Goal: Information Seeking & Learning: Learn about a topic

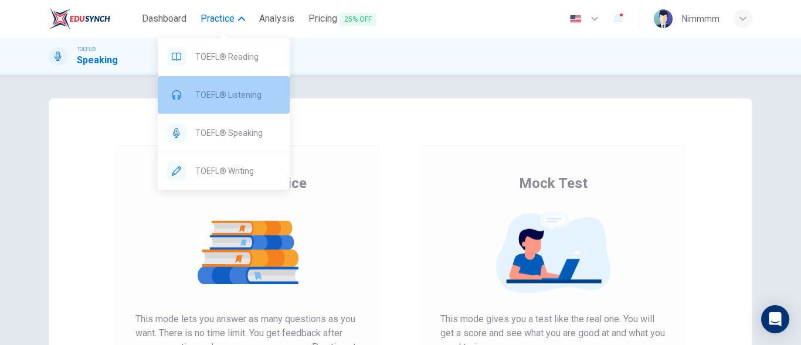
click at [233, 96] on span "TOEFL® Listening" at bounding box center [237, 95] width 85 height 14
click at [204, 97] on span "TOEFL® Listening" at bounding box center [237, 95] width 85 height 14
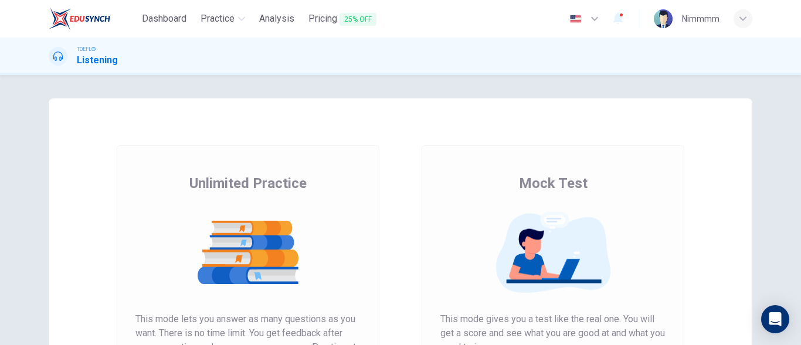
click at [301, 107] on div "Unlimited Practice Mock Test Unlimited Practice This mode lets you answer as ma…" at bounding box center [401, 303] width 704 height 408
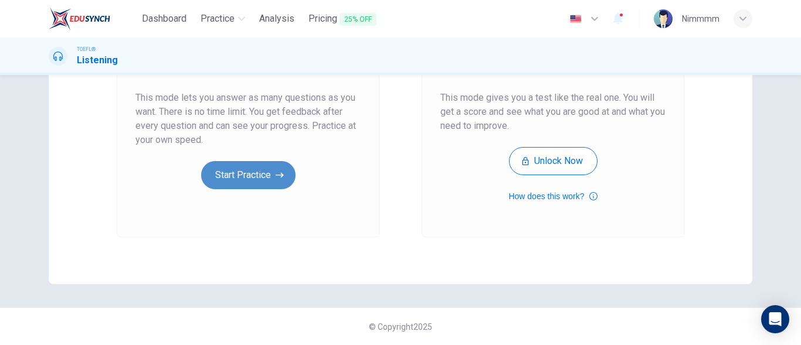
click at [235, 174] on button "Start Practice" at bounding box center [248, 175] width 94 height 28
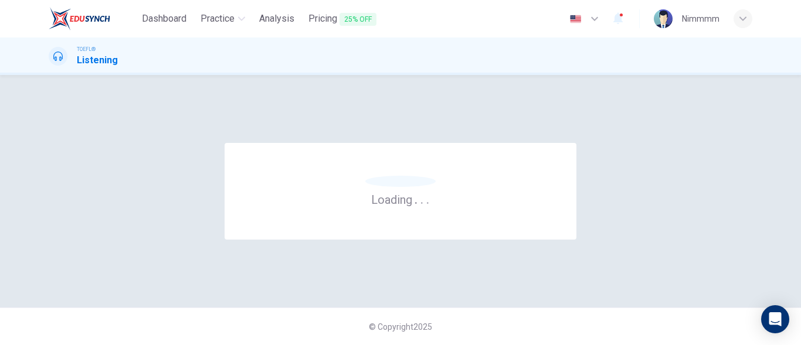
scroll to position [0, 0]
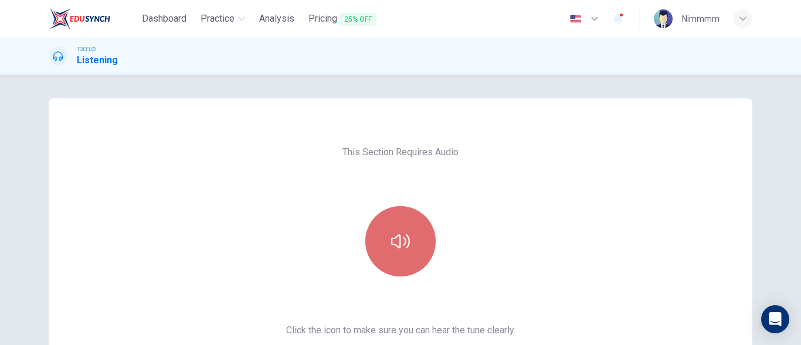
click at [387, 251] on button "button" at bounding box center [400, 241] width 70 height 70
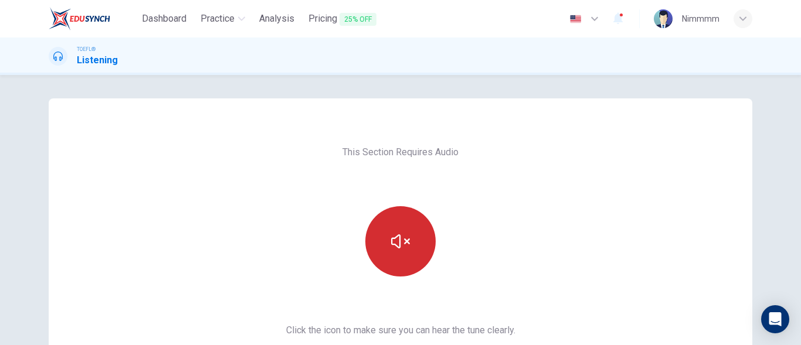
click at [387, 251] on button "button" at bounding box center [400, 241] width 70 height 70
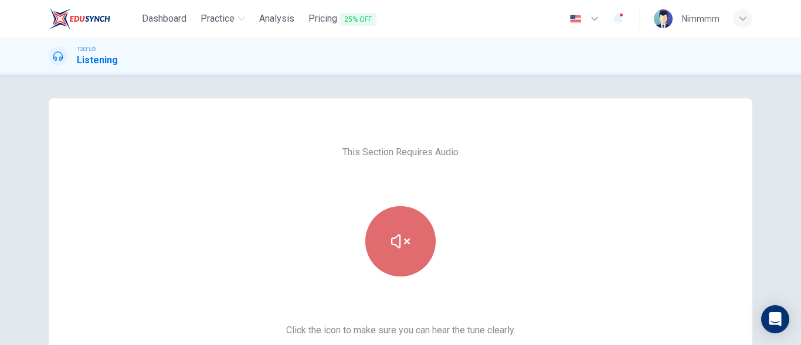
click at [387, 251] on button "button" at bounding box center [400, 241] width 70 height 70
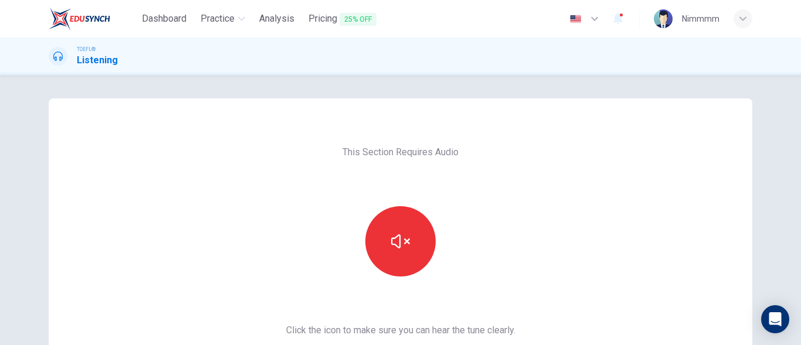
click at [793, 255] on div "This Section Requires Audio Click the icon to make sure you can hear the tune c…" at bounding box center [400, 210] width 801 height 270
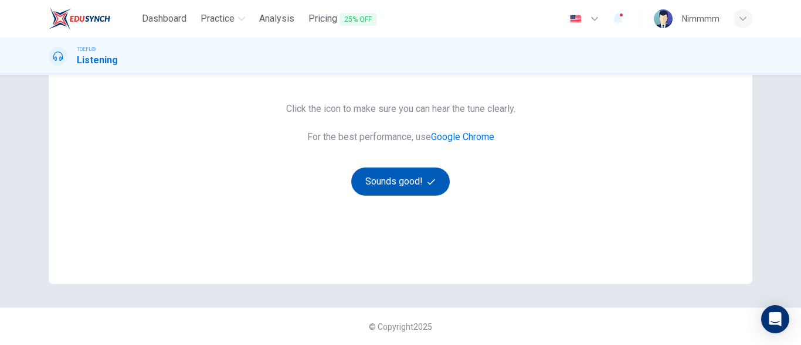
click at [400, 179] on button "Sounds good!" at bounding box center [400, 182] width 99 height 28
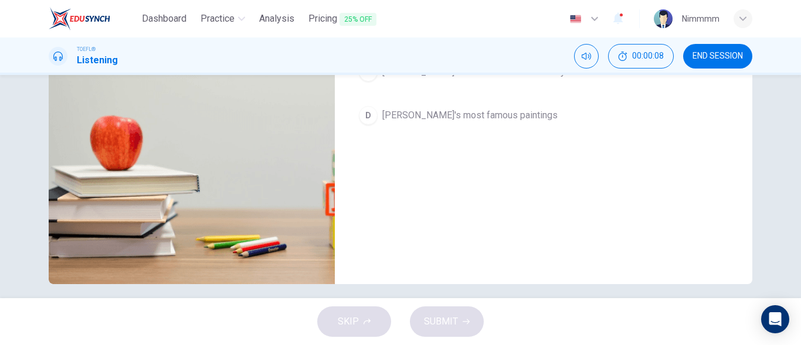
scroll to position [26, 0]
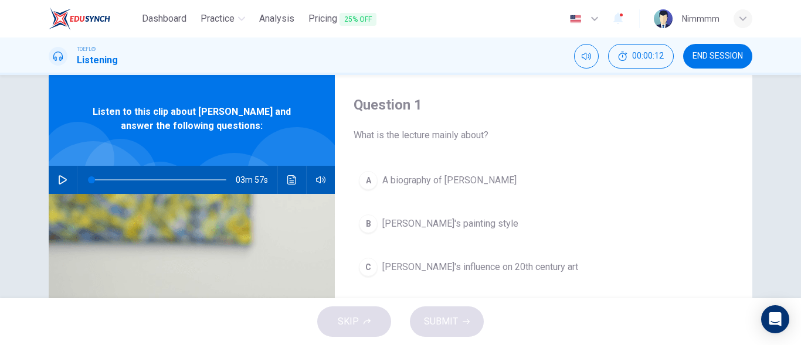
click at [55, 182] on button "button" at bounding box center [62, 180] width 19 height 28
click at [389, 147] on div "Question 1 What is the lecture mainly about? A A biography of [PERSON_NAME] B […" at bounding box center [543, 276] width 417 height 408
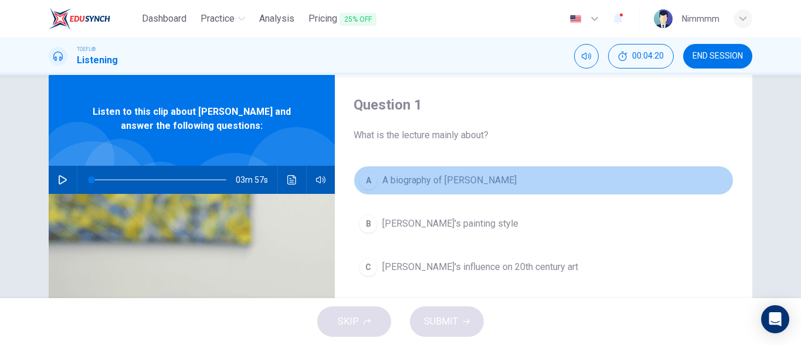
click at [407, 172] on button "A A biography of [PERSON_NAME]" at bounding box center [544, 180] width 380 height 29
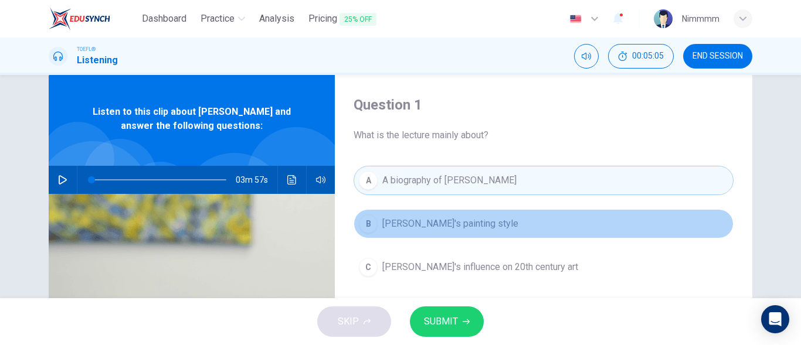
click at [481, 230] on span "[PERSON_NAME]'s painting style" at bounding box center [450, 224] width 136 height 14
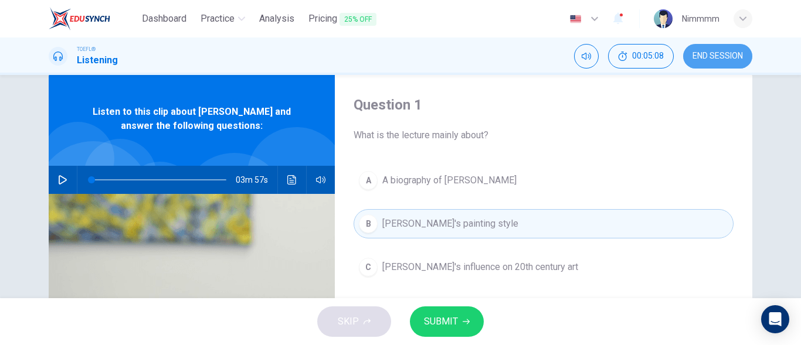
click at [709, 60] on span "END SESSION" at bounding box center [717, 56] width 50 height 9
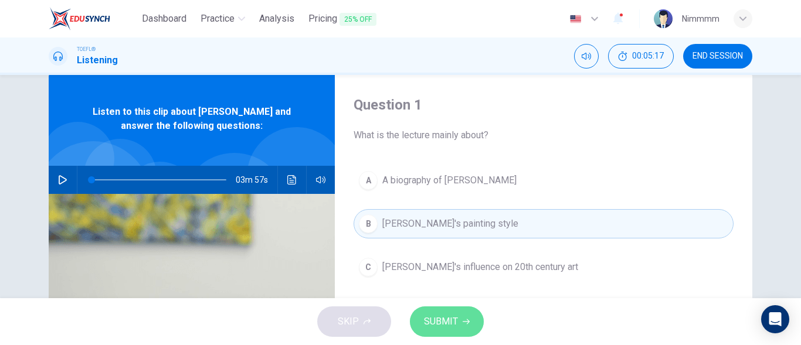
click at [446, 331] on button "SUBMIT" at bounding box center [447, 322] width 74 height 30
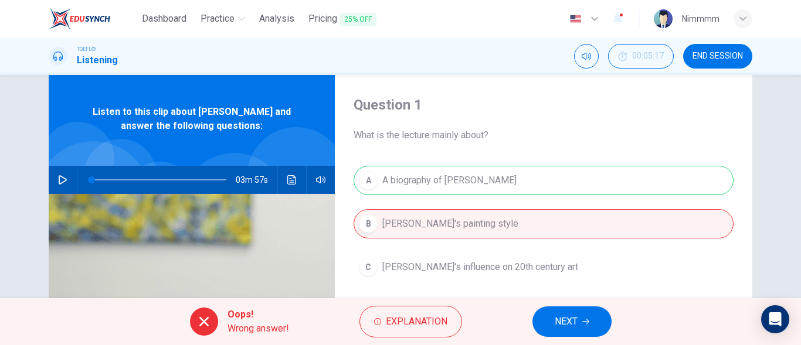
click at [551, 312] on button "NEXT" at bounding box center [571, 322] width 79 height 30
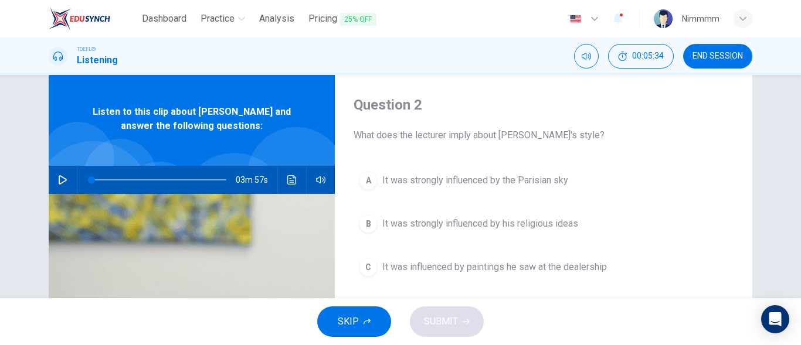
scroll to position [222, 0]
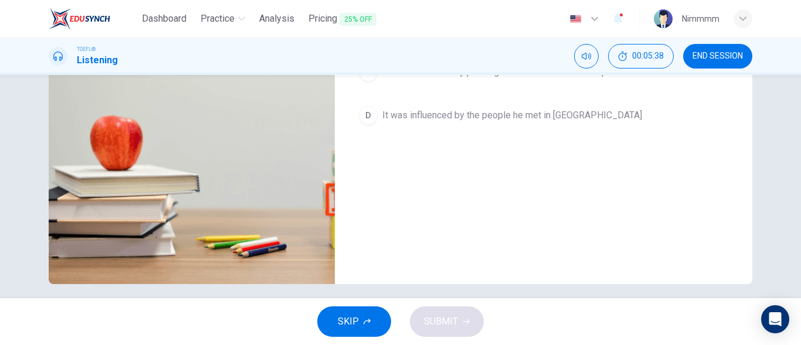
click at [793, 155] on div "Question 2 What does the lecturer imply about [PERSON_NAME]'s style? A It was s…" at bounding box center [400, 186] width 801 height 223
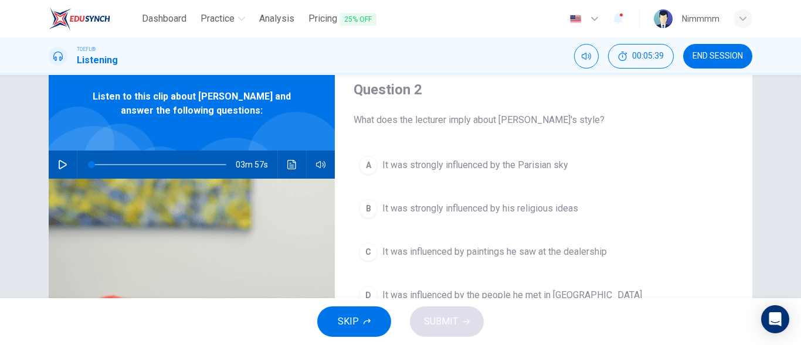
scroll to position [26, 0]
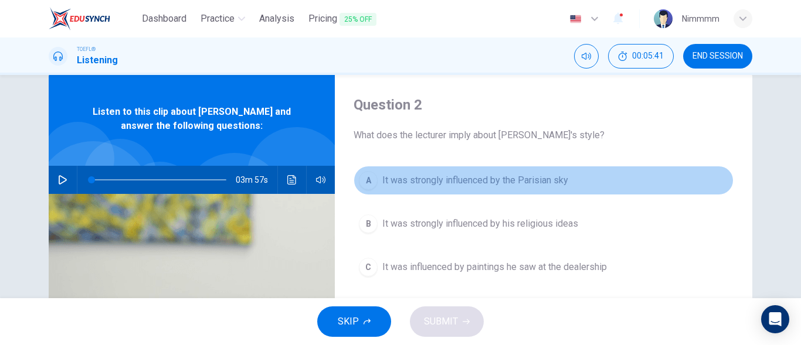
click at [570, 175] on button "A It was strongly influenced by the Parisian sky" at bounding box center [544, 180] width 380 height 29
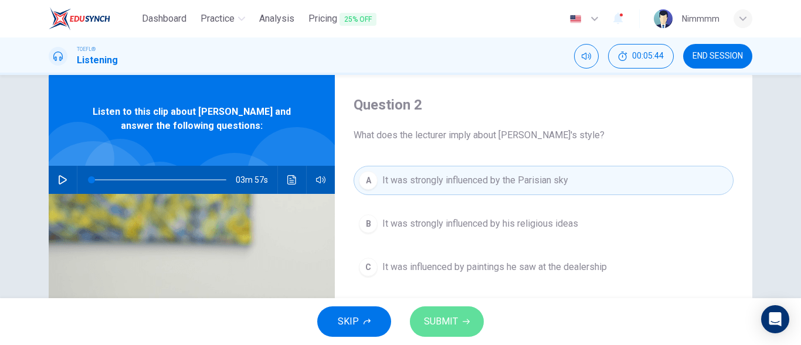
click at [450, 318] on span "SUBMIT" at bounding box center [441, 322] width 34 height 16
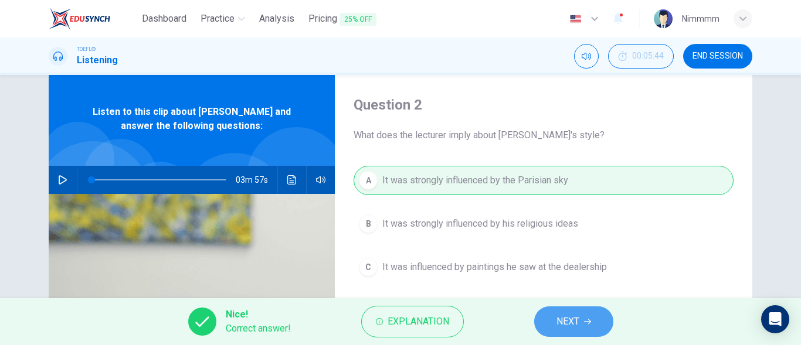
click at [546, 321] on button "NEXT" at bounding box center [573, 322] width 79 height 30
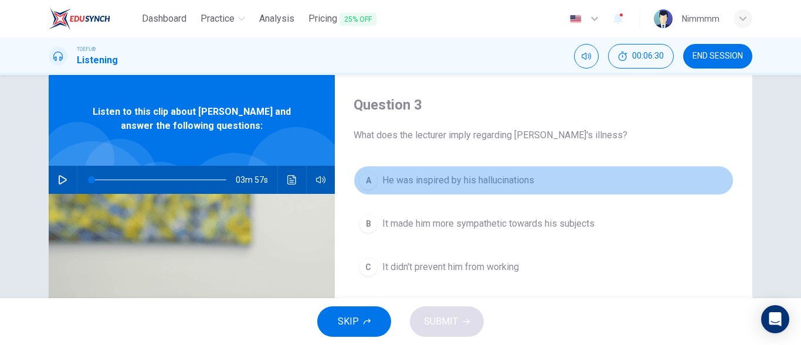
click at [556, 190] on button "A He was inspired by his hallucinations" at bounding box center [544, 180] width 380 height 29
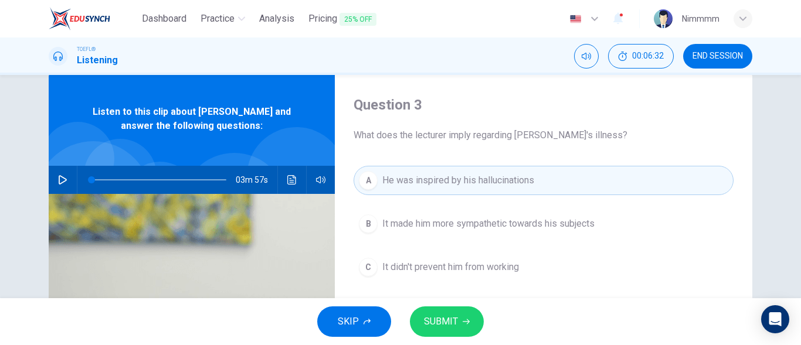
click at [436, 328] on span "SUBMIT" at bounding box center [441, 322] width 34 height 16
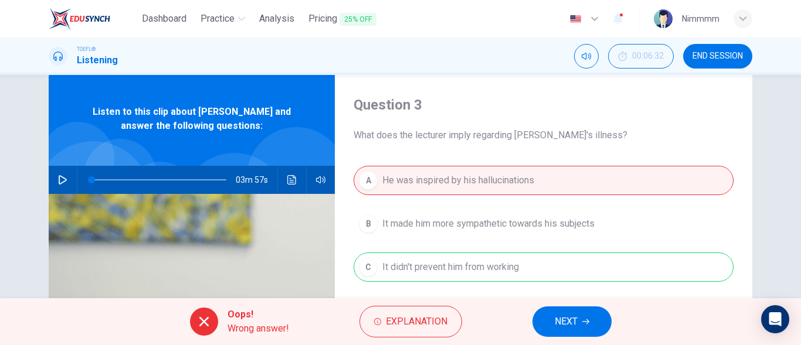
click at [547, 312] on button "NEXT" at bounding box center [571, 322] width 79 height 30
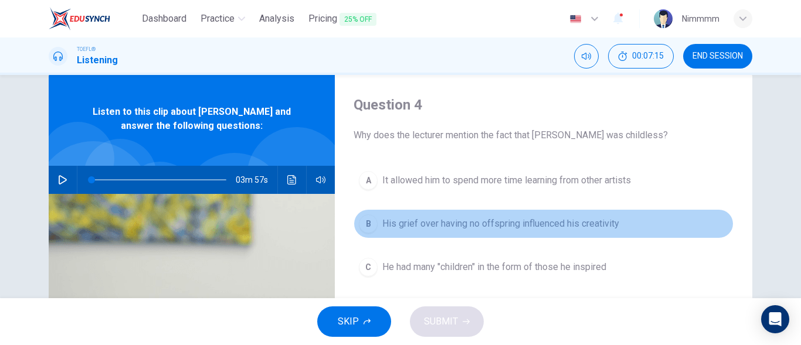
click at [609, 221] on span "His grief over having no offspring influenced his creativity" at bounding box center [500, 224] width 237 height 14
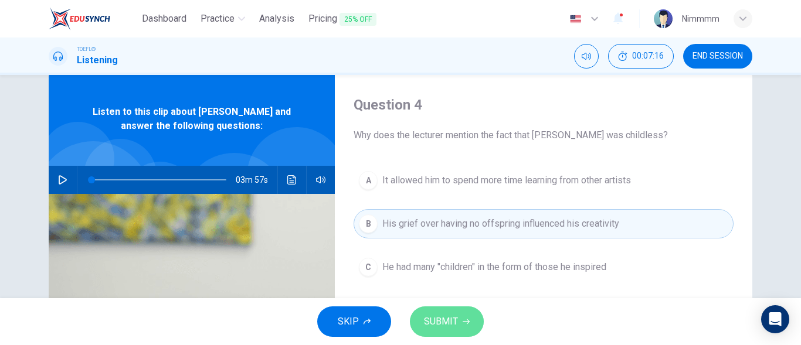
click at [466, 323] on icon "button" at bounding box center [466, 321] width 7 height 7
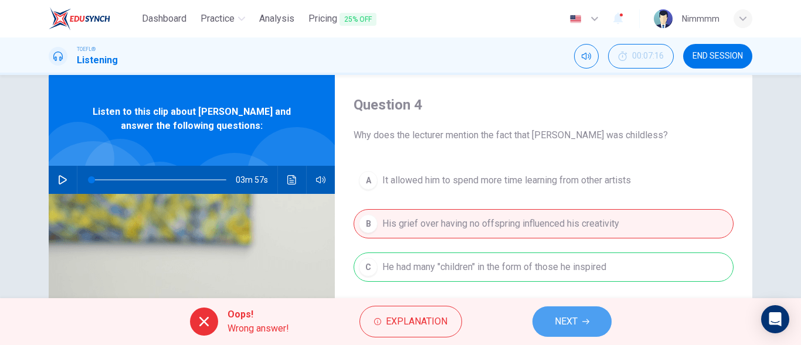
click at [576, 315] on span "NEXT" at bounding box center [566, 322] width 23 height 16
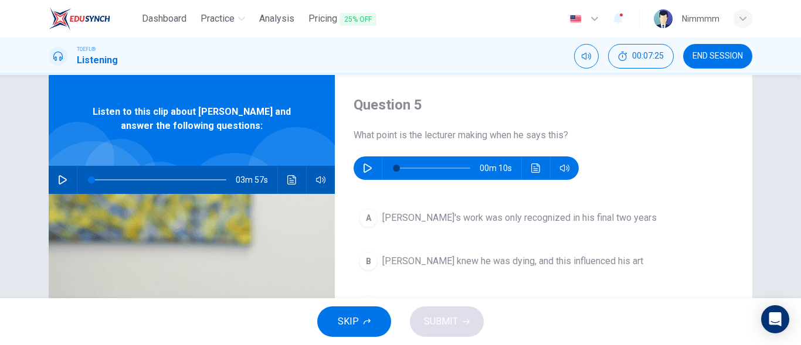
click at [66, 173] on button "button" at bounding box center [62, 180] width 19 height 28
click at [54, 185] on button "button" at bounding box center [62, 180] width 19 height 28
type input "1"
click at [364, 162] on button "button" at bounding box center [367, 168] width 19 height 23
click at [369, 174] on button "button" at bounding box center [367, 168] width 19 height 23
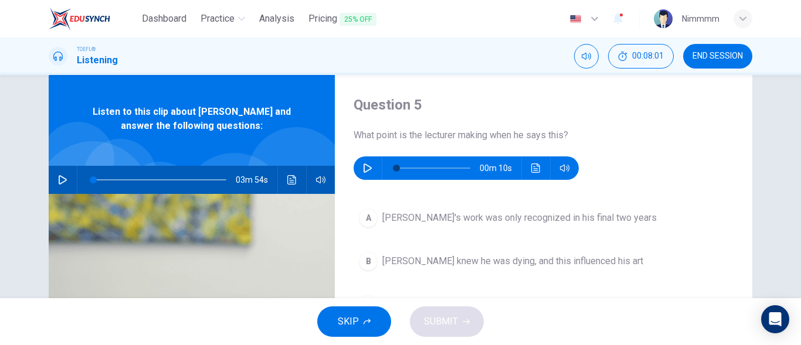
type input "0"
click at [53, 179] on button "button" at bounding box center [62, 180] width 19 height 28
click at [154, 174] on span at bounding box center [158, 180] width 135 height 16
click at [154, 176] on span at bounding box center [156, 179] width 7 height 7
click at [279, 182] on div "02m 01s" at bounding box center [192, 180] width 286 height 28
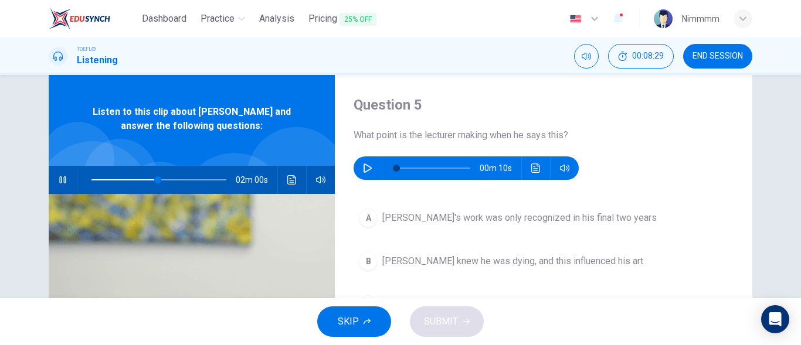
click at [279, 182] on div "02m 00s" at bounding box center [192, 180] width 286 height 28
click at [287, 179] on icon "Click to see the audio transcription" at bounding box center [291, 179] width 9 height 9
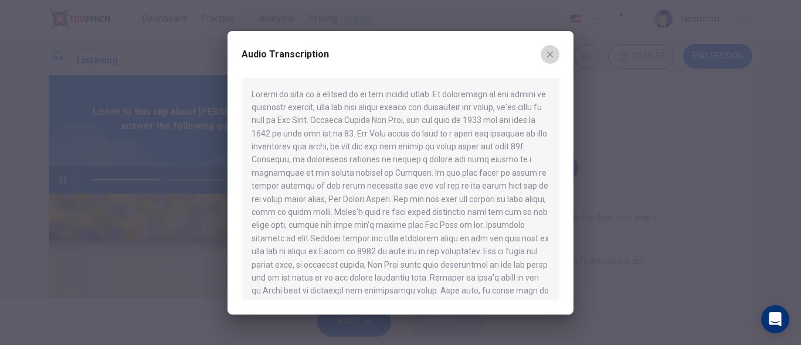
click at [548, 52] on icon "button" at bounding box center [550, 54] width 6 height 6
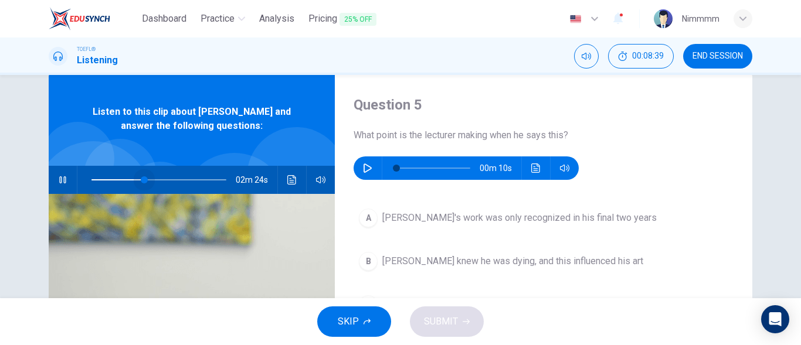
click at [142, 177] on span at bounding box center [158, 180] width 135 height 16
click at [60, 184] on icon "button" at bounding box center [62, 179] width 9 height 9
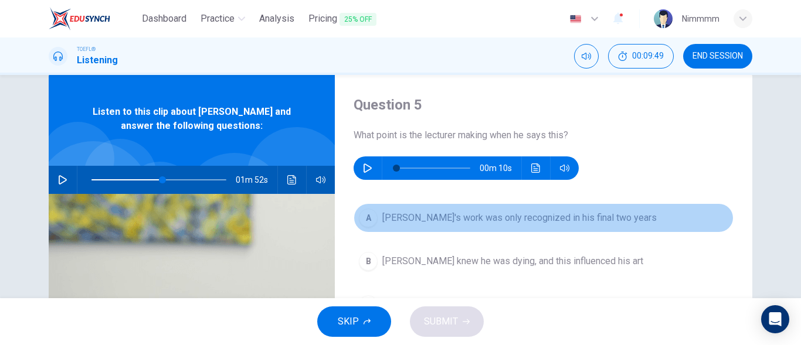
click at [456, 213] on span "[PERSON_NAME]'s work was only recognized in his final two years" at bounding box center [519, 218] width 274 height 14
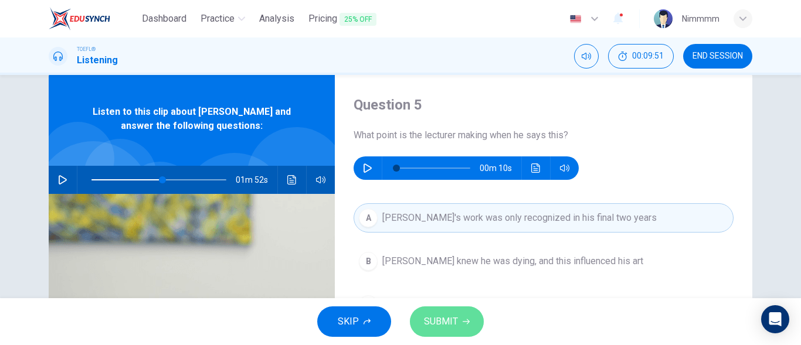
click at [426, 328] on span "SUBMIT" at bounding box center [441, 322] width 34 height 16
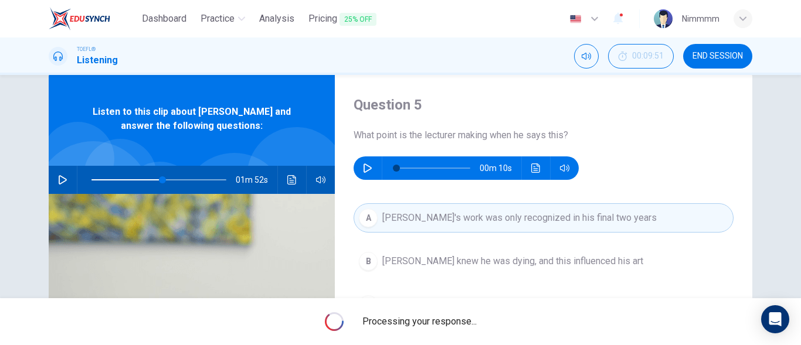
type input "53"
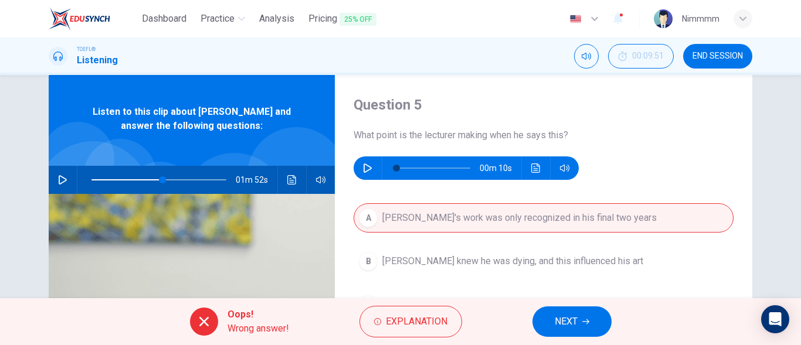
scroll to position [222, 0]
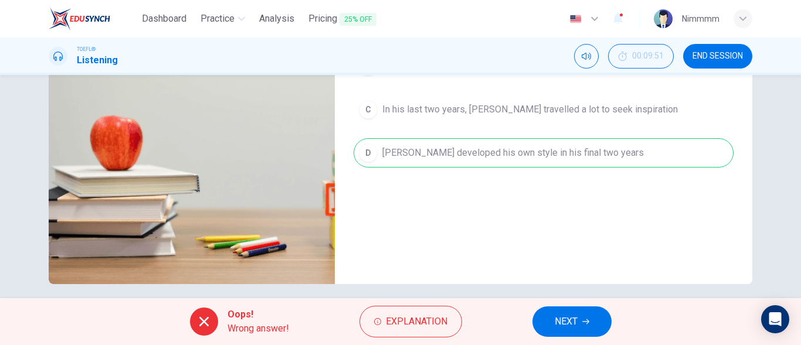
click at [573, 329] on span "NEXT" at bounding box center [566, 322] width 23 height 16
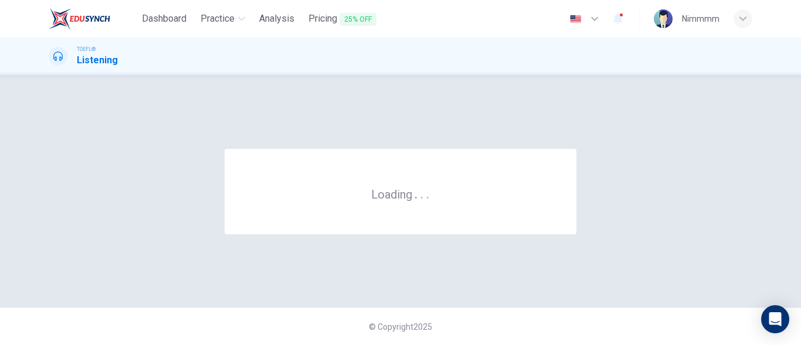
scroll to position [0, 0]
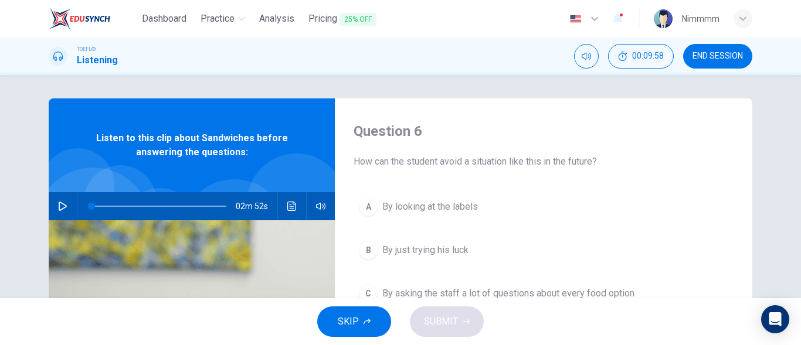
drag, startPoint x: 573, startPoint y: 328, endPoint x: 474, endPoint y: 314, distance: 100.1
click at [474, 314] on div "SKIP SUBMIT" at bounding box center [400, 321] width 801 height 47
click at [50, 206] on div "02m 52s" at bounding box center [192, 206] width 286 height 28
click at [55, 206] on button "button" at bounding box center [62, 206] width 19 height 28
click at [90, 204] on span at bounding box center [92, 206] width 7 height 7
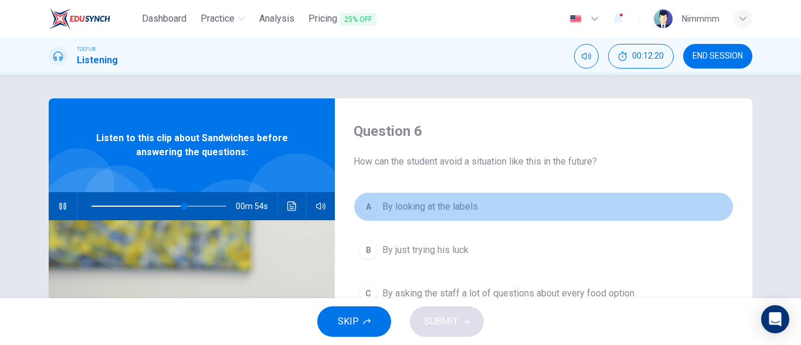
click at [480, 205] on button "A By looking at the labels" at bounding box center [544, 206] width 380 height 29
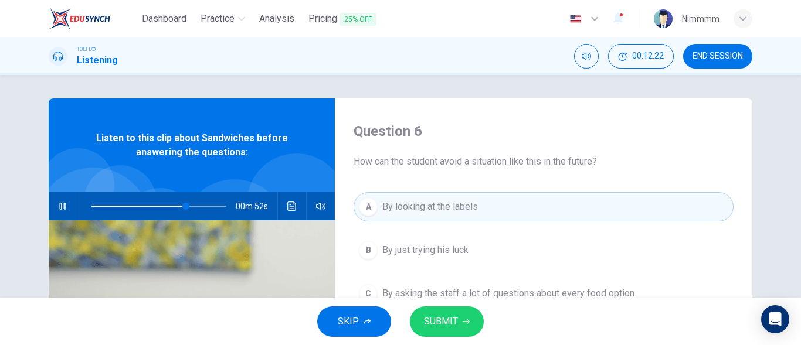
click at [431, 328] on span "SUBMIT" at bounding box center [441, 322] width 34 height 16
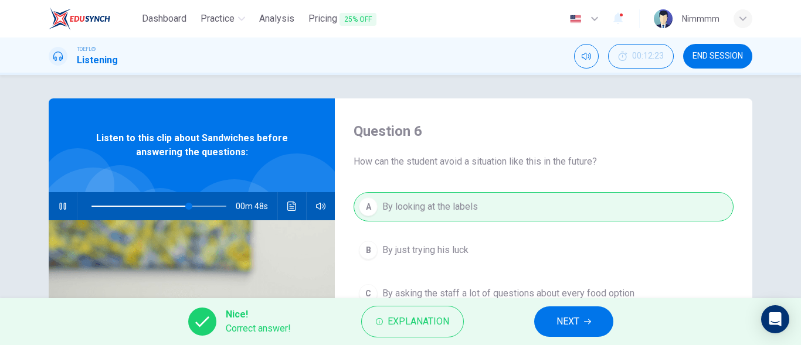
click at [546, 313] on button "NEXT" at bounding box center [573, 322] width 79 height 30
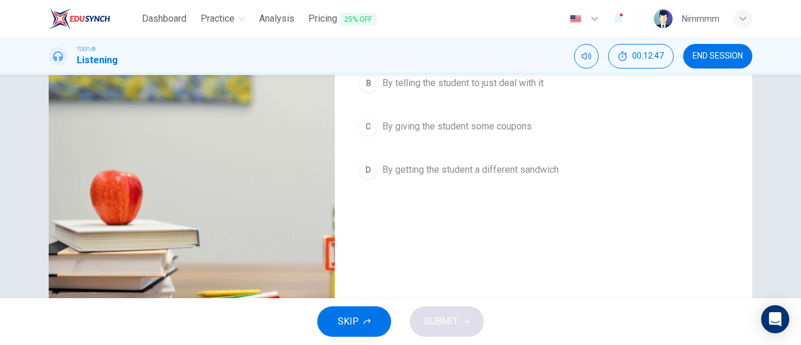
scroll to position [195, 0]
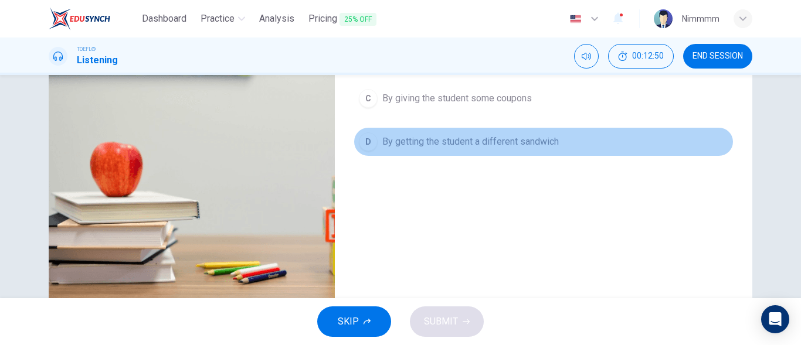
click at [533, 137] on span "By getting the student a different sandwich" at bounding box center [470, 142] width 176 height 14
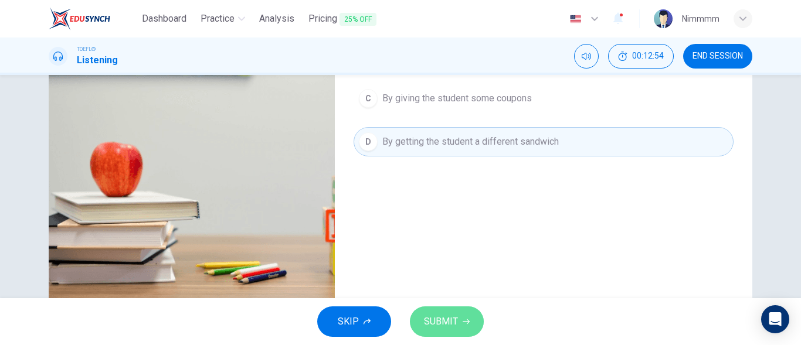
click at [434, 315] on span "SUBMIT" at bounding box center [441, 322] width 34 height 16
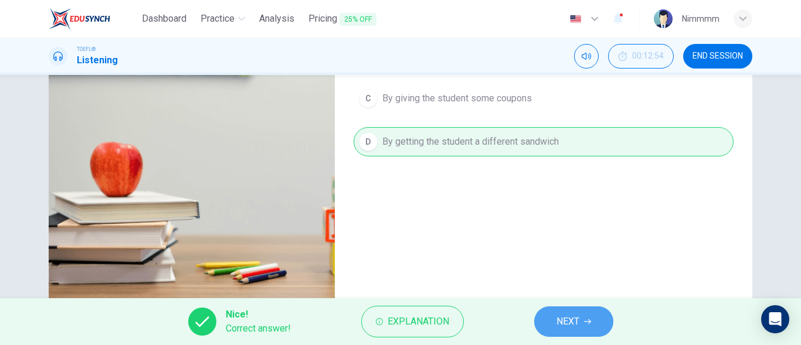
click at [551, 317] on button "NEXT" at bounding box center [573, 322] width 79 height 30
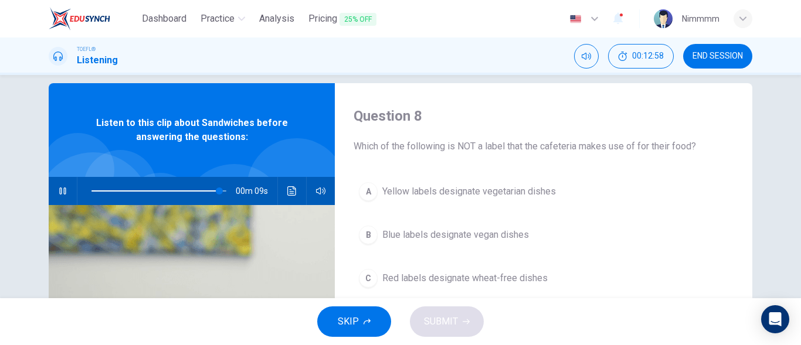
scroll to position [0, 0]
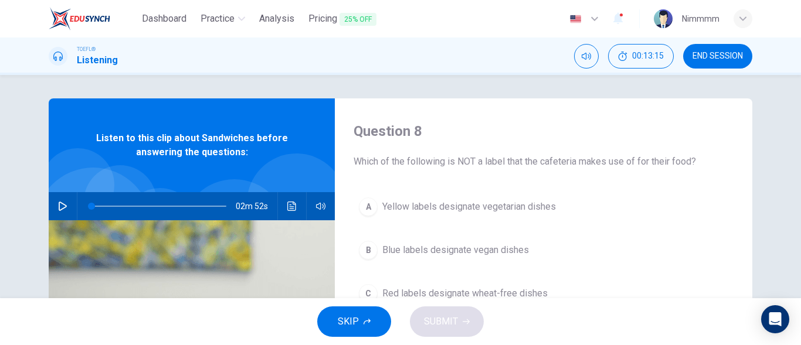
type input "65"
click at [176, 206] on span at bounding box center [158, 206] width 135 height 16
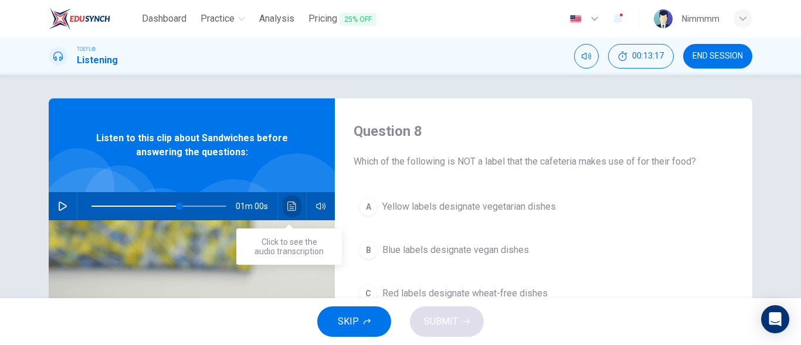
click at [284, 204] on button "Click to see the audio transcription" at bounding box center [292, 206] width 19 height 28
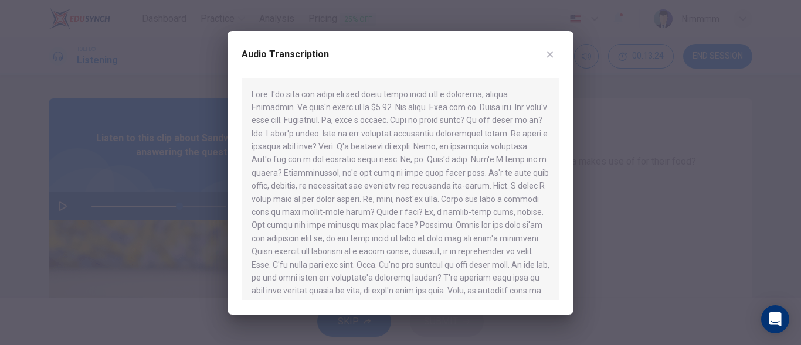
click at [564, 206] on div "Audio Transcription" at bounding box center [401, 173] width 346 height 284
click at [561, 211] on div "Audio Transcription" at bounding box center [401, 173] width 346 height 284
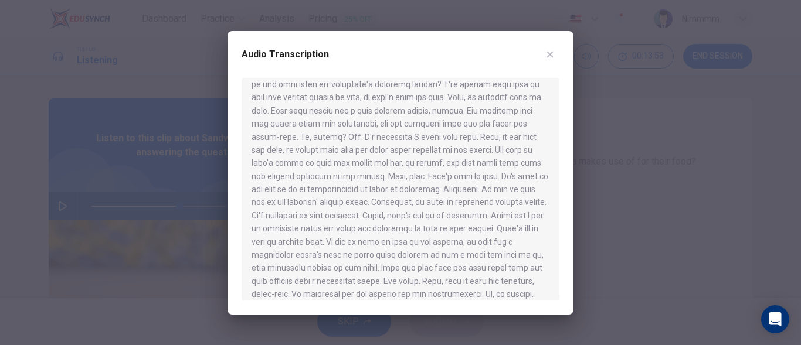
click at [552, 59] on button "button" at bounding box center [550, 54] width 19 height 19
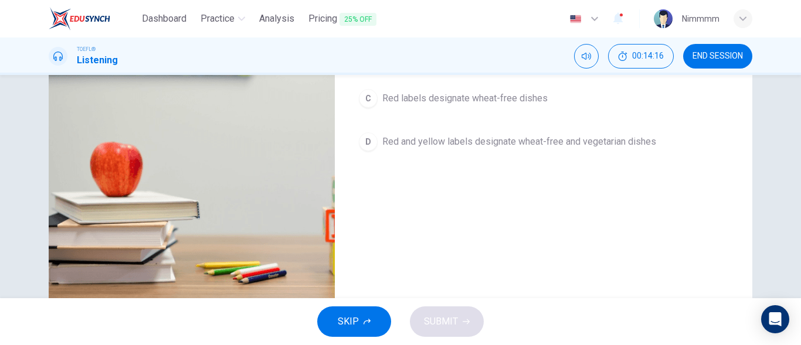
scroll to position [0, 0]
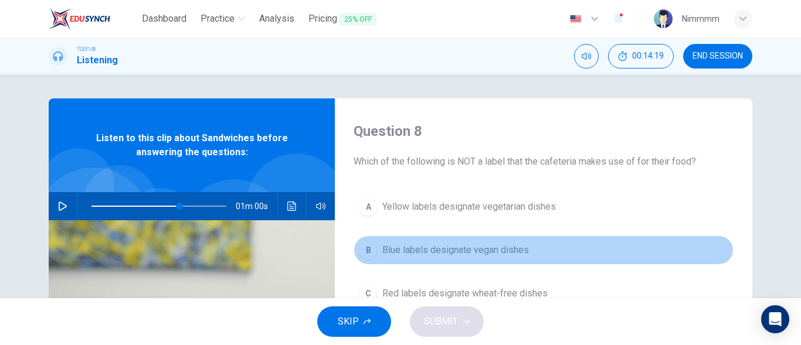
click at [524, 254] on span "Blue labels designate vegan dishes" at bounding box center [455, 250] width 147 height 14
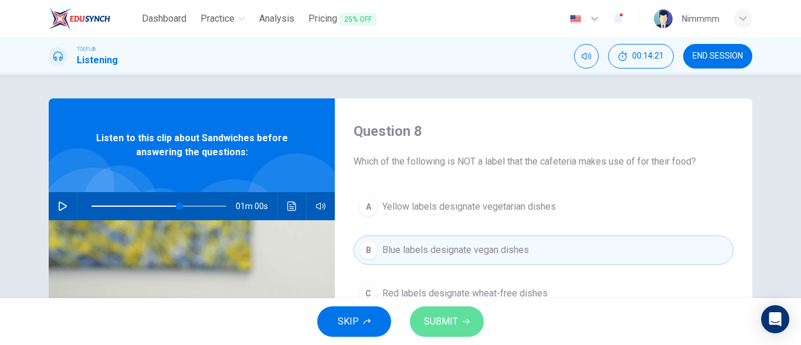
click at [422, 327] on button "SUBMIT" at bounding box center [447, 322] width 74 height 30
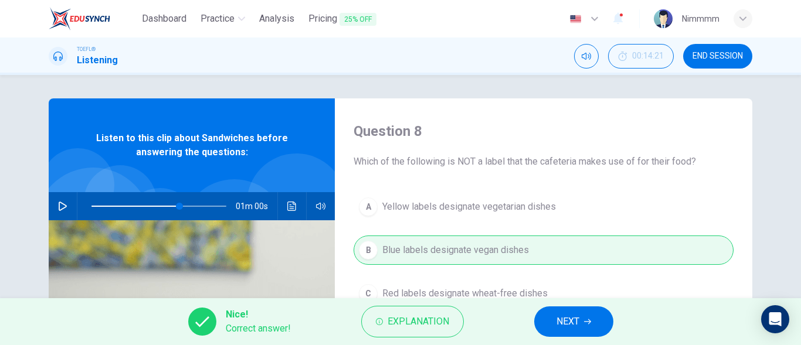
click at [534, 317] on div "Nice! Correct answer! Explanation NEXT" at bounding box center [400, 321] width 801 height 47
click at [537, 320] on button "NEXT" at bounding box center [573, 322] width 79 height 30
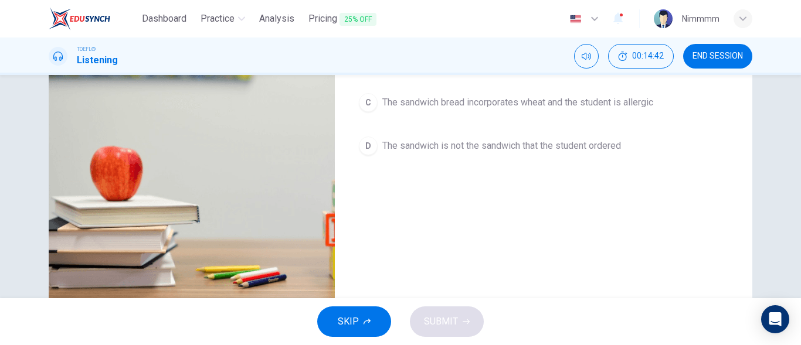
scroll to position [195, 0]
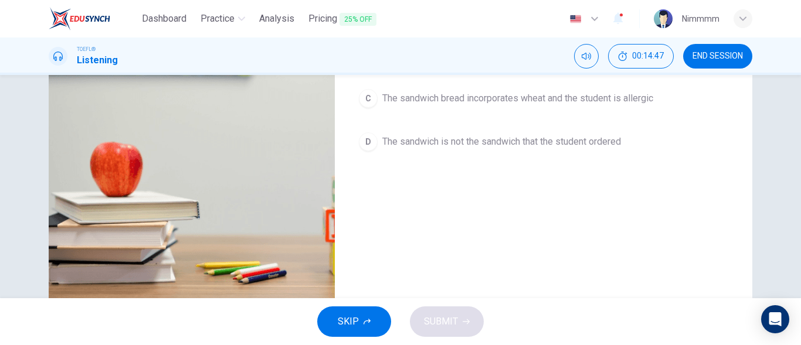
click at [513, 93] on span "The sandwich bread incorporates wheat and the student is allergic" at bounding box center [517, 98] width 271 height 14
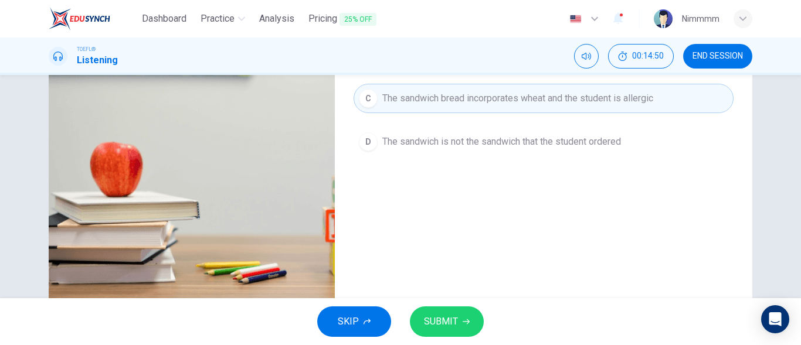
click at [447, 315] on span "SUBMIT" at bounding box center [441, 322] width 34 height 16
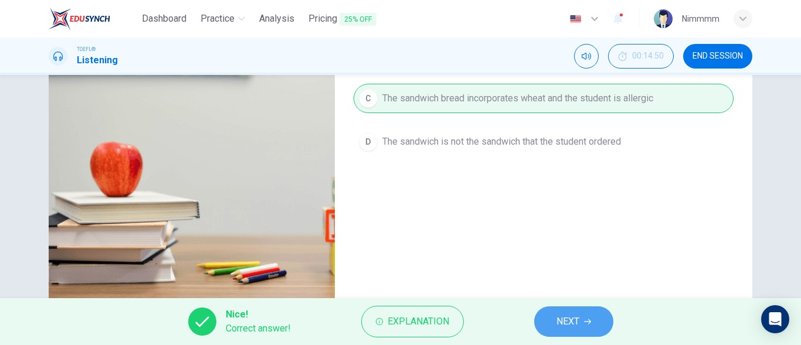
click at [550, 313] on button "NEXT" at bounding box center [573, 322] width 79 height 30
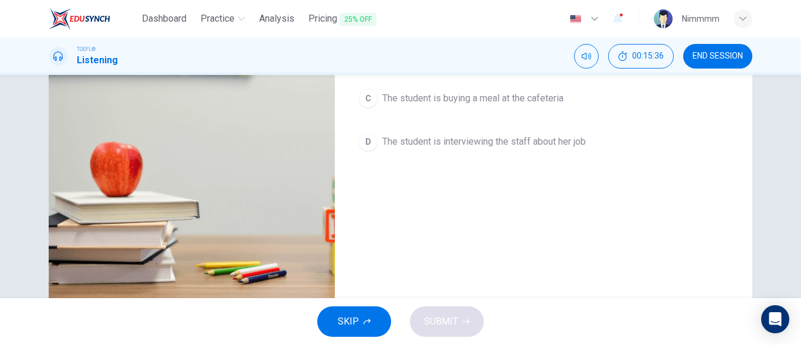
click at [543, 98] on span "The student is buying a meal at the cafeteria" at bounding box center [472, 98] width 181 height 14
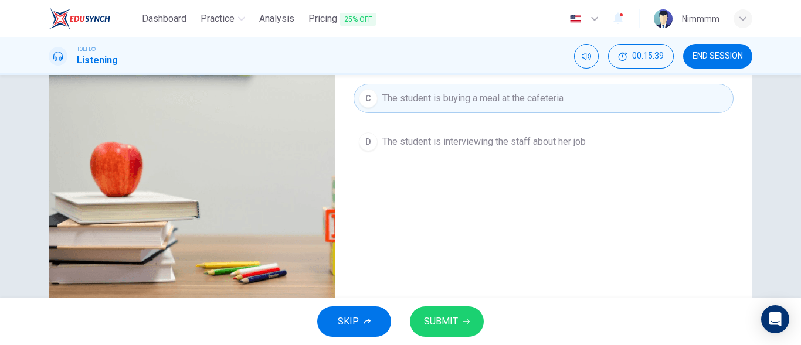
click at [444, 334] on button "SUBMIT" at bounding box center [447, 322] width 74 height 30
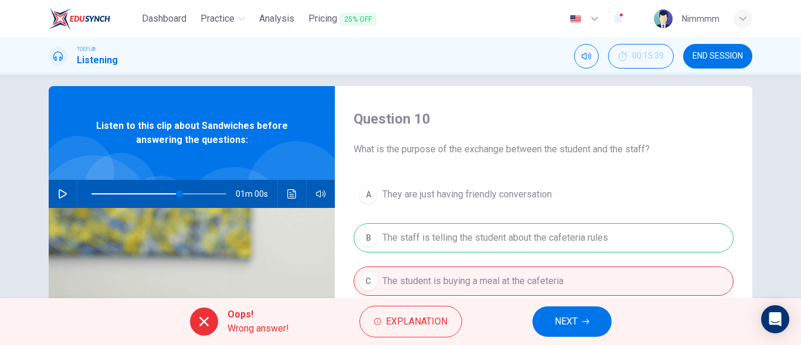
scroll to position [0, 0]
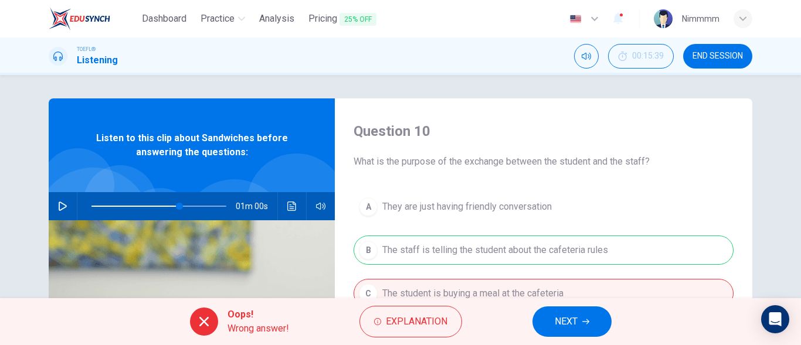
click at [562, 332] on button "NEXT" at bounding box center [571, 322] width 79 height 30
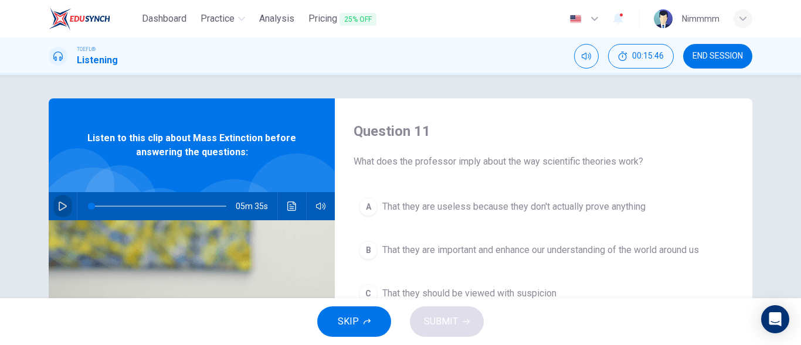
click at [53, 210] on button "button" at bounding box center [62, 206] width 19 height 28
type input "46"
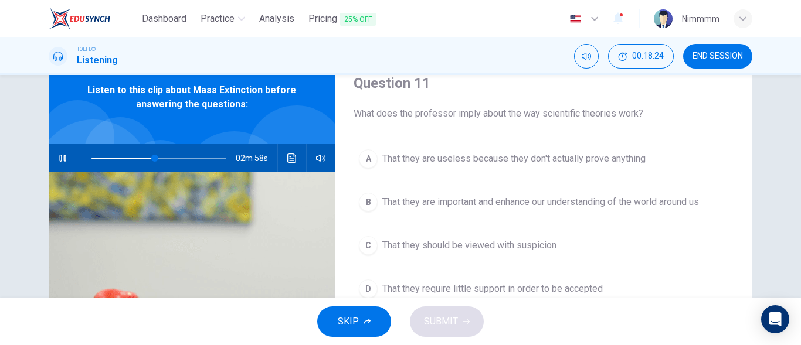
scroll to position [47, 0]
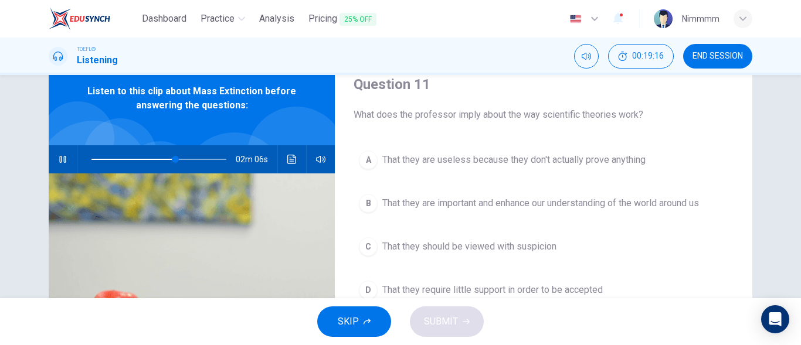
click at [593, 202] on span "That they are important and enhance our understanding of the world around us" at bounding box center [540, 203] width 317 height 14
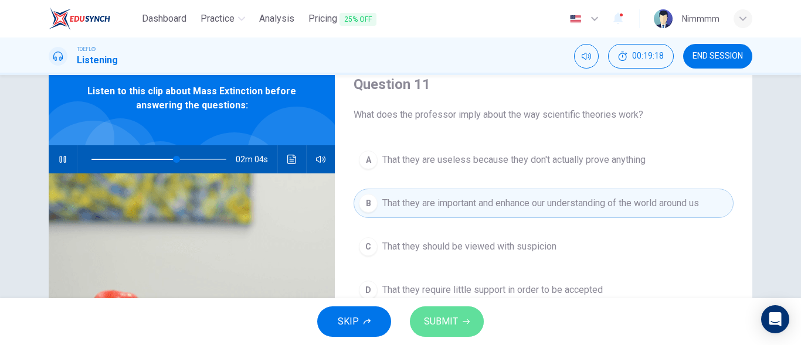
click at [467, 330] on button "SUBMIT" at bounding box center [447, 322] width 74 height 30
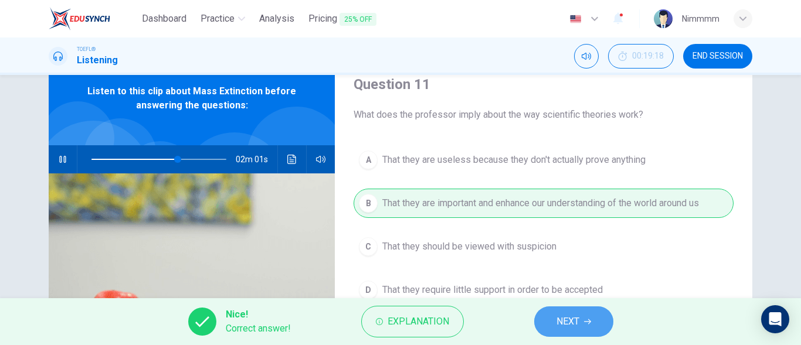
click at [563, 315] on span "NEXT" at bounding box center [567, 322] width 23 height 16
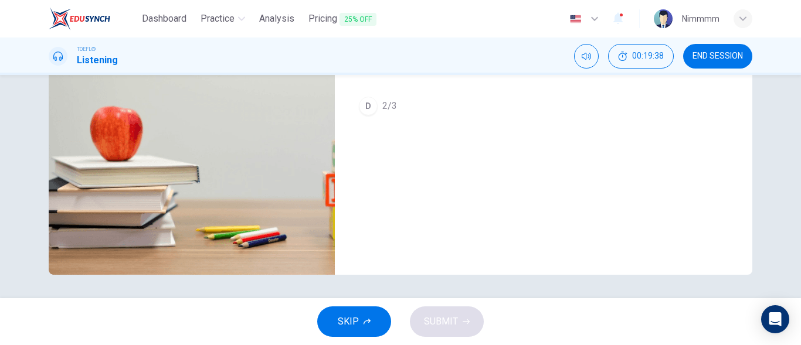
scroll to position [36, 0]
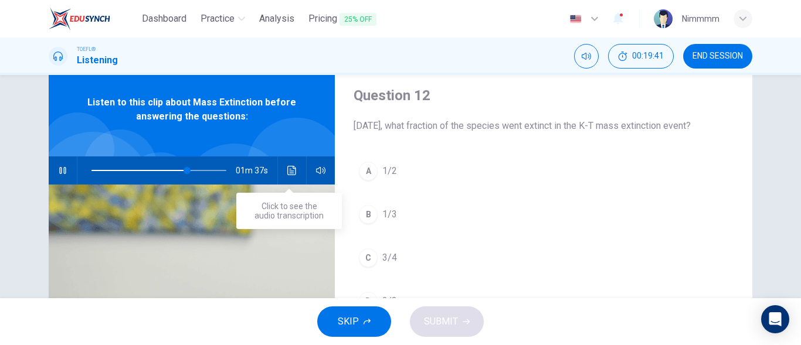
click at [283, 177] on button "Click to see the audio transcription" at bounding box center [292, 171] width 19 height 28
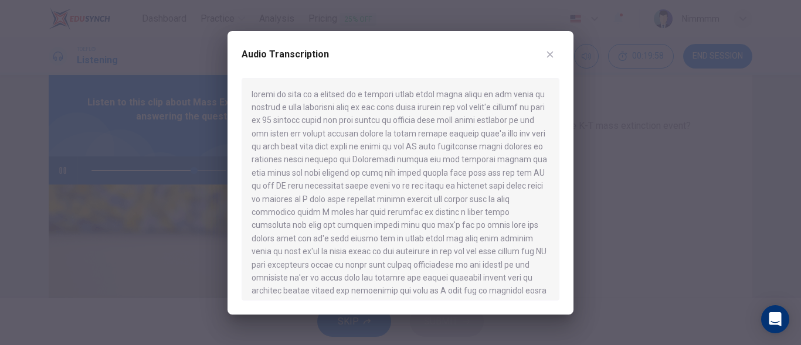
type input "76"
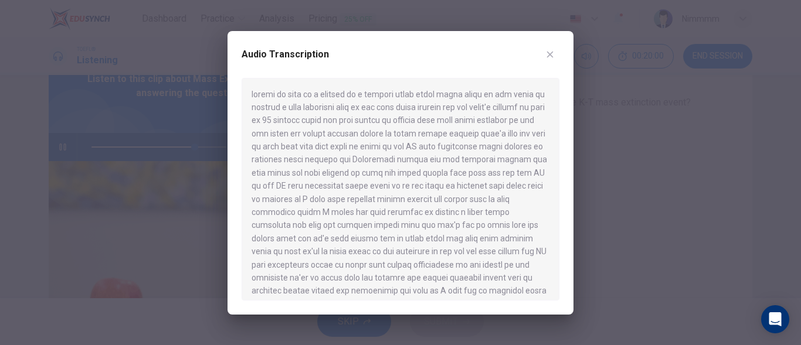
click at [418, 266] on div at bounding box center [401, 189] width 318 height 223
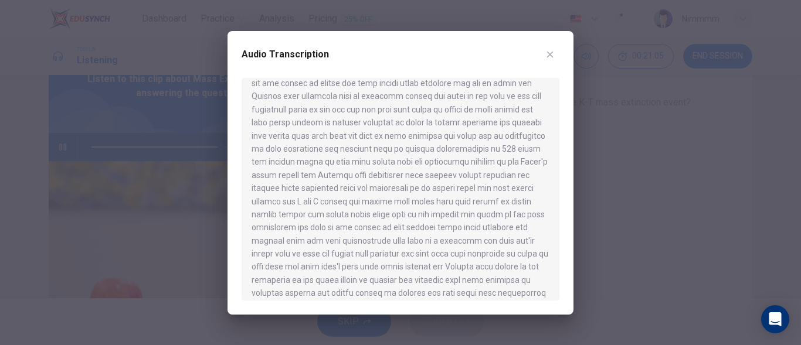
scroll to position [454, 0]
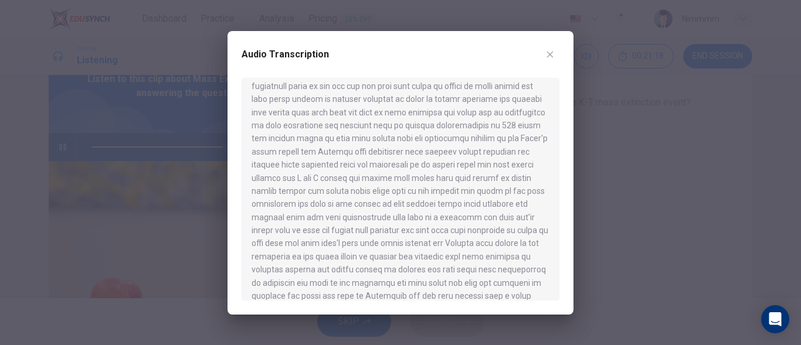
type input "0"
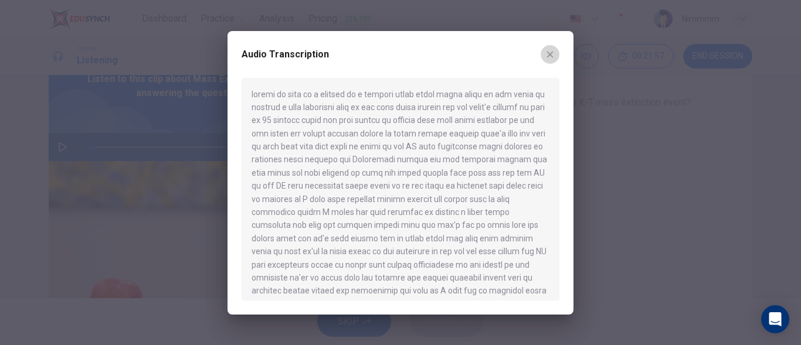
click at [554, 47] on button "button" at bounding box center [550, 54] width 19 height 19
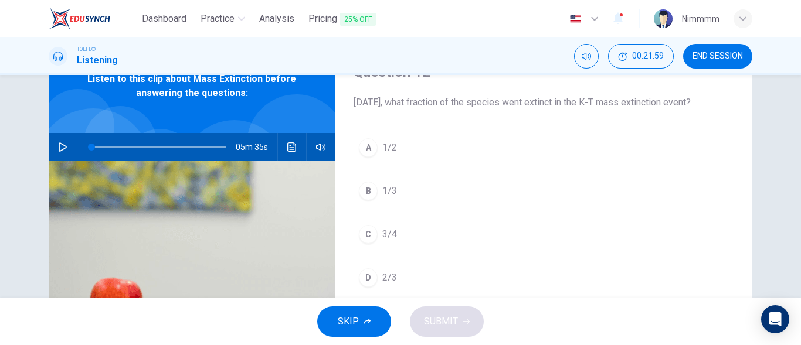
click at [403, 249] on button "C 3/4" at bounding box center [544, 234] width 380 height 29
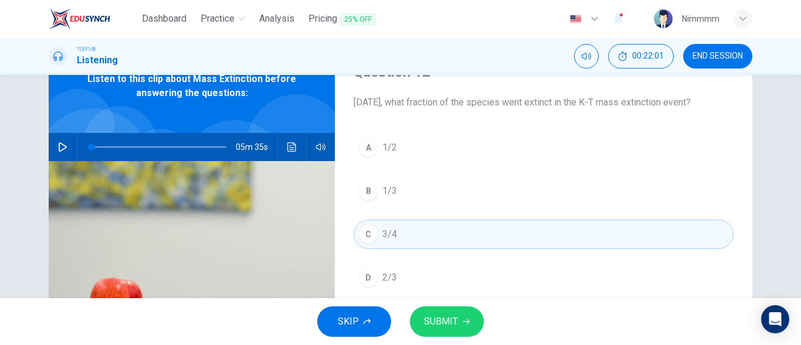
click at [436, 318] on span "SUBMIT" at bounding box center [441, 322] width 34 height 16
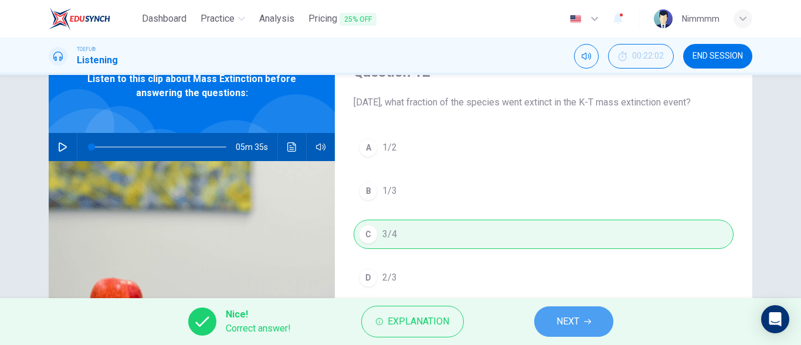
click at [559, 315] on span "NEXT" at bounding box center [567, 322] width 23 height 16
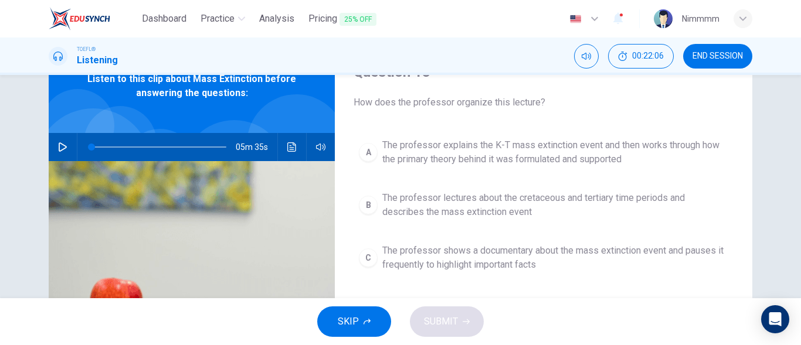
click at [704, 235] on div "A The professor explains the K-T mass extinction event and then works through h…" at bounding box center [544, 243] width 380 height 220
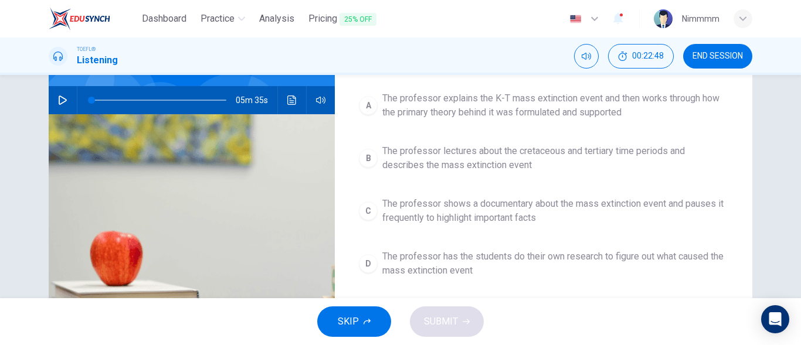
scroll to position [83, 0]
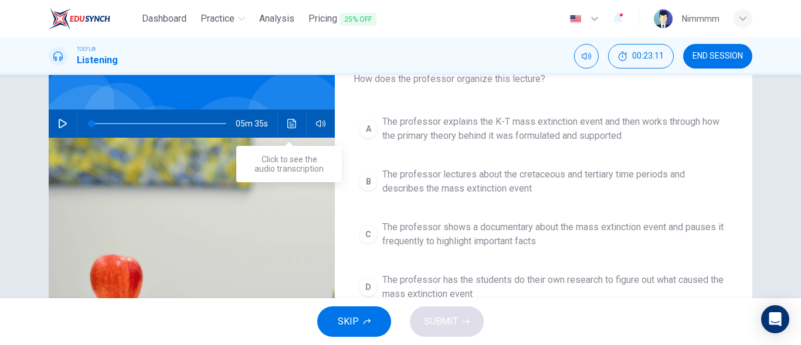
click at [294, 117] on button "Click to see the audio transcription" at bounding box center [292, 124] width 19 height 28
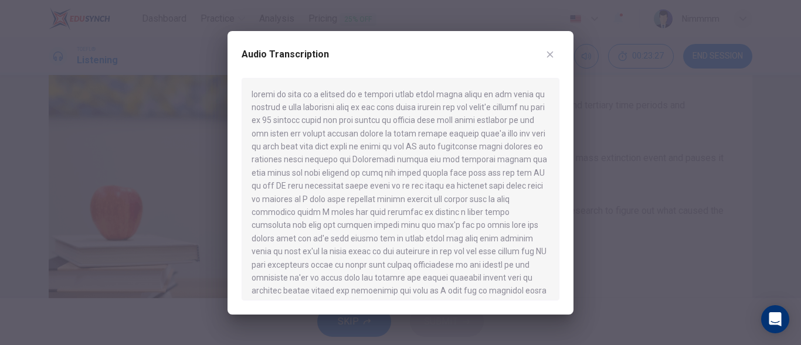
scroll to position [153, 0]
click at [440, 251] on div at bounding box center [401, 189] width 318 height 223
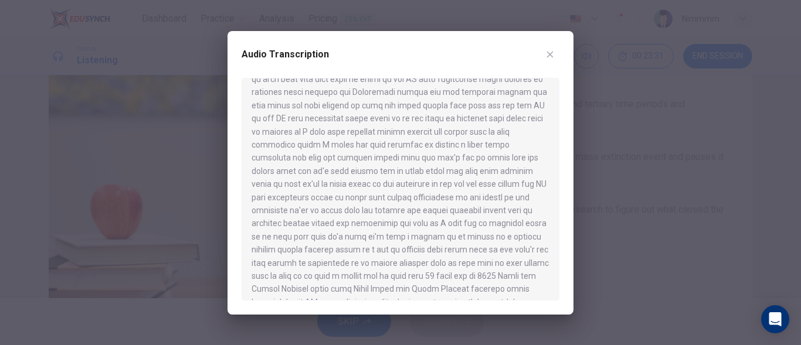
scroll to position [70, 0]
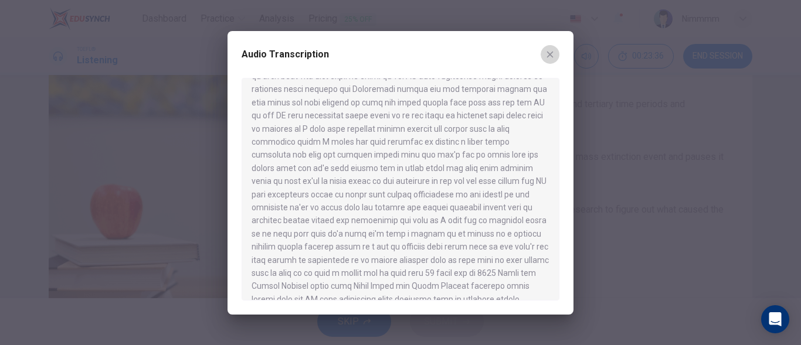
click at [555, 49] on button "button" at bounding box center [550, 54] width 19 height 19
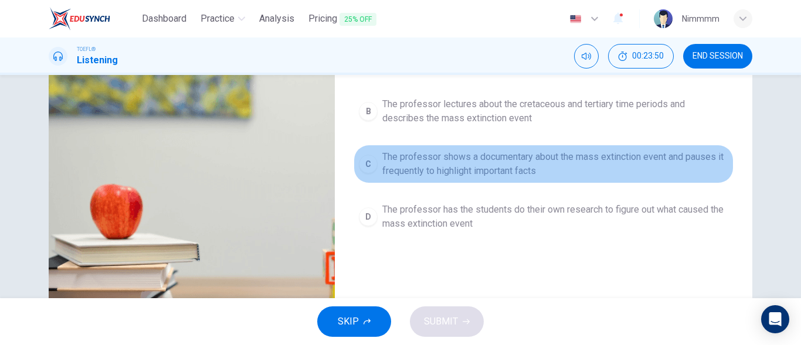
click at [523, 169] on span "The professor shows a documentary about the mass extinction event and pauses it…" at bounding box center [555, 164] width 346 height 28
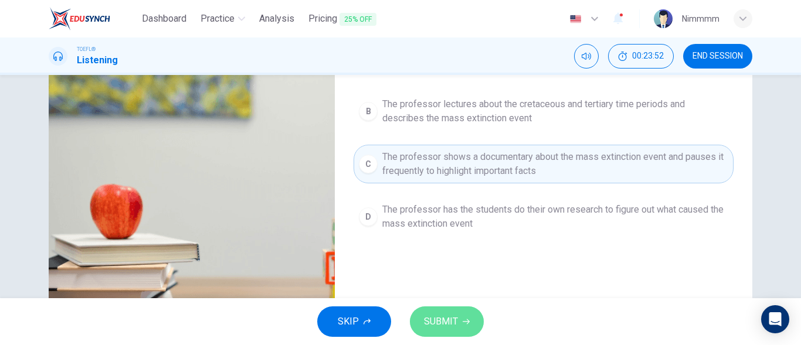
click at [438, 317] on span "SUBMIT" at bounding box center [441, 322] width 34 height 16
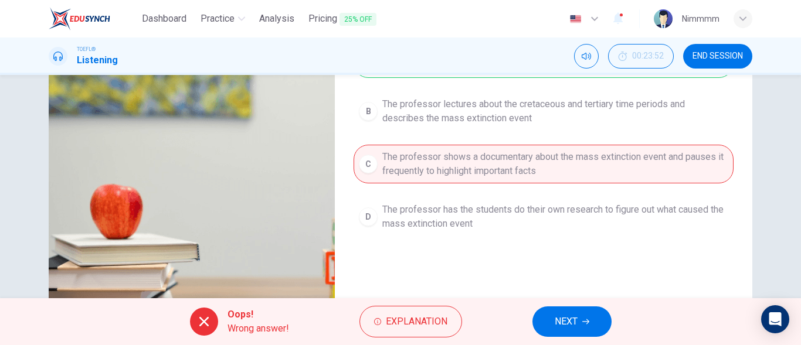
click at [793, 108] on div "Question 13 How does the professor organize this lecture? A The professor expla…" at bounding box center [400, 186] width 801 height 223
click at [794, 109] on div "Question 13 How does the professor organize this lecture? A The professor expla…" at bounding box center [400, 186] width 801 height 223
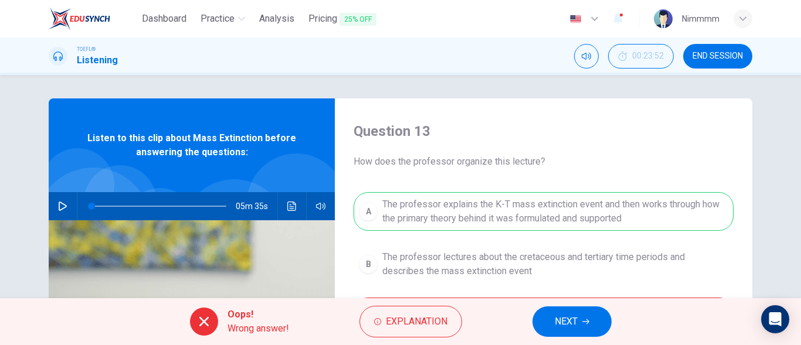
click at [556, 318] on span "NEXT" at bounding box center [566, 322] width 23 height 16
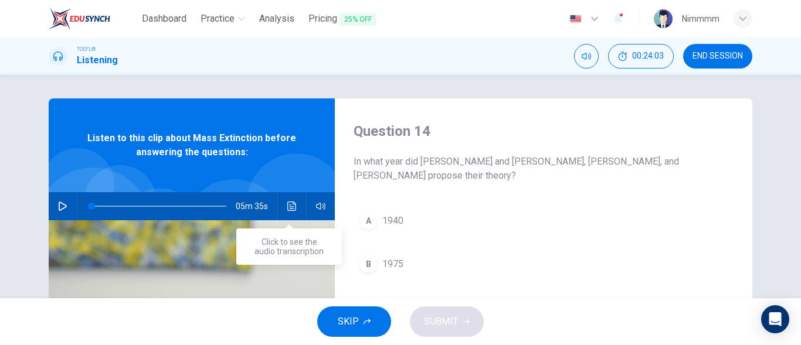
click at [287, 203] on icon "Click to see the audio transcription" at bounding box center [291, 206] width 9 height 9
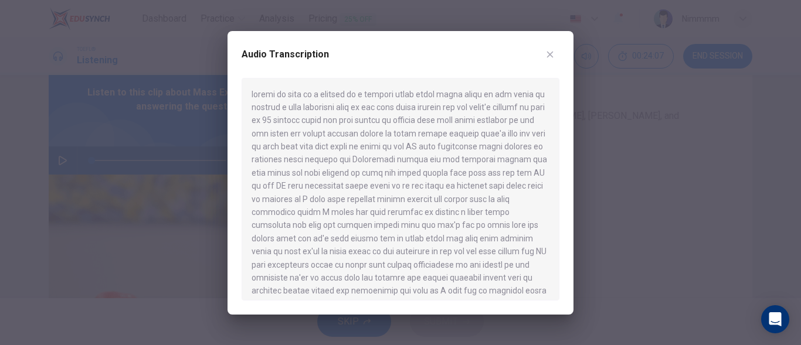
scroll to position [47, 0]
click at [286, 203] on div at bounding box center [401, 189] width 318 height 223
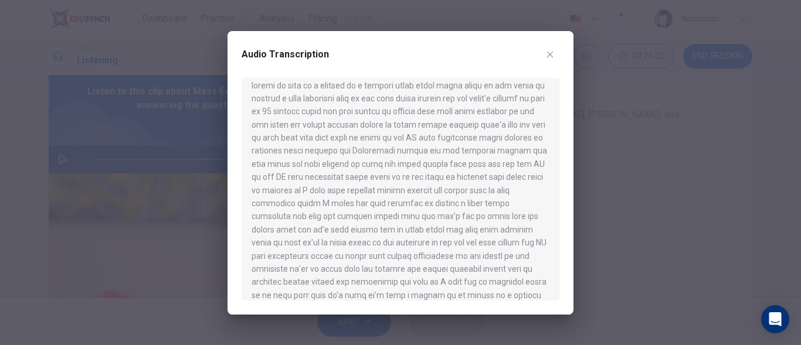
scroll to position [0, 0]
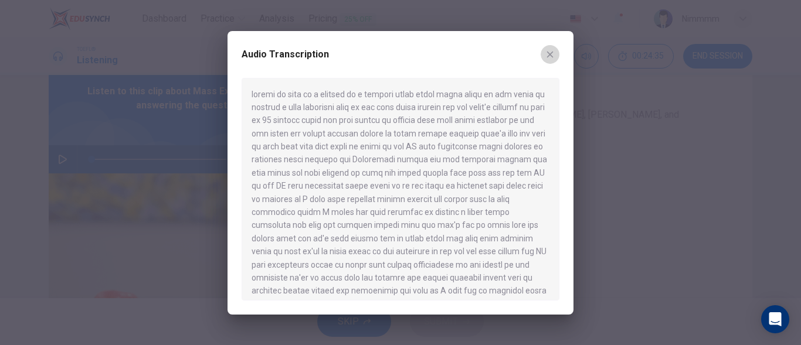
click at [546, 46] on button "button" at bounding box center [550, 54] width 19 height 19
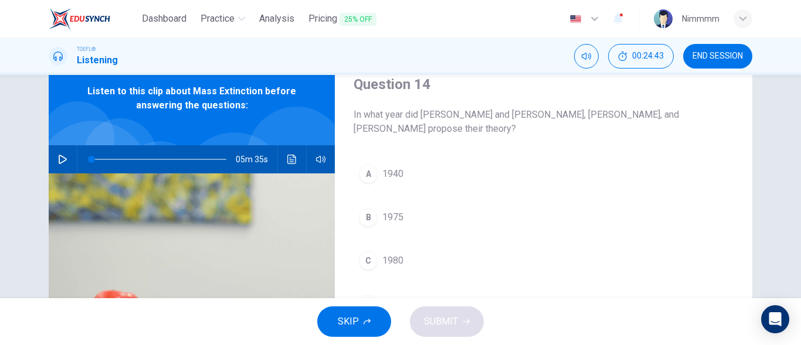
click at [630, 151] on div "Question 14 In what year did [PERSON_NAME] and [PERSON_NAME], [PERSON_NAME], an…" at bounding box center [543, 256] width 417 height 408
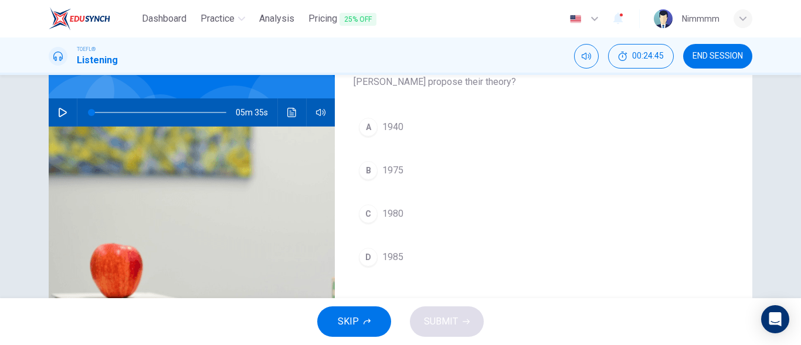
scroll to position [70, 0]
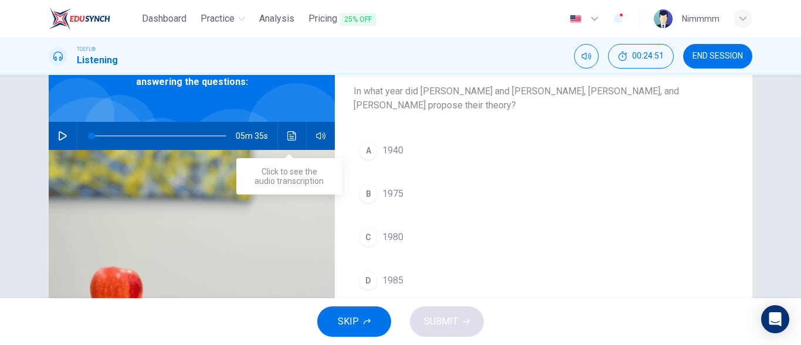
click at [287, 129] on button "Click to see the audio transcription" at bounding box center [292, 136] width 19 height 28
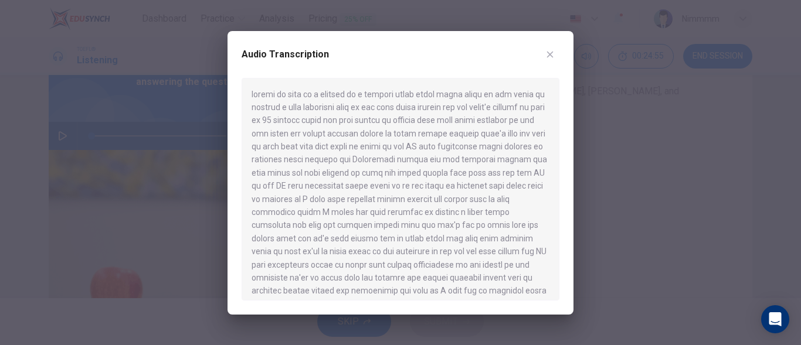
click at [378, 216] on div at bounding box center [401, 189] width 318 height 223
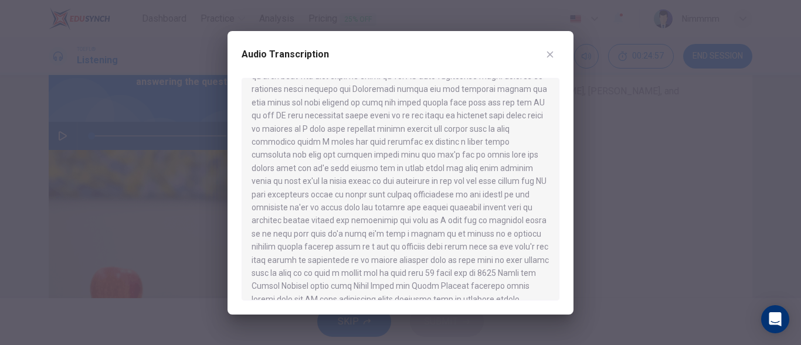
scroll to position [94, 0]
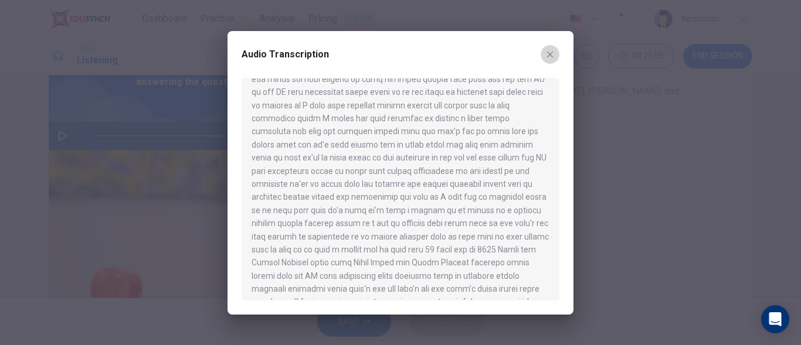
click at [555, 57] on button "button" at bounding box center [550, 54] width 19 height 19
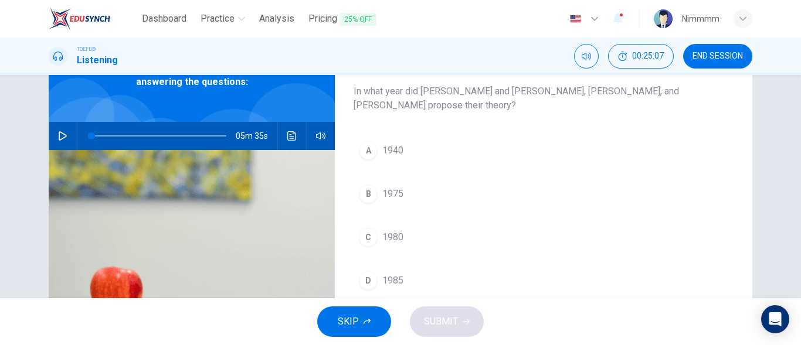
click at [401, 243] on button "C 1980" at bounding box center [544, 237] width 380 height 29
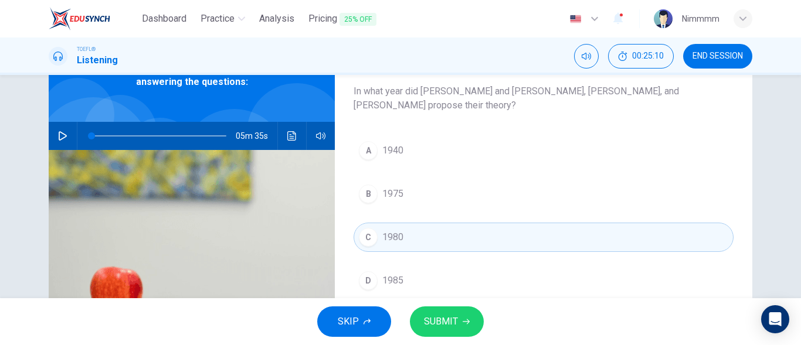
click at [434, 320] on span "SUBMIT" at bounding box center [441, 322] width 34 height 16
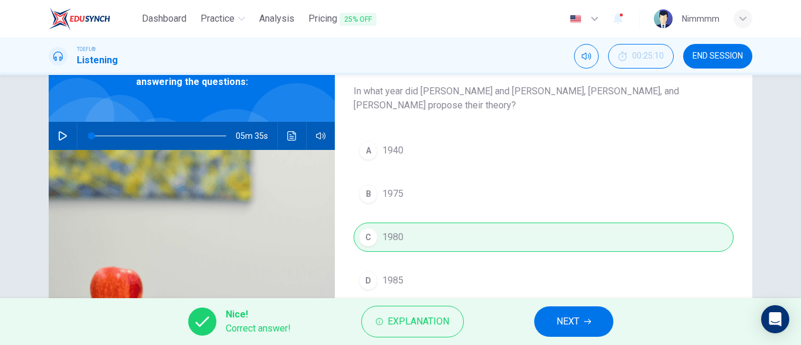
click at [549, 321] on button "NEXT" at bounding box center [573, 322] width 79 height 30
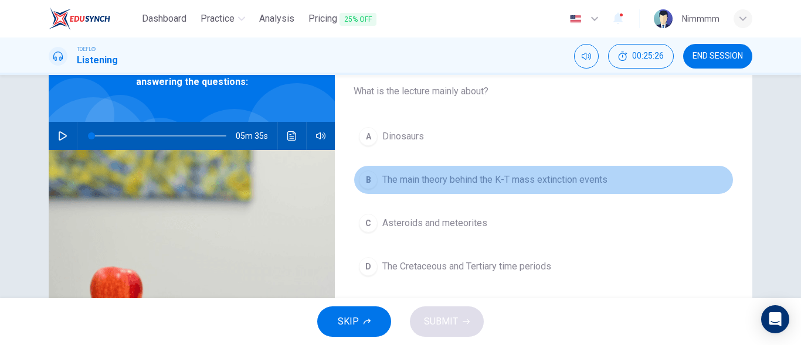
click at [394, 179] on span "The main theory behind the K-T mass extinction events" at bounding box center [494, 180] width 225 height 14
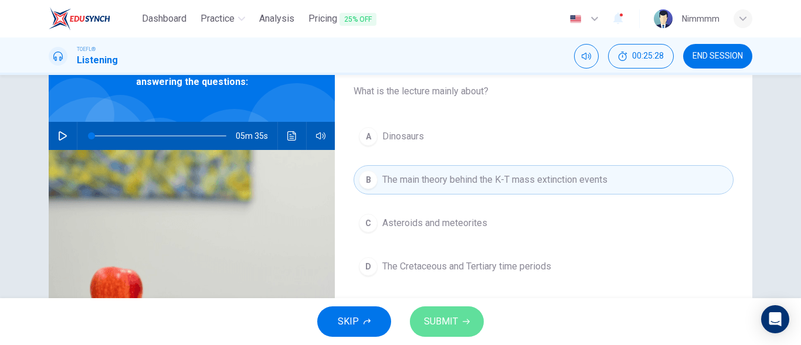
click at [448, 314] on span "SUBMIT" at bounding box center [441, 322] width 34 height 16
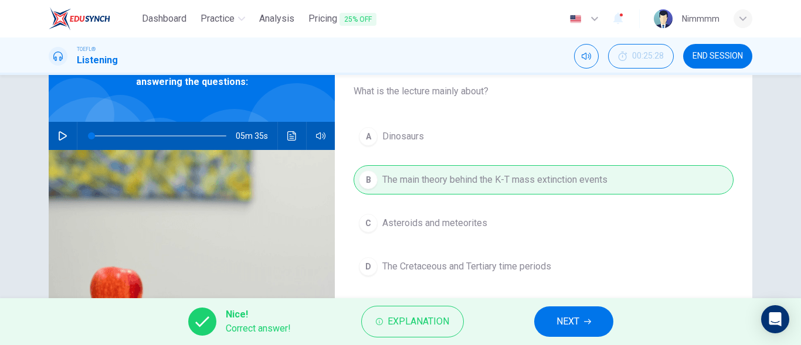
click at [553, 310] on button "NEXT" at bounding box center [573, 322] width 79 height 30
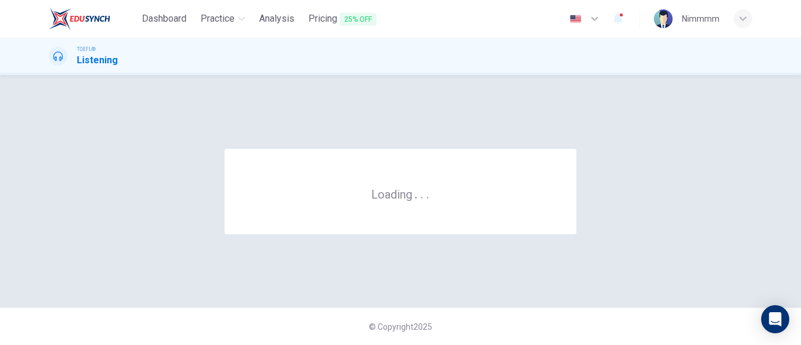
scroll to position [0, 0]
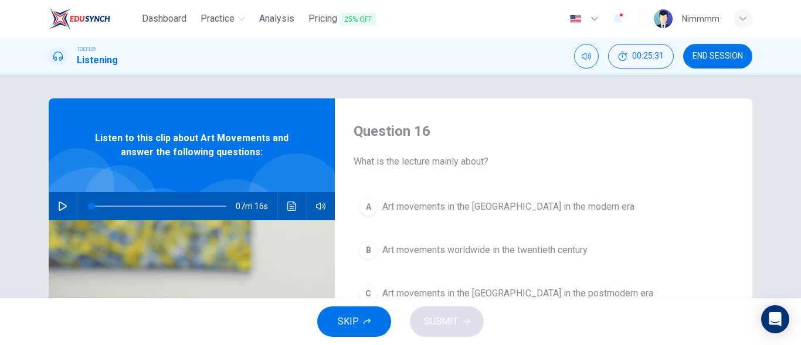
click at [60, 199] on button "button" at bounding box center [62, 206] width 19 height 28
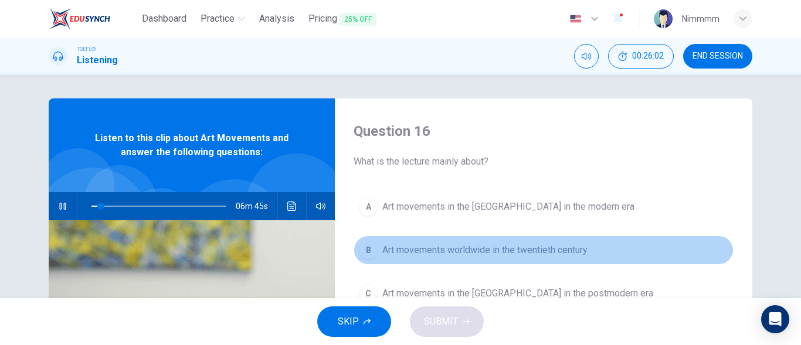
click at [583, 244] on span "Art movements worldwide in the twentieth century" at bounding box center [484, 250] width 205 height 14
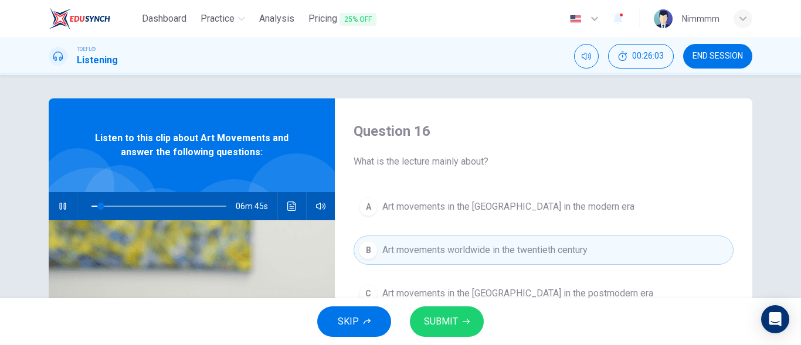
type input "7"
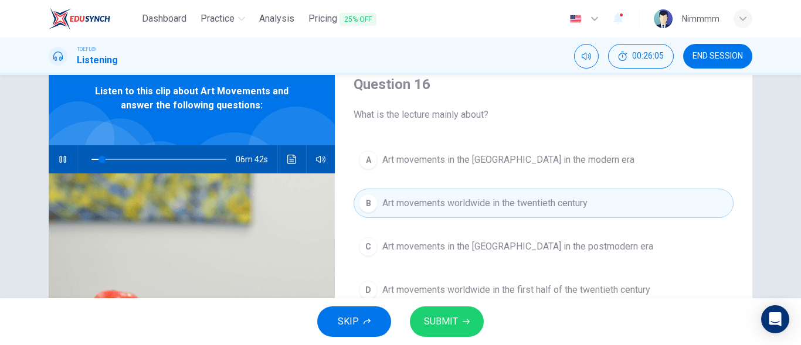
scroll to position [70, 0]
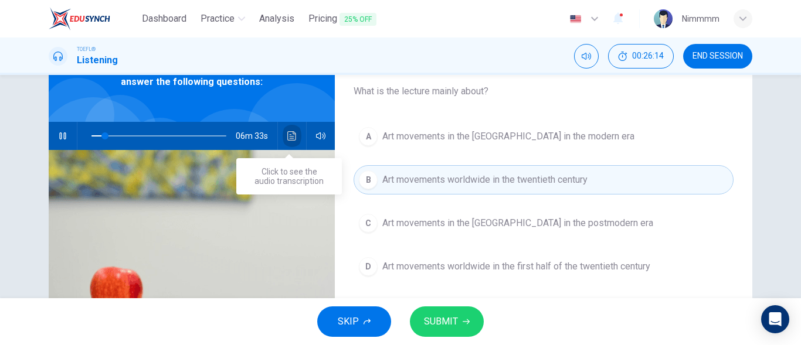
click at [287, 131] on icon "Click to see the audio transcription" at bounding box center [291, 135] width 9 height 9
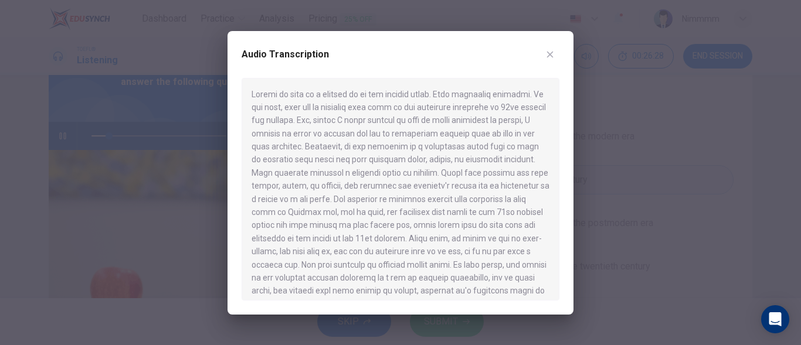
click at [545, 61] on button "button" at bounding box center [550, 54] width 19 height 19
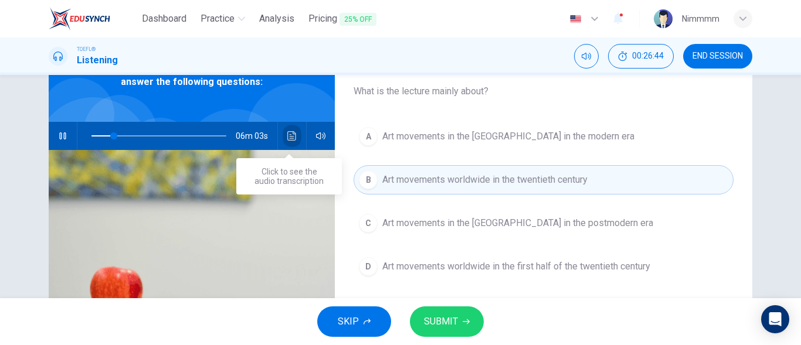
click at [293, 135] on icon "Click to see the audio transcription" at bounding box center [291, 135] width 9 height 9
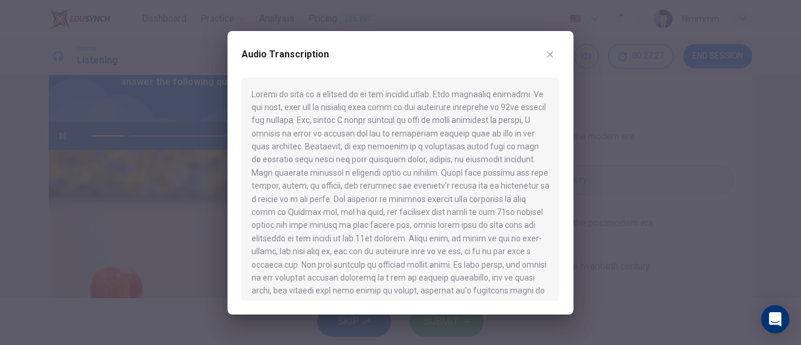
click at [551, 44] on div "Audio Transcription" at bounding box center [401, 173] width 346 height 284
click at [550, 48] on button "button" at bounding box center [550, 54] width 19 height 19
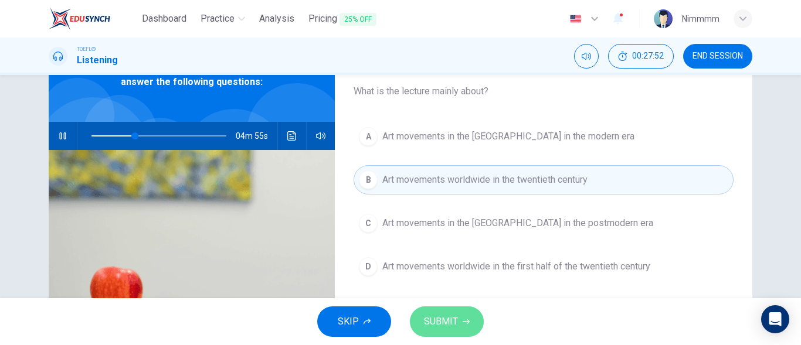
click at [432, 311] on button "SUBMIT" at bounding box center [447, 322] width 74 height 30
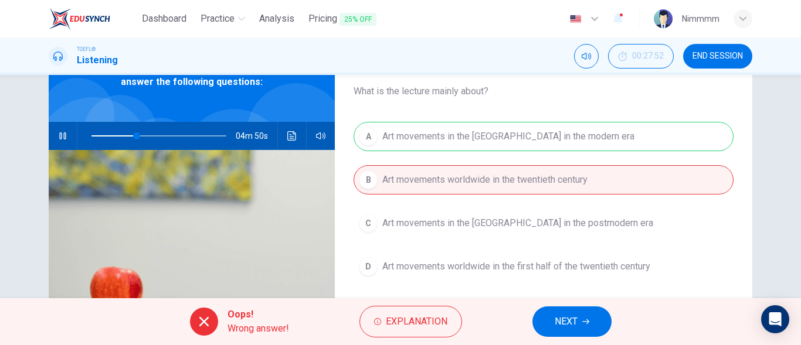
click at [583, 316] on button "NEXT" at bounding box center [571, 322] width 79 height 30
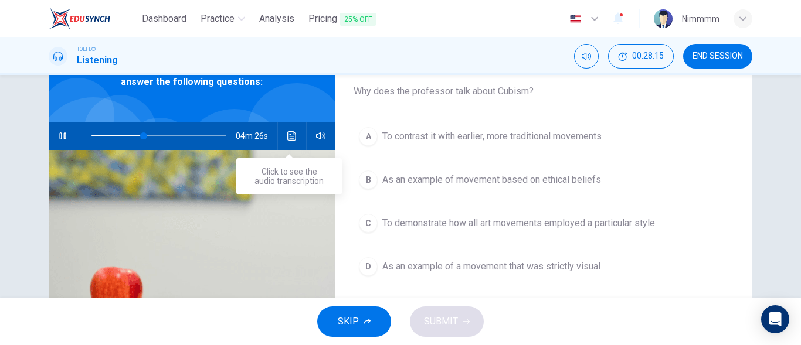
click at [287, 133] on icon "Click to see the audio transcription" at bounding box center [291, 135] width 9 height 9
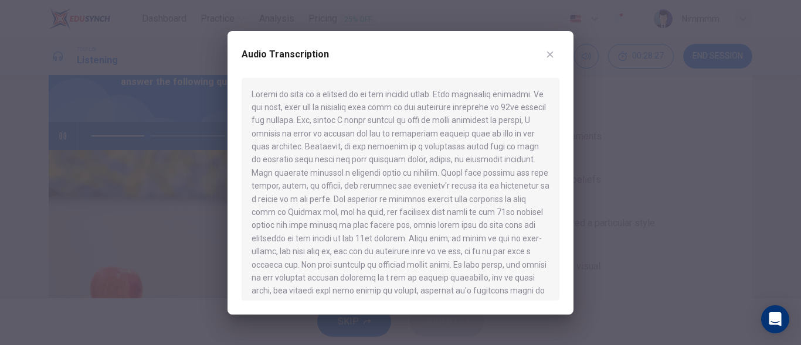
type input "42"
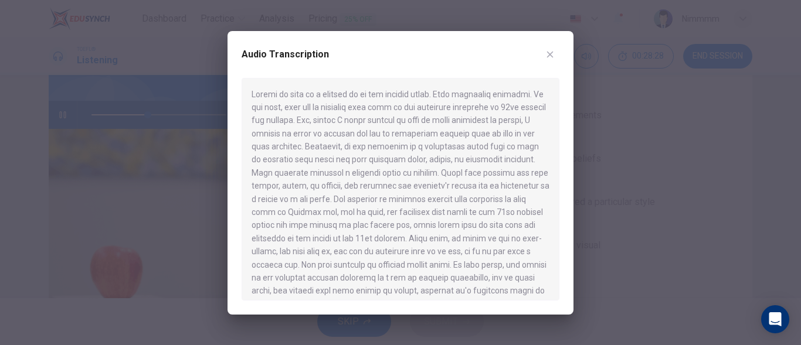
scroll to position [94, 0]
click at [365, 262] on div at bounding box center [401, 189] width 318 height 223
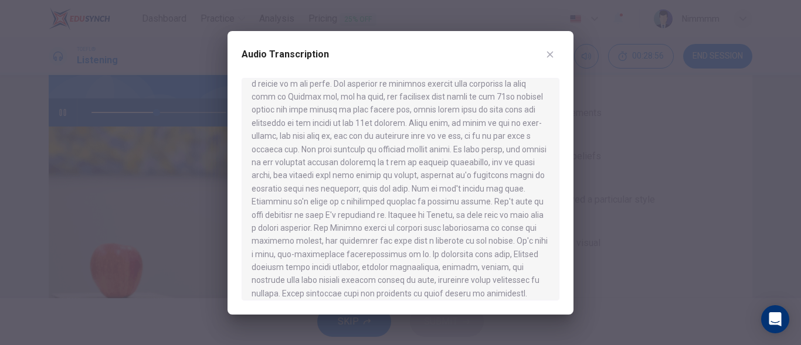
scroll to position [117, 0]
click at [549, 50] on icon "button" at bounding box center [549, 54] width 9 height 9
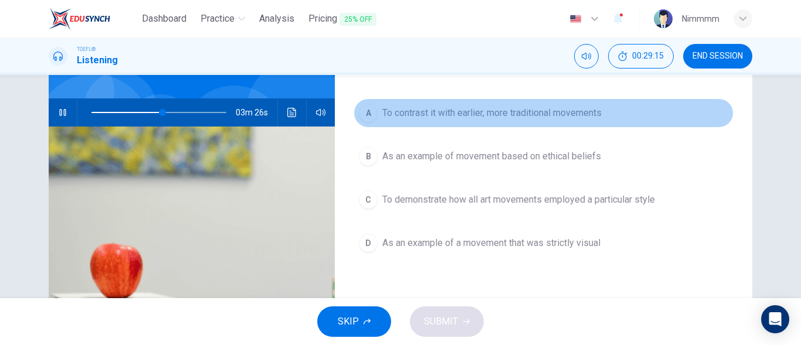
type input "53"
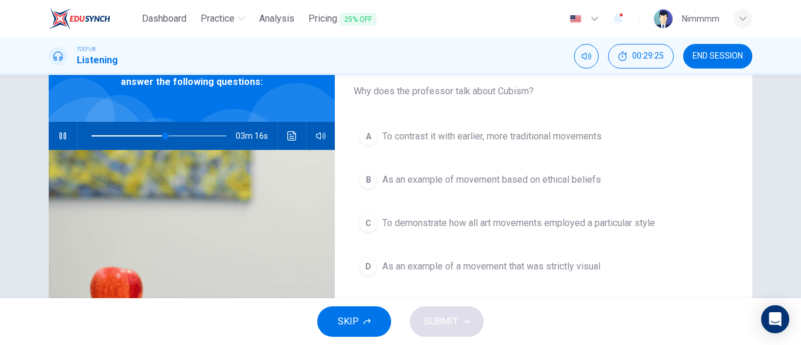
click at [477, 119] on div "Question 17 Why does the professor talk about Cubism? A To contrast it with ear…" at bounding box center [543, 232] width 417 height 408
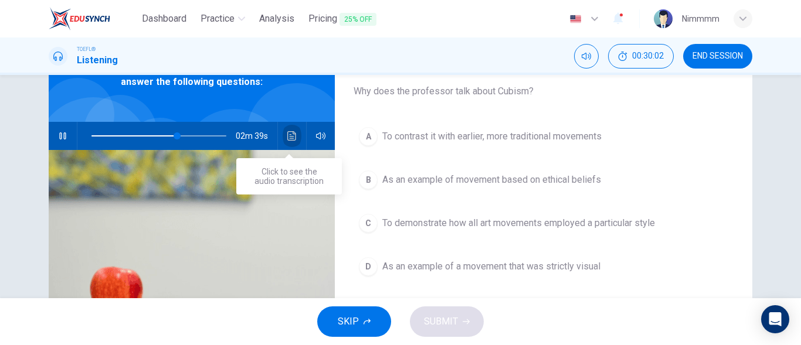
click at [286, 125] on button "Click to see the audio transcription" at bounding box center [292, 136] width 19 height 28
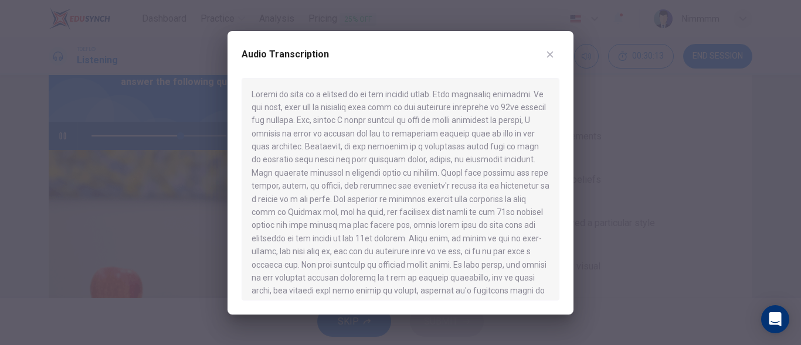
click at [450, 251] on div at bounding box center [401, 189] width 318 height 223
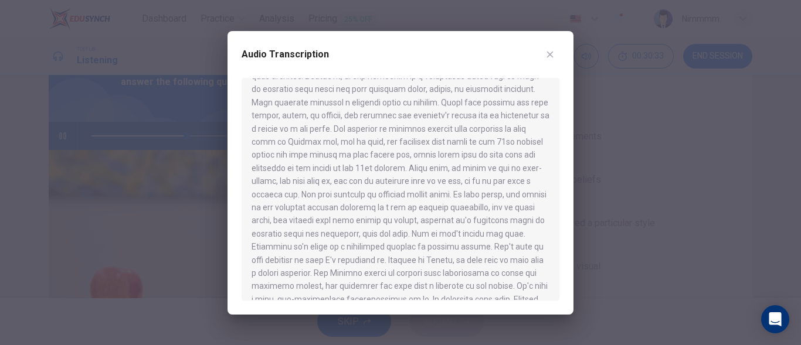
click at [549, 52] on icon "button" at bounding box center [549, 54] width 9 height 9
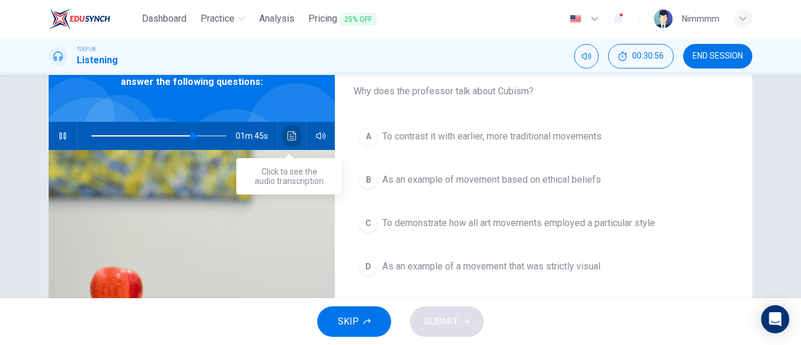
click at [286, 144] on button "Click to see the audio transcription" at bounding box center [292, 136] width 19 height 28
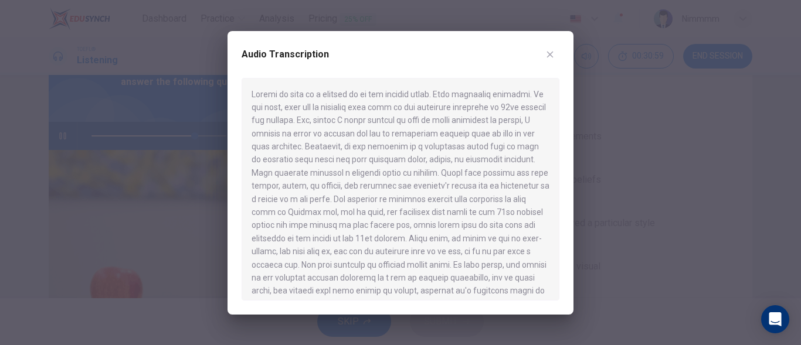
click at [315, 245] on div at bounding box center [401, 189] width 318 height 223
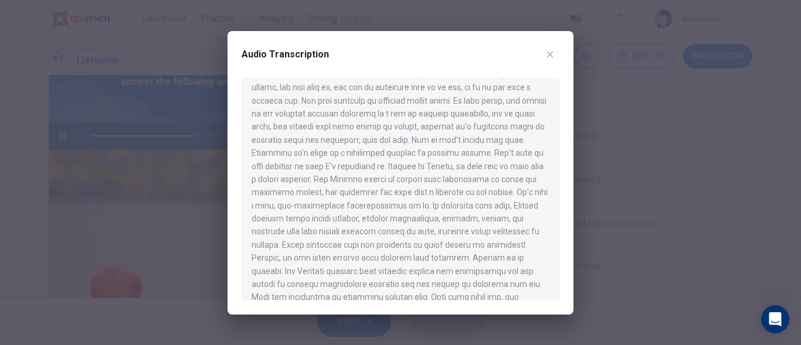
scroll to position [188, 0]
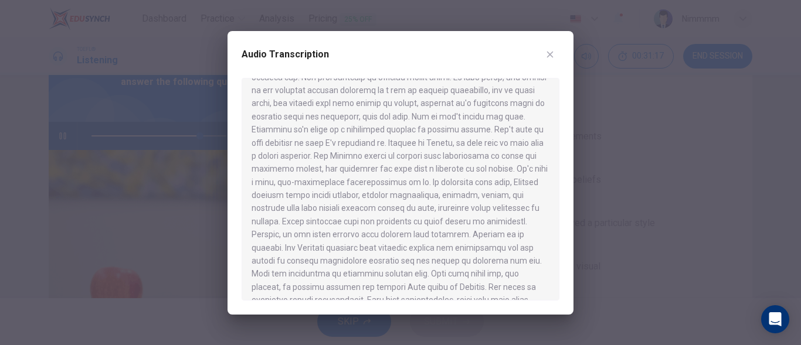
click at [545, 59] on button "button" at bounding box center [550, 54] width 19 height 19
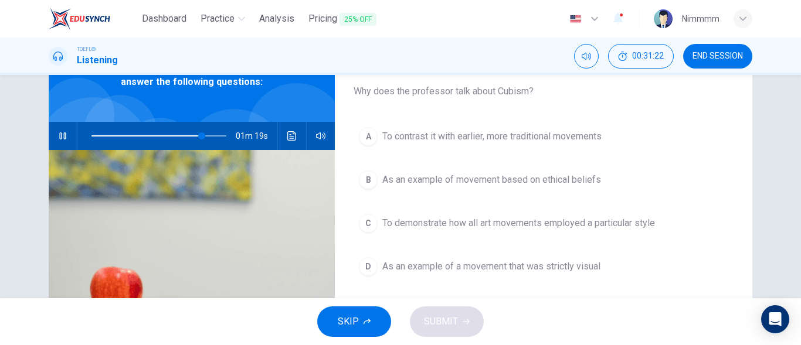
click at [469, 269] on span "As an example of a movement that was strictly visual" at bounding box center [491, 267] width 218 height 14
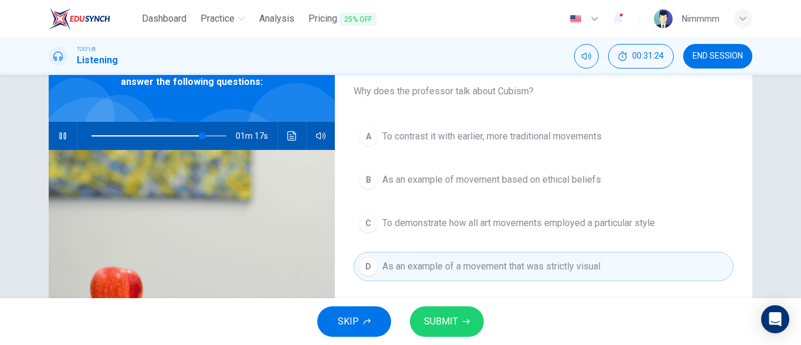
click at [450, 321] on span "SUBMIT" at bounding box center [441, 322] width 34 height 16
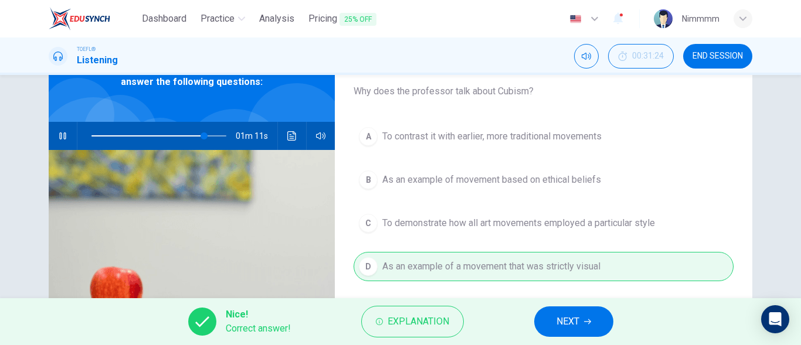
click at [559, 314] on span "NEXT" at bounding box center [567, 322] width 23 height 16
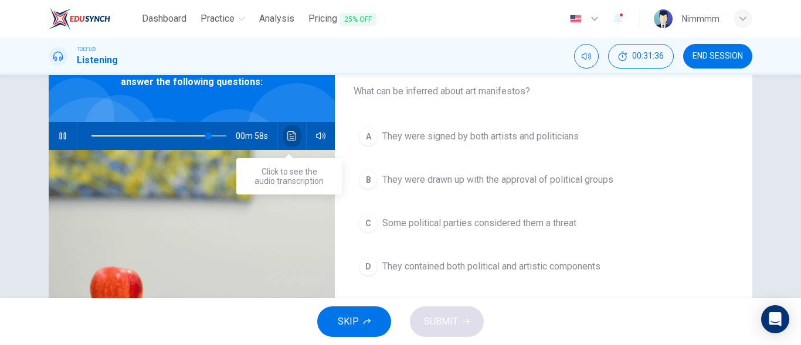
click at [287, 143] on button "Click to see the audio transcription" at bounding box center [292, 136] width 19 height 28
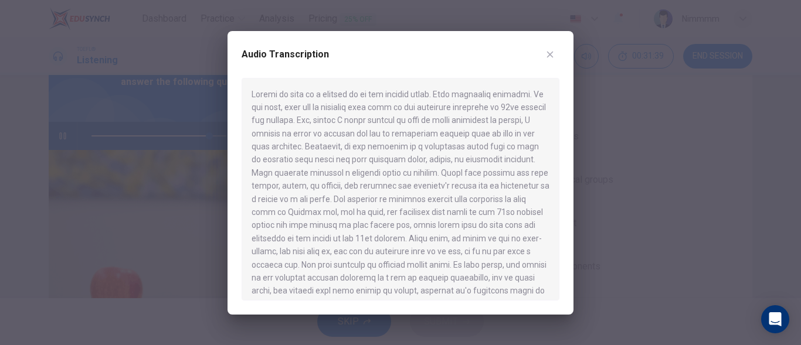
click at [371, 217] on div at bounding box center [401, 189] width 318 height 223
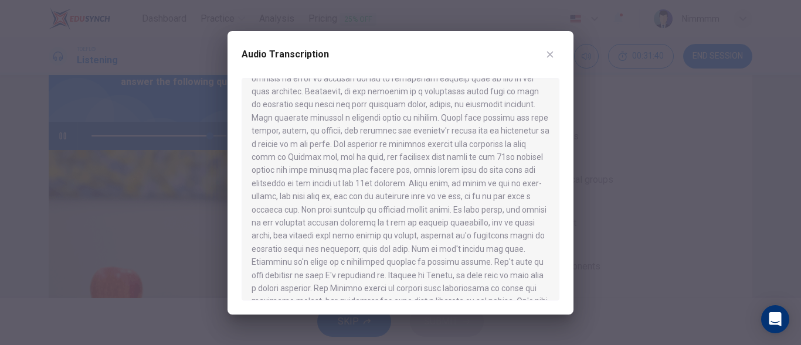
scroll to position [141, 0]
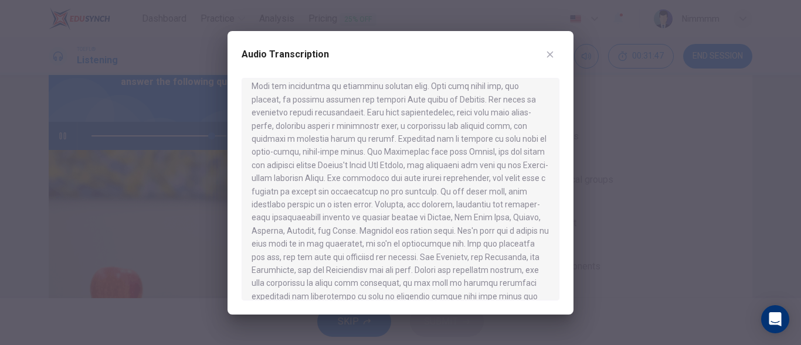
click at [371, 216] on div at bounding box center [401, 189] width 318 height 223
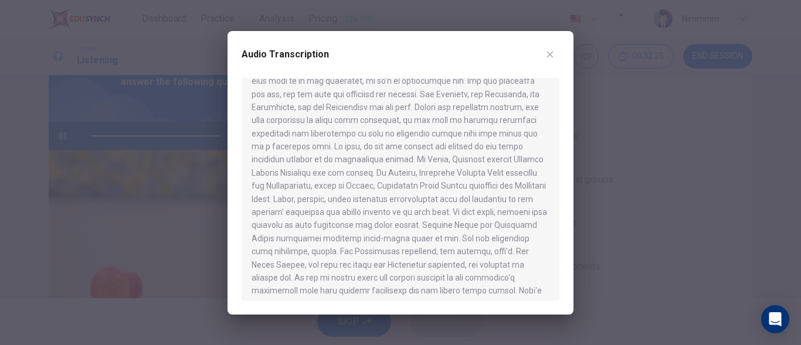
scroll to position [539, 0]
drag, startPoint x: 371, startPoint y: 216, endPoint x: 377, endPoint y: 228, distance: 13.1
click at [377, 228] on div at bounding box center [401, 189] width 318 height 223
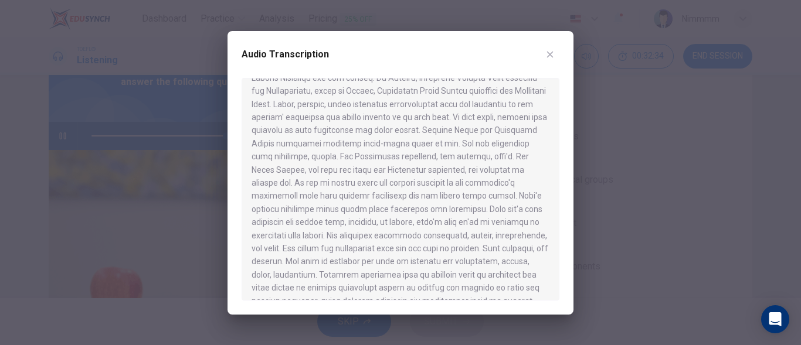
type input "0"
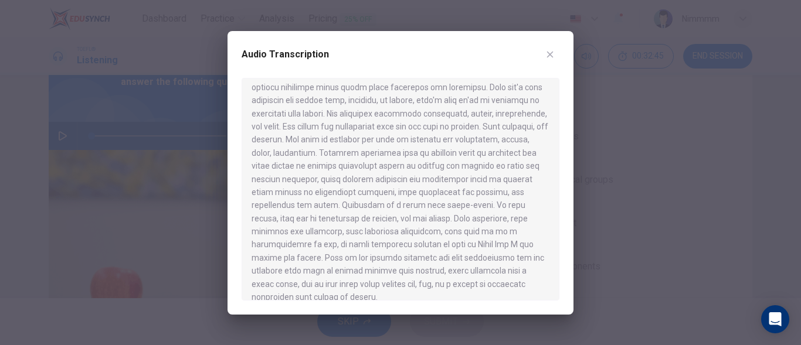
click at [550, 47] on button "button" at bounding box center [550, 54] width 19 height 19
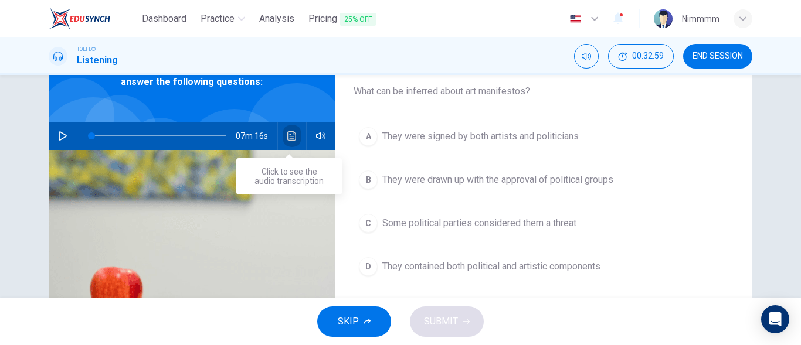
click at [283, 134] on button "Click to see the audio transcription" at bounding box center [292, 136] width 19 height 28
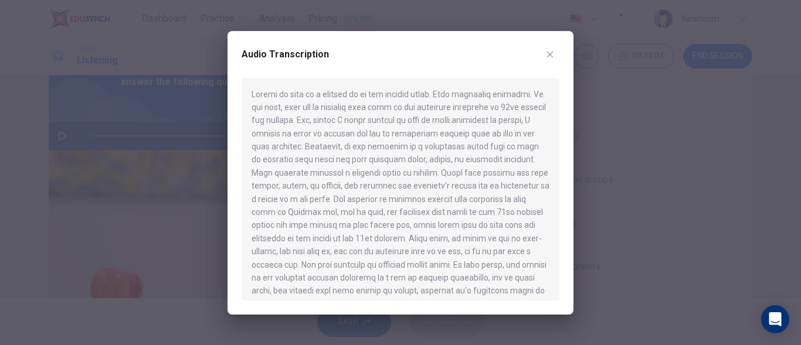
click at [404, 202] on div at bounding box center [401, 189] width 318 height 223
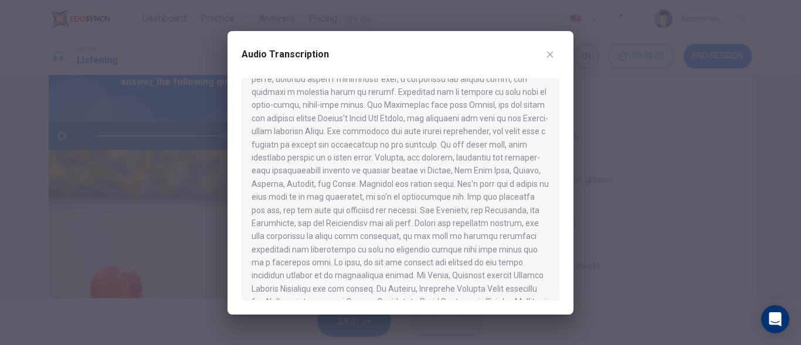
click at [549, 64] on div "Audio Transcription" at bounding box center [401, 61] width 318 height 33
click at [549, 60] on button "button" at bounding box center [550, 54] width 19 height 19
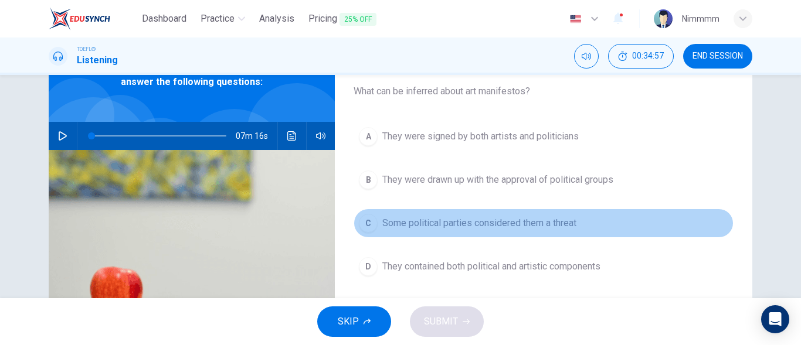
click at [483, 225] on span "Some political parties considered them a threat" at bounding box center [479, 223] width 194 height 14
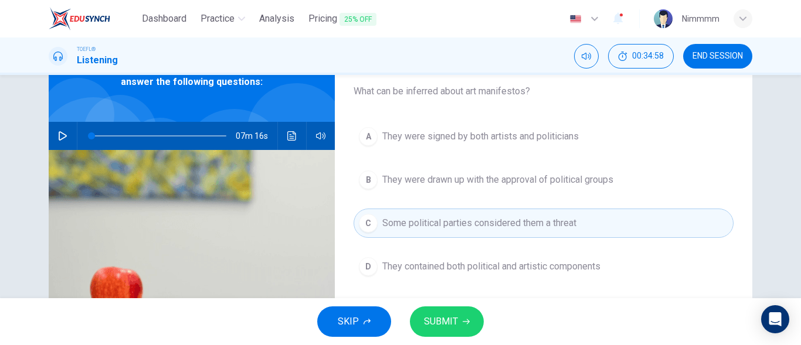
click at [443, 324] on span "SUBMIT" at bounding box center [441, 322] width 34 height 16
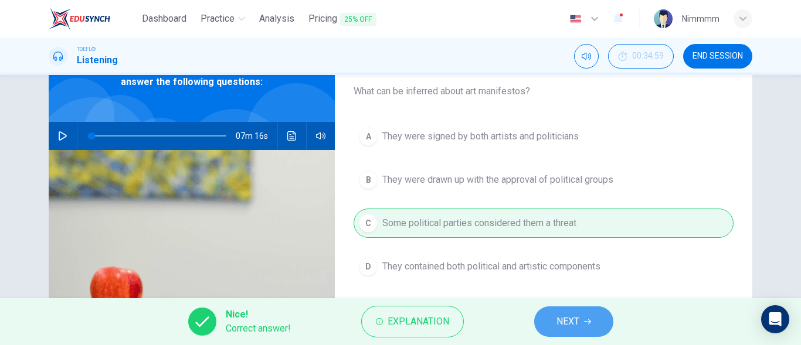
click at [547, 317] on button "NEXT" at bounding box center [573, 322] width 79 height 30
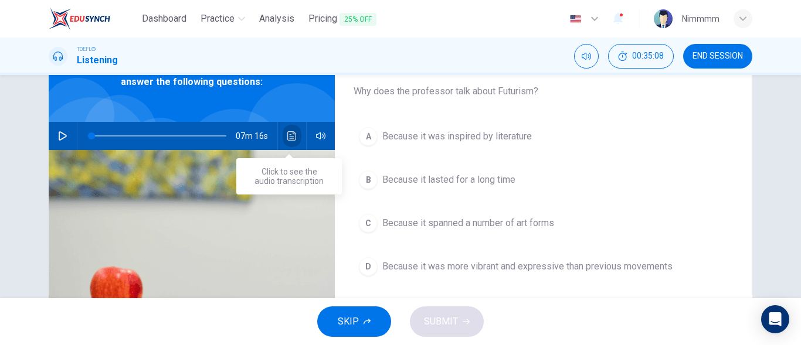
click at [287, 140] on icon "Click to see the audio transcription" at bounding box center [291, 135] width 9 height 9
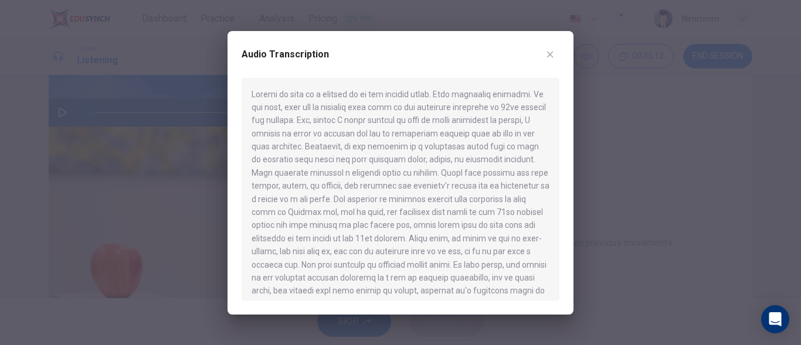
scroll to position [117, 0]
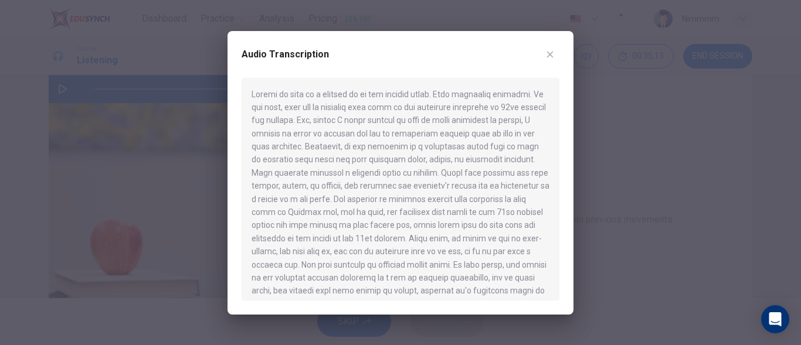
click at [338, 184] on div at bounding box center [401, 189] width 318 height 223
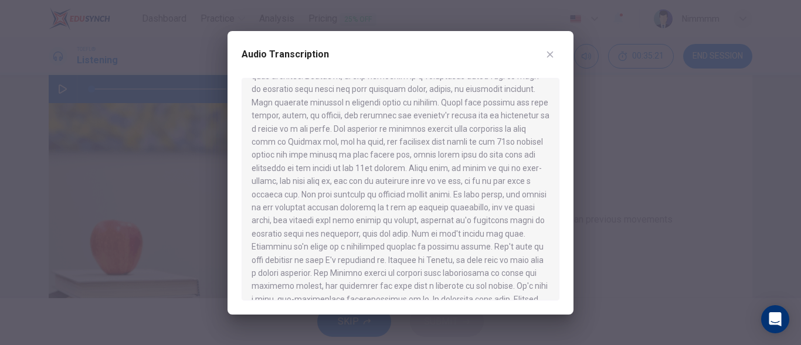
click at [549, 42] on div "Audio Transcription" at bounding box center [401, 173] width 346 height 284
click at [549, 45] on button "button" at bounding box center [550, 54] width 19 height 19
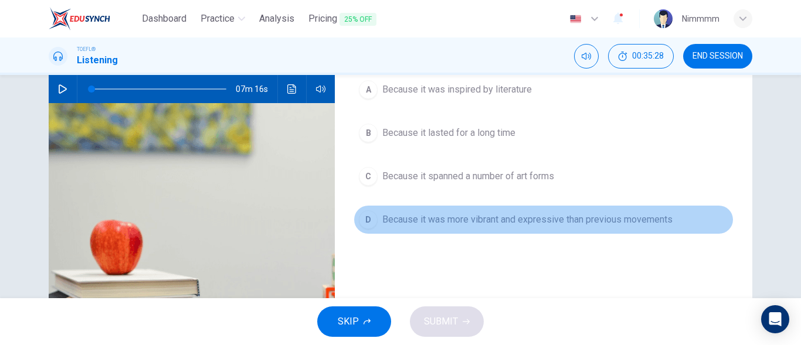
click at [528, 222] on span "Because it was more vibrant and expressive than previous movements" at bounding box center [527, 220] width 290 height 14
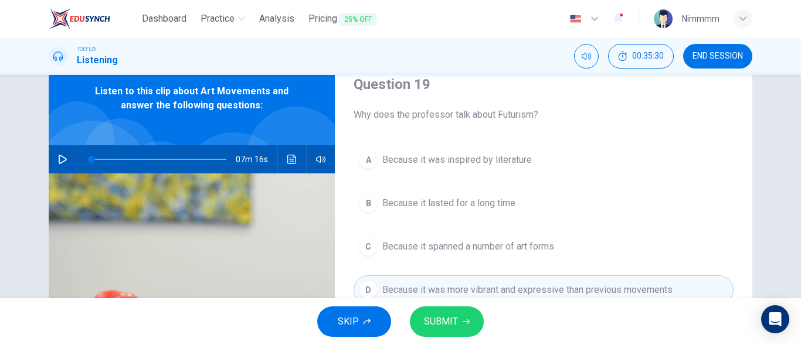
scroll to position [23, 0]
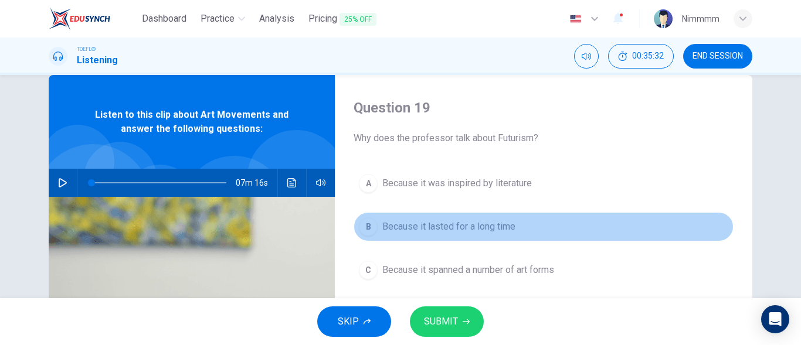
click at [528, 222] on button "B Because it lasted for a long time" at bounding box center [544, 226] width 380 height 29
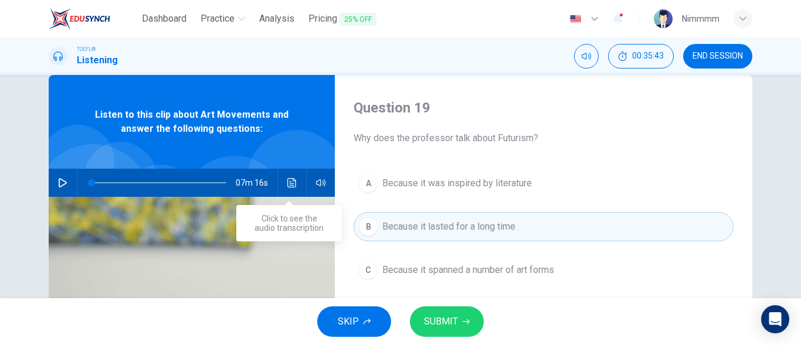
click at [290, 179] on icon "Click to see the audio transcription" at bounding box center [291, 182] width 9 height 9
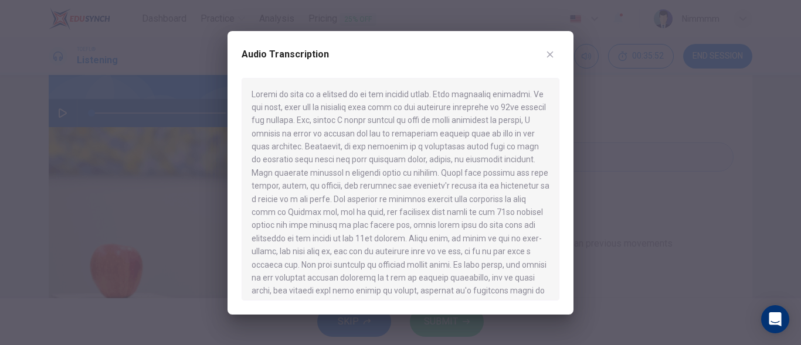
scroll to position [94, 0]
click at [380, 221] on div at bounding box center [401, 189] width 318 height 223
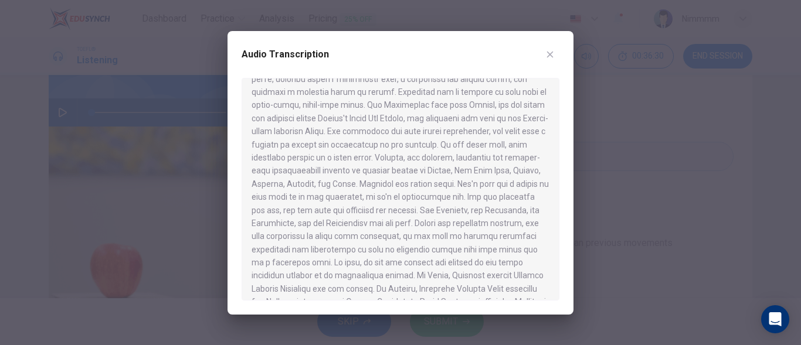
scroll to position [446, 0]
click at [553, 50] on icon "button" at bounding box center [549, 54] width 9 height 9
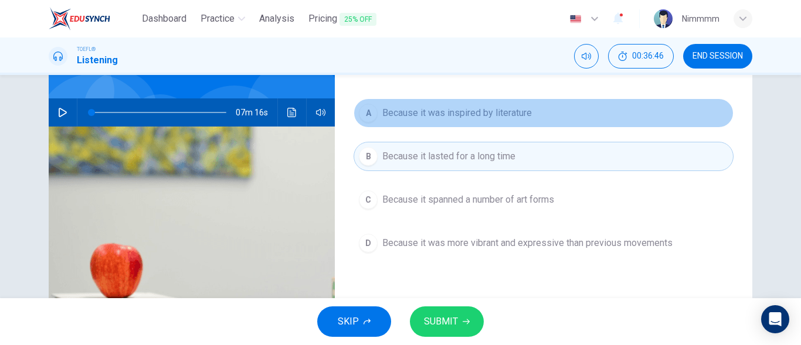
click at [473, 114] on span "Because it was inspired by literature" at bounding box center [457, 113] width 150 height 14
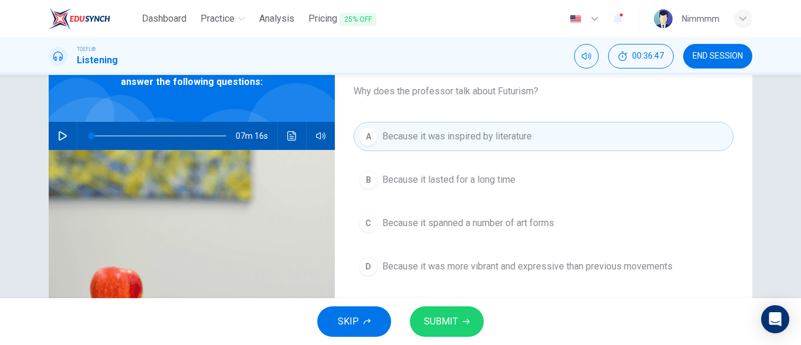
scroll to position [47, 0]
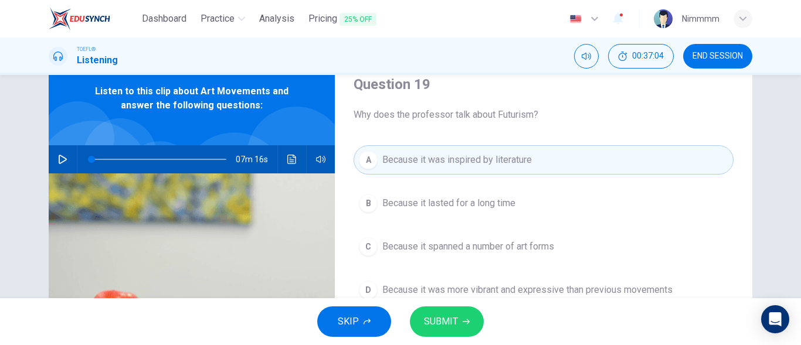
click at [422, 287] on span "Because it was more vibrant and expressive than previous movements" at bounding box center [527, 290] width 290 height 14
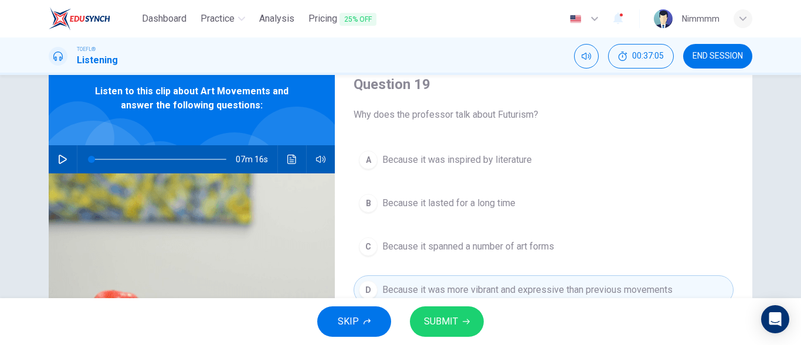
click at [429, 319] on span "SUBMIT" at bounding box center [441, 322] width 34 height 16
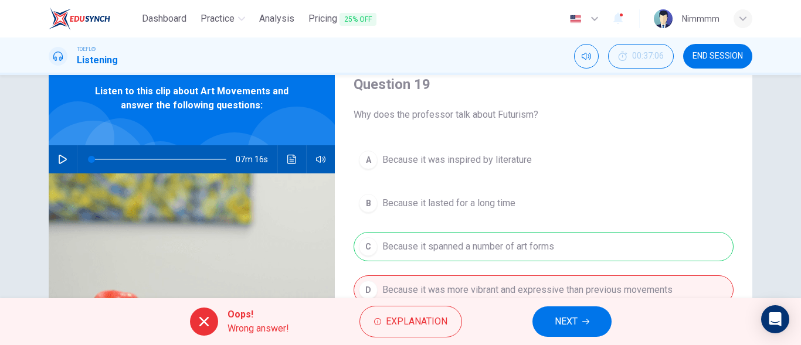
click at [538, 311] on button "NEXT" at bounding box center [571, 322] width 79 height 30
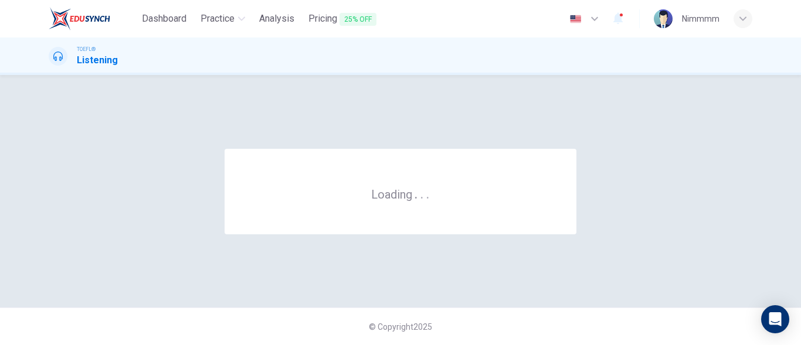
scroll to position [0, 0]
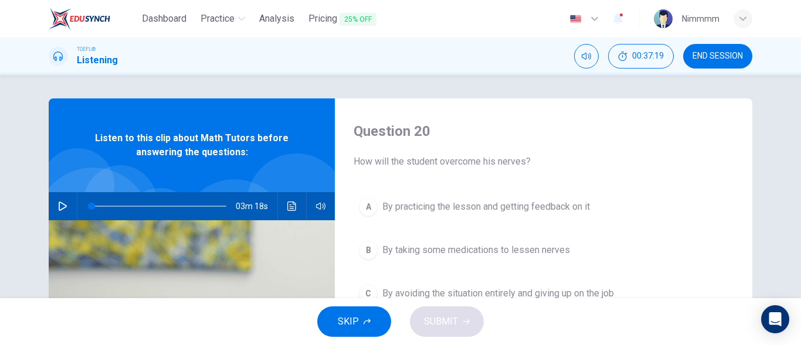
click at [59, 205] on icon "button" at bounding box center [62, 206] width 9 height 9
type input "36"
click at [706, 50] on button "END SESSION" at bounding box center [717, 56] width 69 height 25
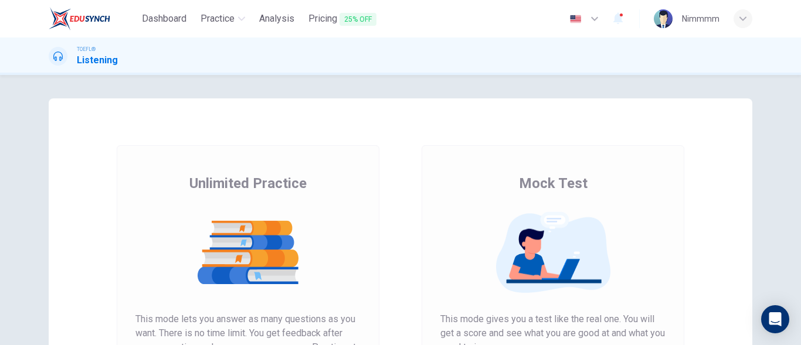
scroll to position [222, 0]
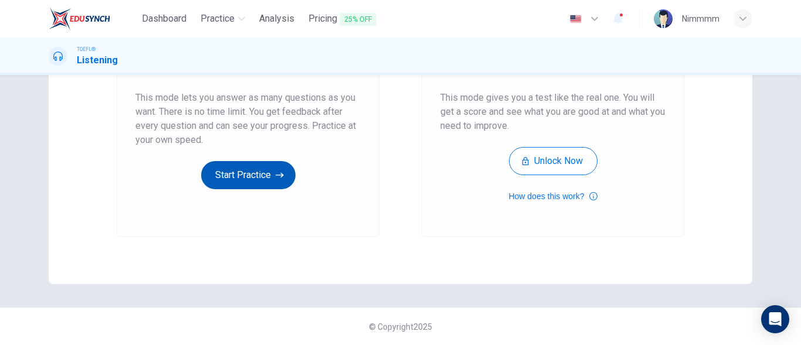
click at [271, 165] on button "Start Practice" at bounding box center [248, 175] width 94 height 28
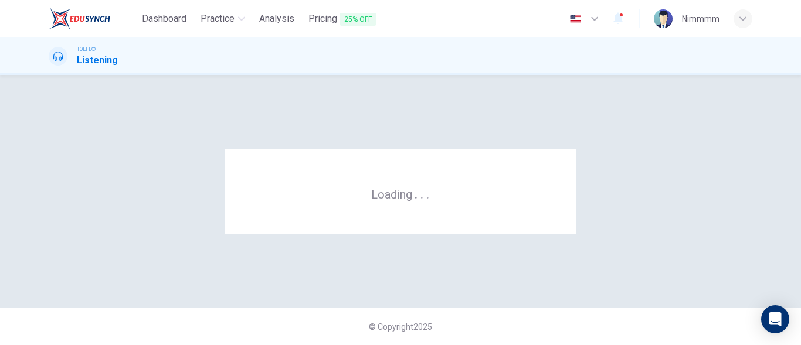
scroll to position [0, 0]
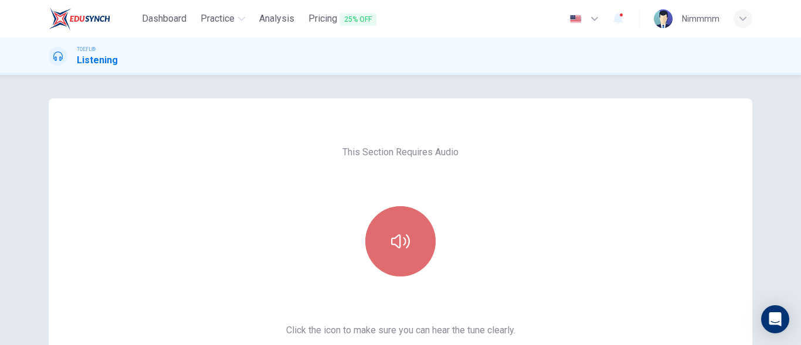
click at [393, 229] on button "button" at bounding box center [400, 241] width 70 height 70
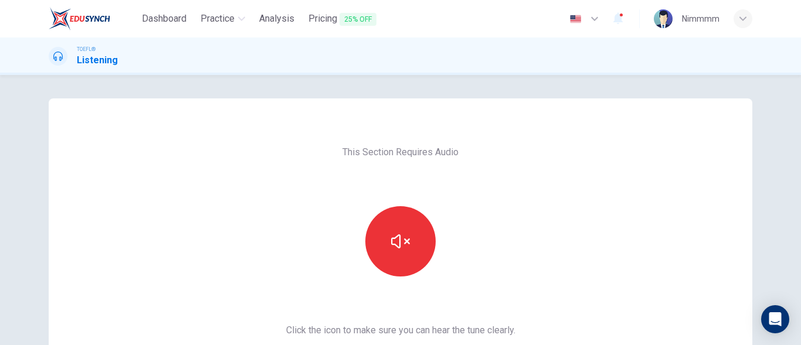
scroll to position [222, 0]
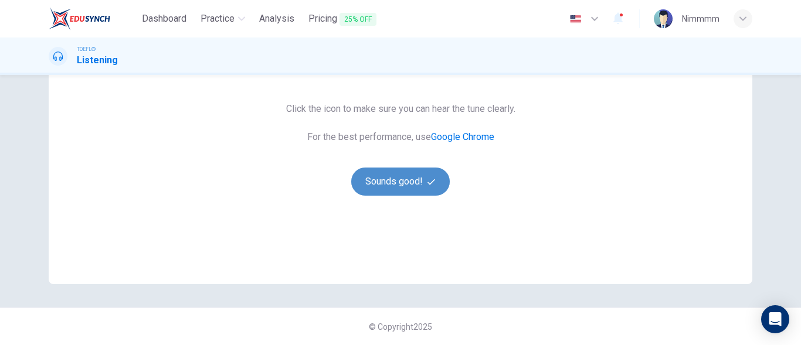
click at [403, 178] on button "Sounds good!" at bounding box center [400, 182] width 99 height 28
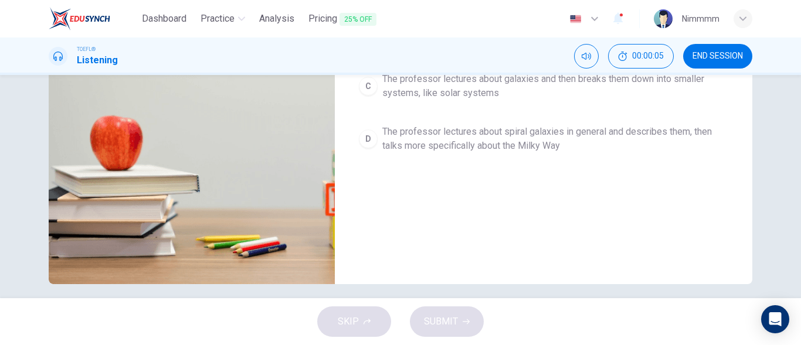
scroll to position [26, 0]
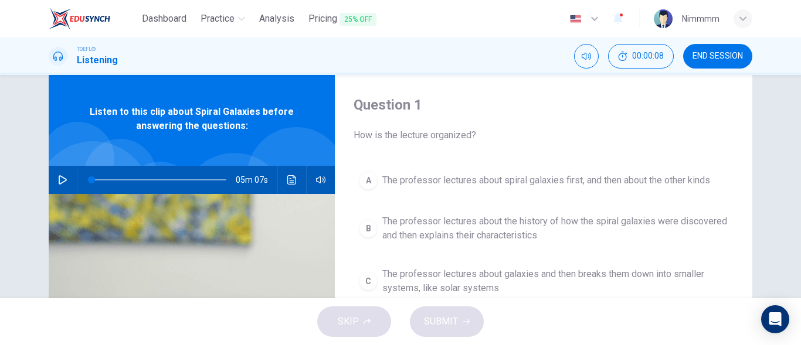
click at [55, 184] on button "button" at bounding box center [62, 180] width 19 height 28
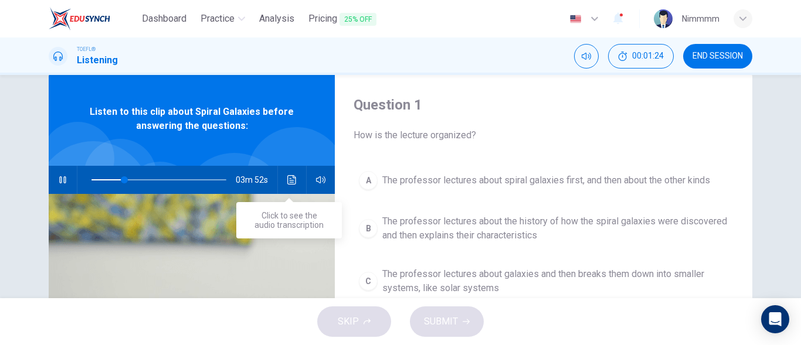
click at [291, 185] on button "Click to see the audio transcription" at bounding box center [292, 180] width 19 height 28
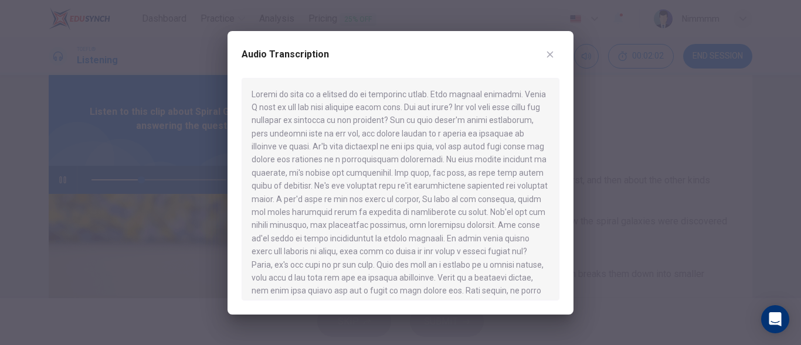
click at [546, 48] on button "button" at bounding box center [550, 54] width 19 height 19
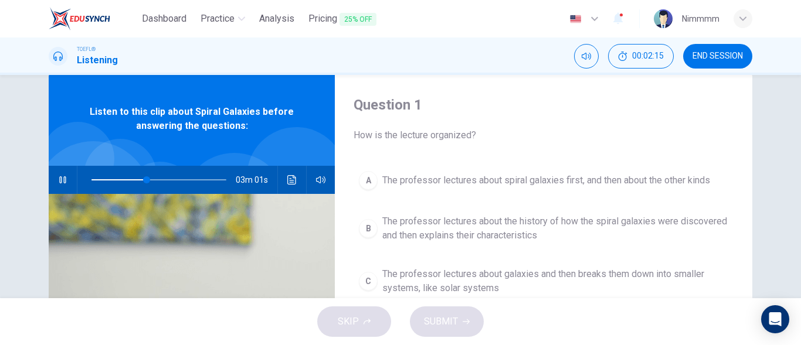
click at [686, 133] on span "How is the lecture organized?" at bounding box center [544, 135] width 380 height 14
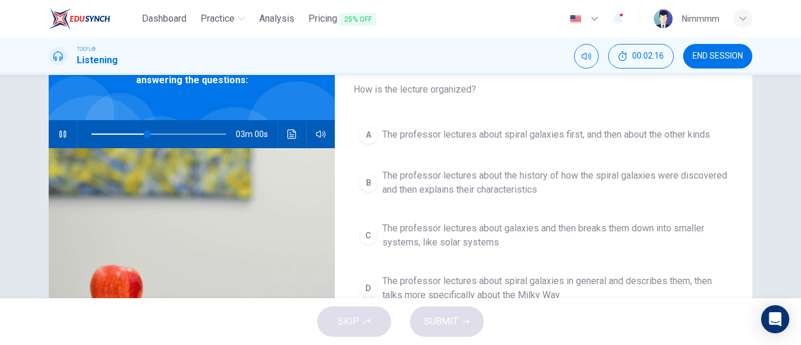
scroll to position [73, 0]
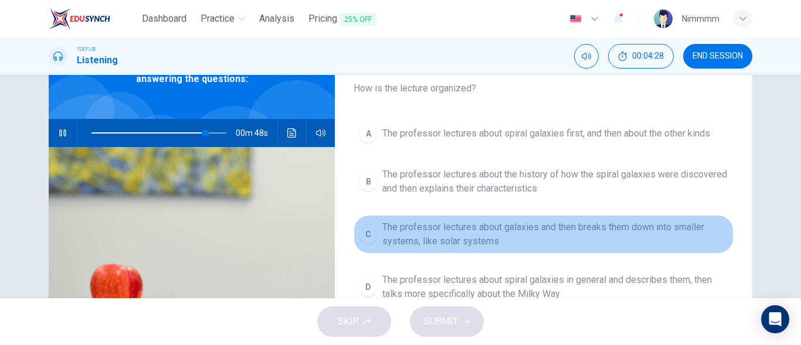
click at [651, 245] on span "The professor lectures about galaxies and then breaks them down into smaller sy…" at bounding box center [555, 234] width 346 height 28
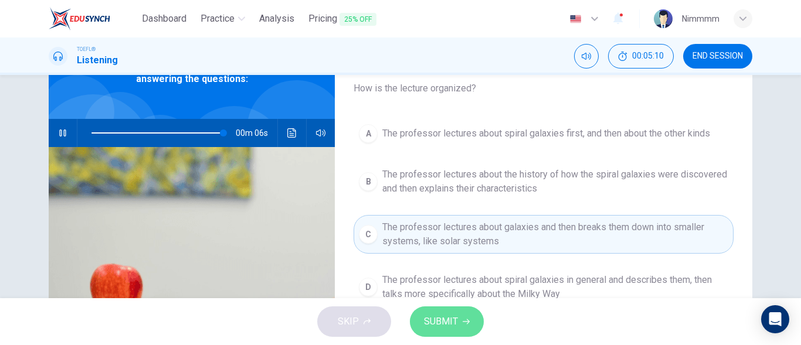
click at [429, 320] on span "SUBMIT" at bounding box center [441, 322] width 34 height 16
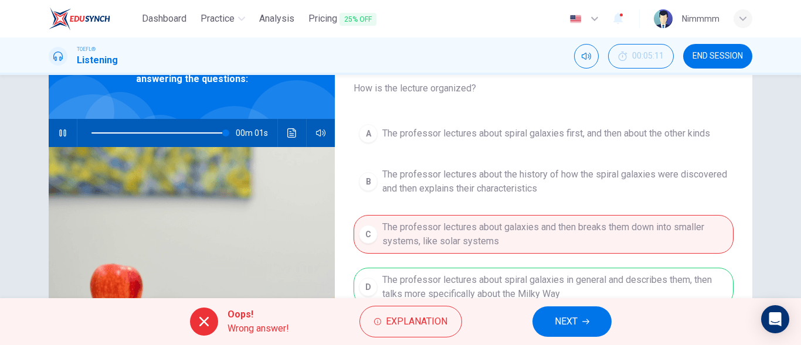
click at [564, 310] on button "NEXT" at bounding box center [571, 322] width 79 height 30
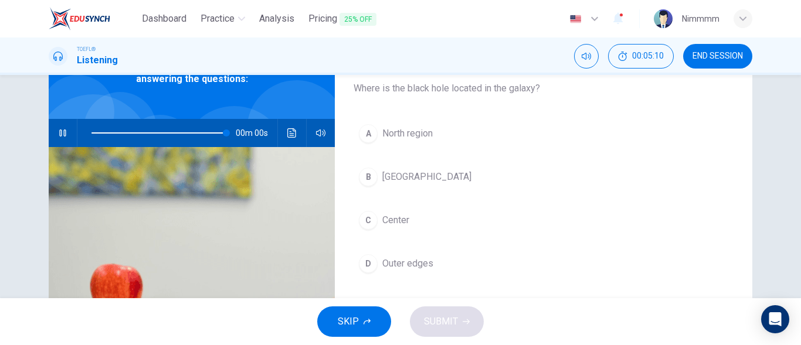
type input "0"
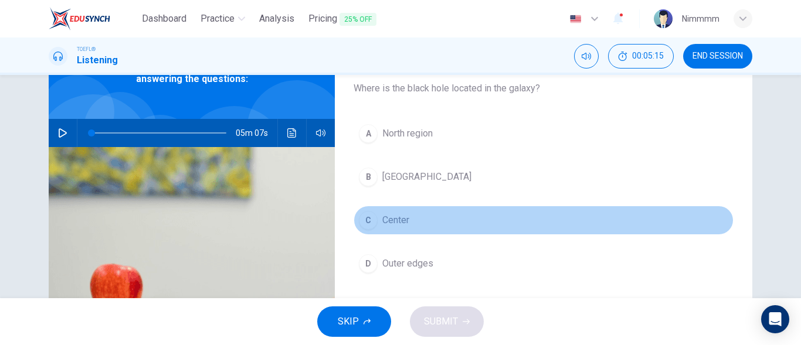
click at [426, 226] on button "C Center" at bounding box center [544, 220] width 380 height 29
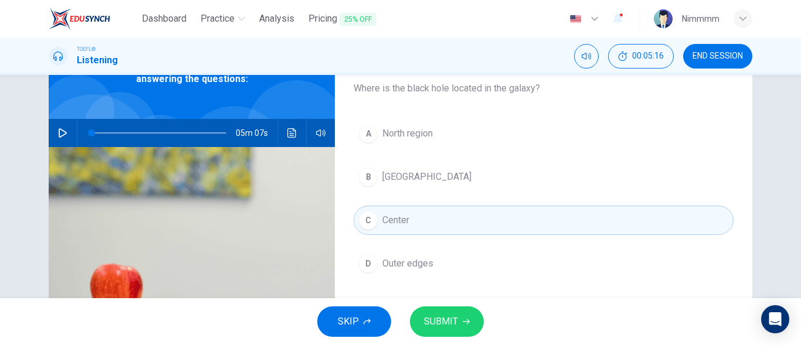
click at [443, 327] on span "SUBMIT" at bounding box center [441, 322] width 34 height 16
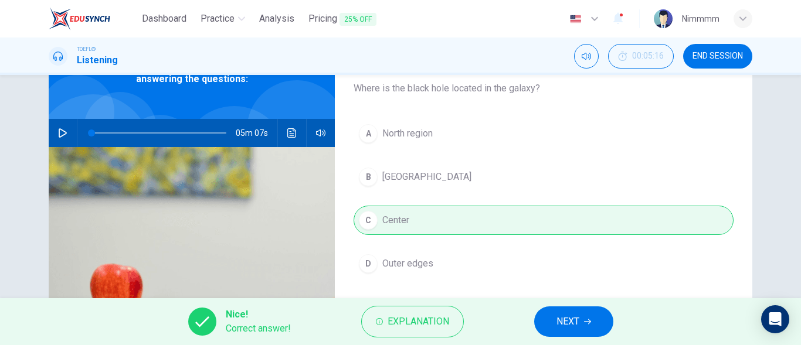
click at [545, 328] on button "NEXT" at bounding box center [573, 322] width 79 height 30
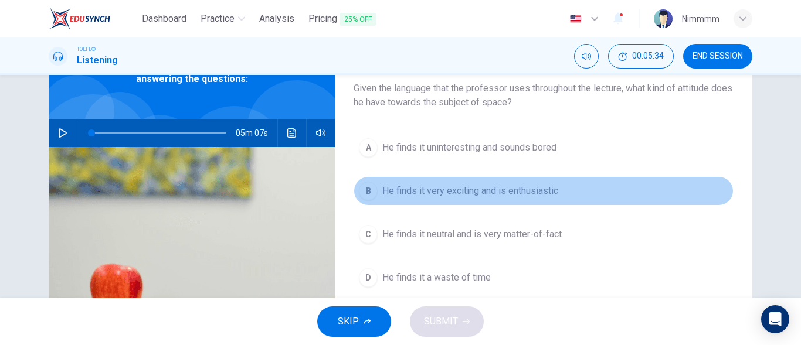
click at [440, 189] on span "He finds it very exciting and is enthusiastic" at bounding box center [470, 191] width 176 height 14
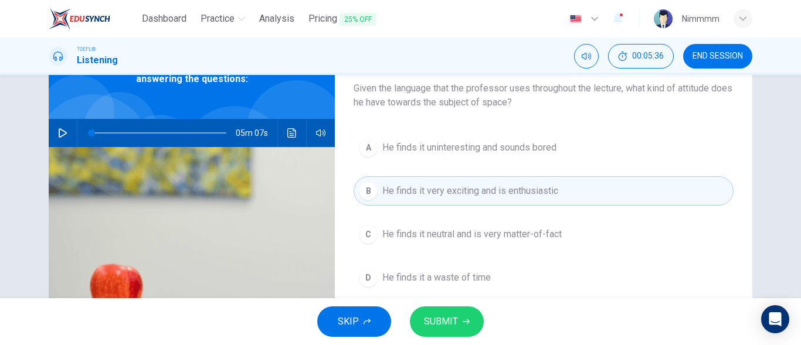
click at [453, 327] on span "SUBMIT" at bounding box center [441, 322] width 34 height 16
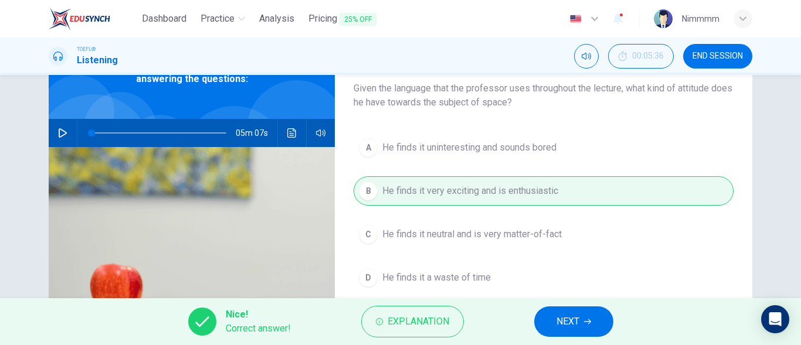
click at [544, 313] on button "NEXT" at bounding box center [573, 322] width 79 height 30
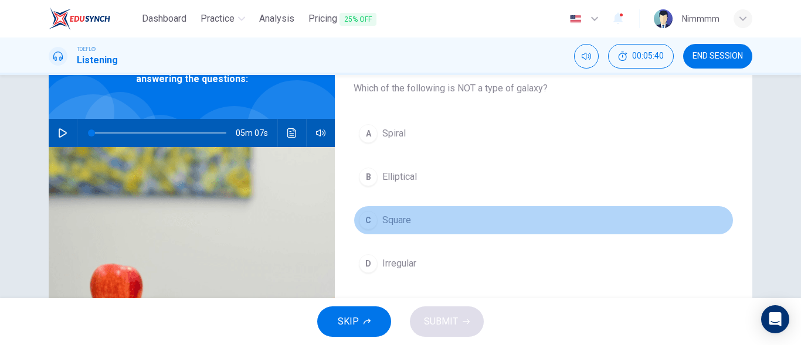
click at [402, 220] on span "Square" at bounding box center [396, 220] width 29 height 14
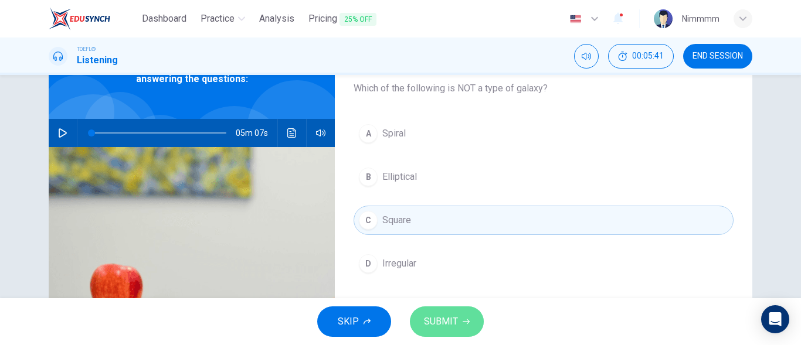
click at [419, 317] on button "SUBMIT" at bounding box center [447, 322] width 74 height 30
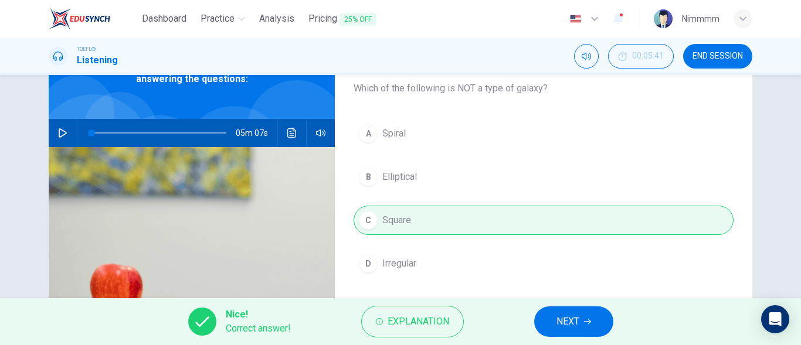
click at [548, 301] on div "Nice! Correct answer! Explanation NEXT" at bounding box center [400, 321] width 801 height 47
click at [551, 314] on button "NEXT" at bounding box center [573, 322] width 79 height 30
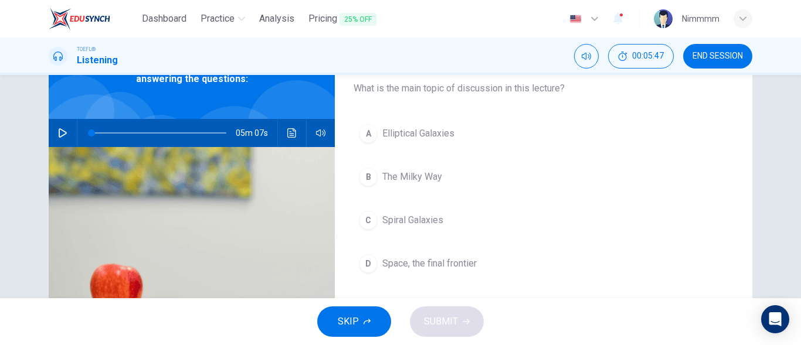
click at [434, 227] on span "Spiral Galaxies" at bounding box center [412, 220] width 61 height 14
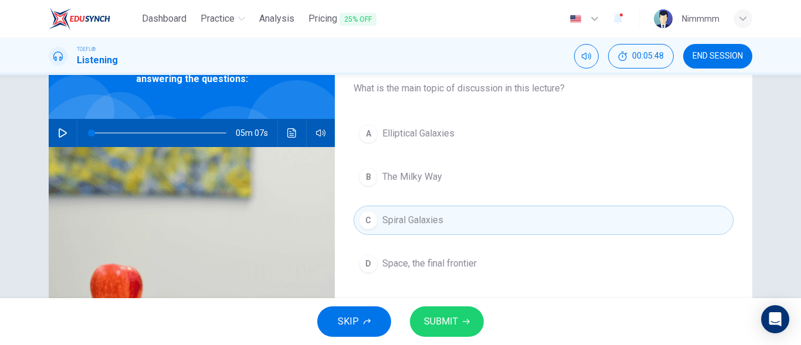
click at [453, 331] on button "SUBMIT" at bounding box center [447, 322] width 74 height 30
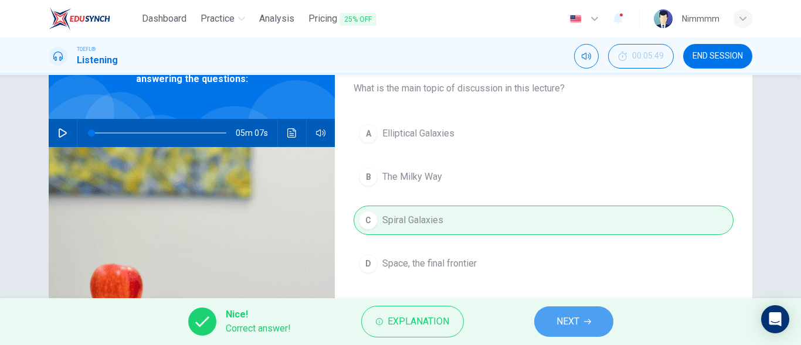
click at [552, 324] on button "NEXT" at bounding box center [573, 322] width 79 height 30
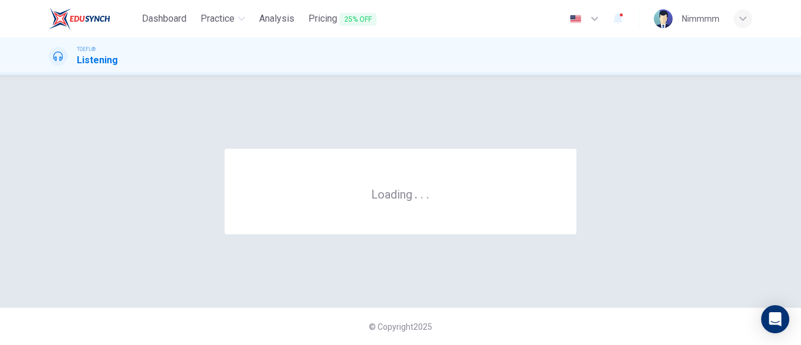
scroll to position [0, 0]
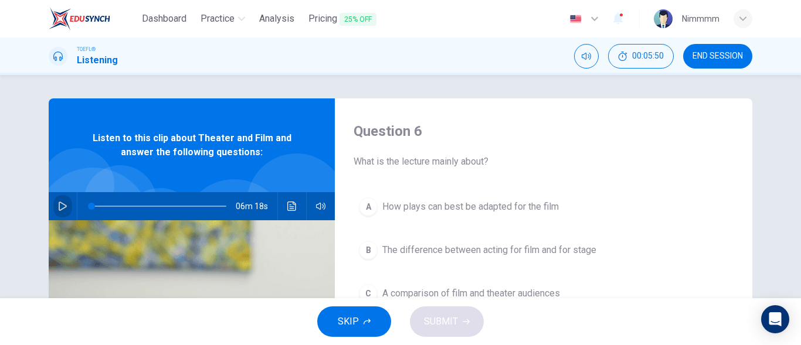
click at [58, 207] on icon "button" at bounding box center [62, 206] width 9 height 9
click at [343, 226] on span at bounding box center [339, 229] width 7 height 7
click at [360, 222] on div "A How plays can best be adapted for the film B The difference between acting fo…" at bounding box center [544, 283] width 380 height 183
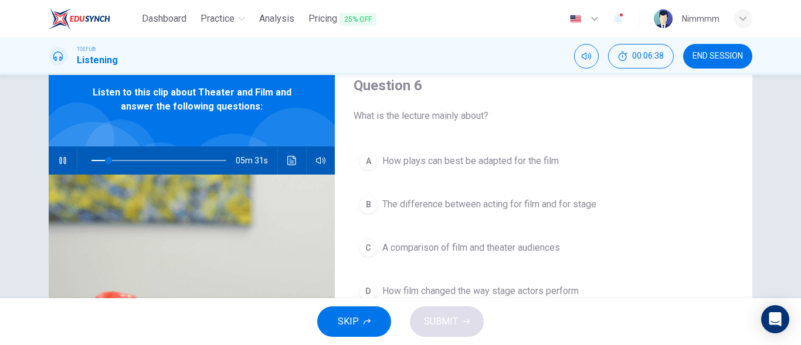
scroll to position [47, 0]
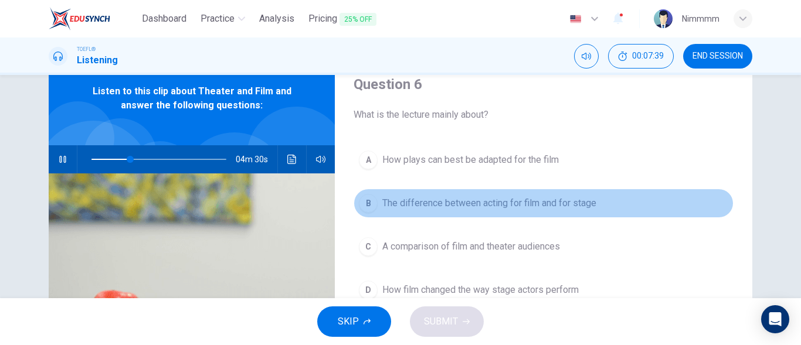
click at [383, 198] on span "The difference between acting for film and for stage" at bounding box center [489, 203] width 214 height 14
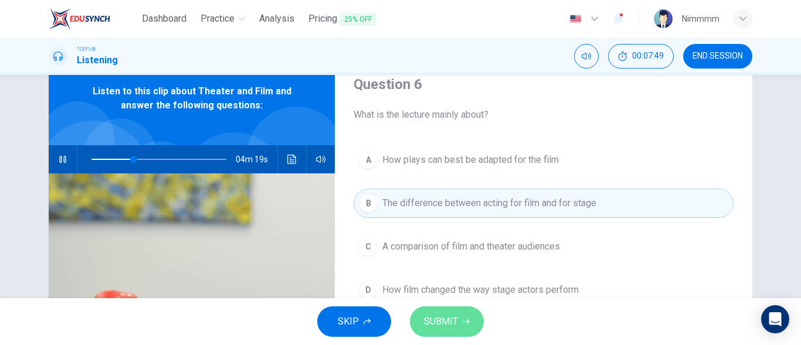
click at [420, 317] on button "SUBMIT" at bounding box center [447, 322] width 74 height 30
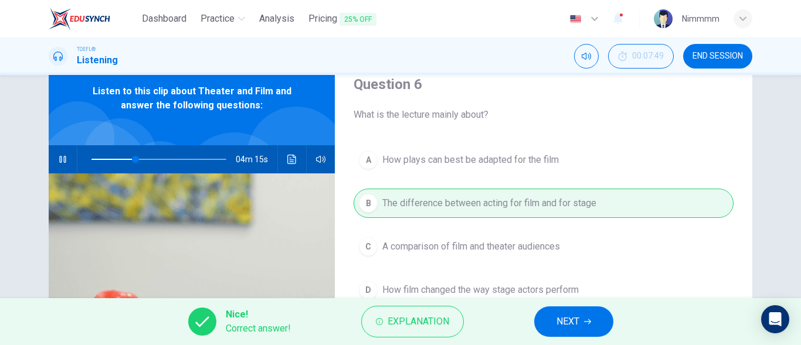
click at [558, 314] on span "NEXT" at bounding box center [567, 322] width 23 height 16
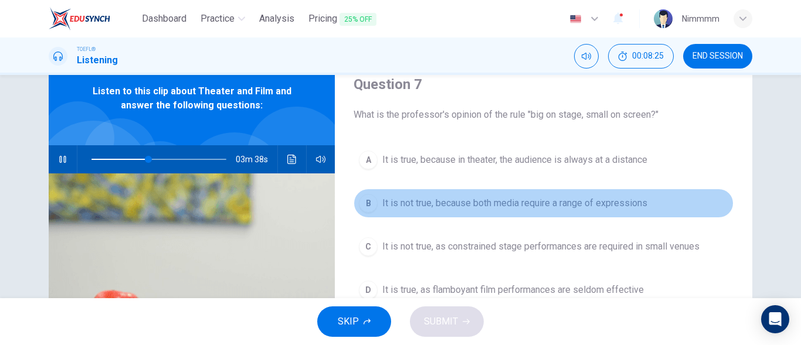
click at [476, 200] on span "It is not true, because both media require a range of expressions" at bounding box center [514, 203] width 265 height 14
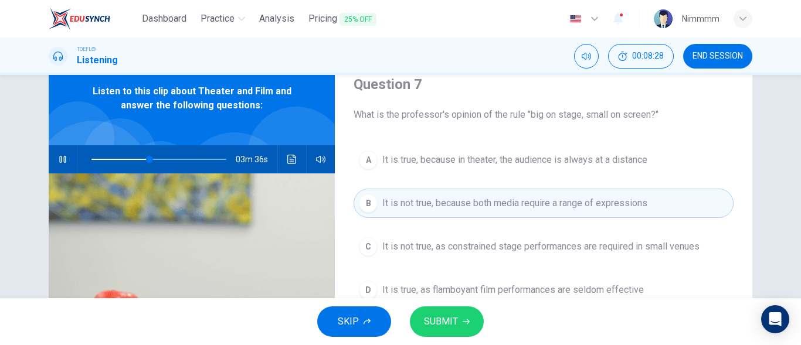
click at [446, 331] on button "SUBMIT" at bounding box center [447, 322] width 74 height 30
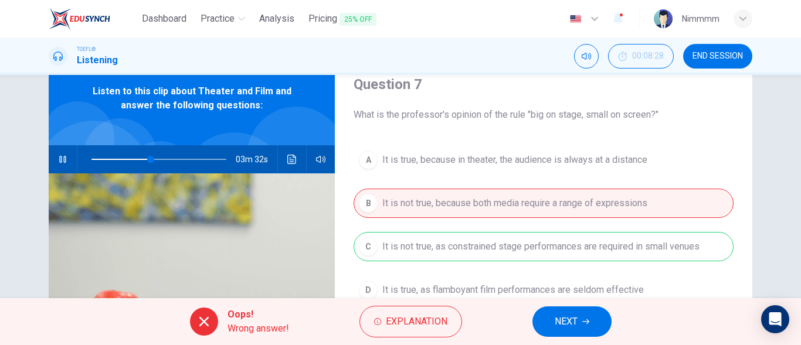
click at [555, 297] on div "A It is true, because in theater, the audience is always at a distance B It is …" at bounding box center [544, 236] width 380 height 183
click at [555, 310] on button "NEXT" at bounding box center [571, 322] width 79 height 30
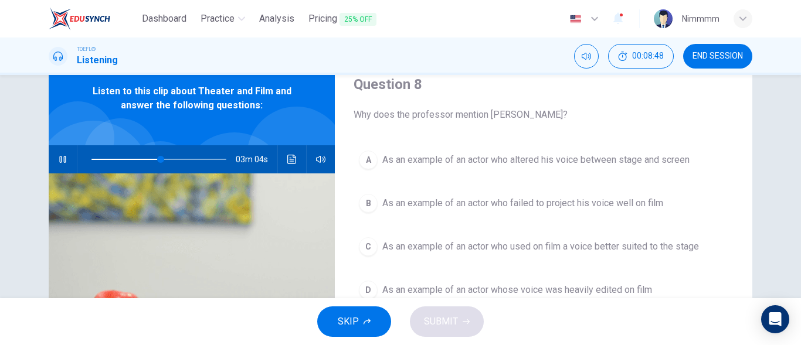
click at [486, 137] on div "Question 8 Why does the professor mention Heath Ledger? A As an example of an a…" at bounding box center [543, 256] width 417 height 408
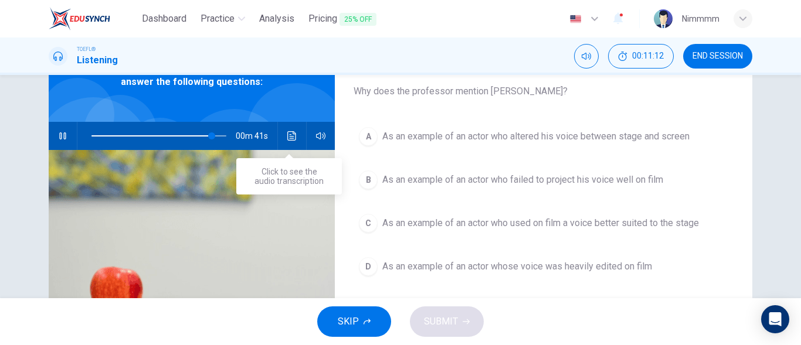
click at [291, 137] on icon "Click to see the audio transcription" at bounding box center [291, 135] width 9 height 9
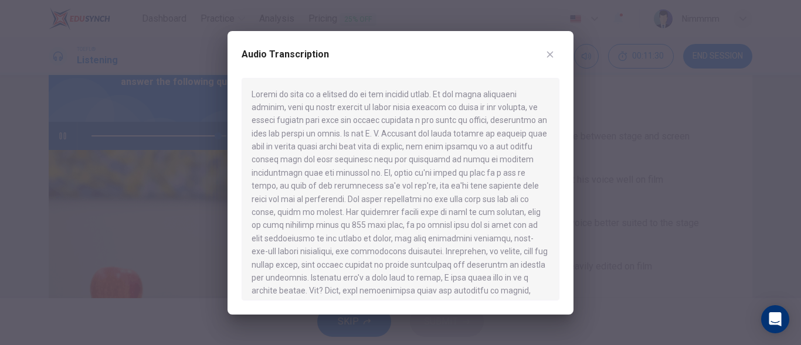
type input "94"
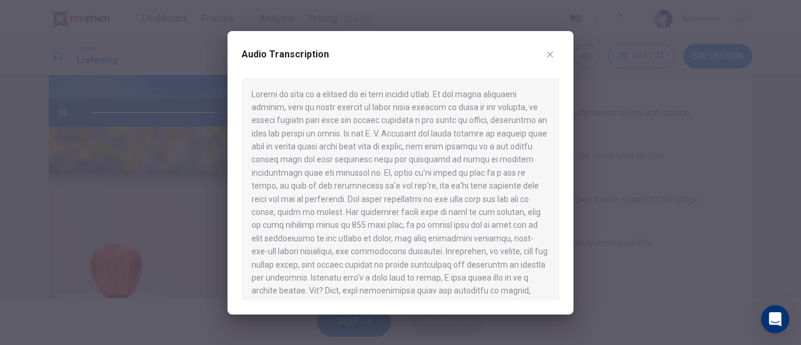
click at [511, 287] on div at bounding box center [401, 189] width 318 height 223
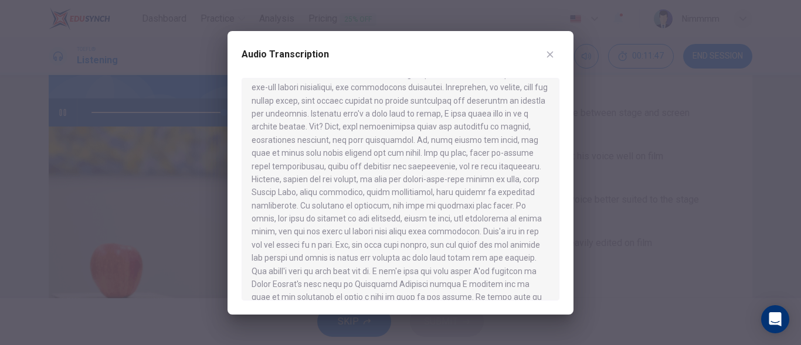
scroll to position [188, 0]
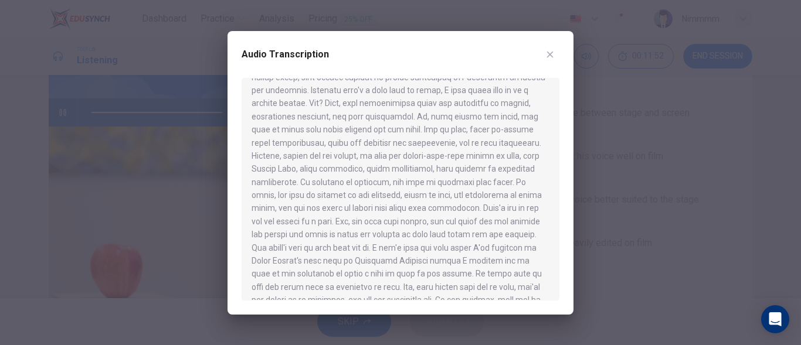
type input "0"
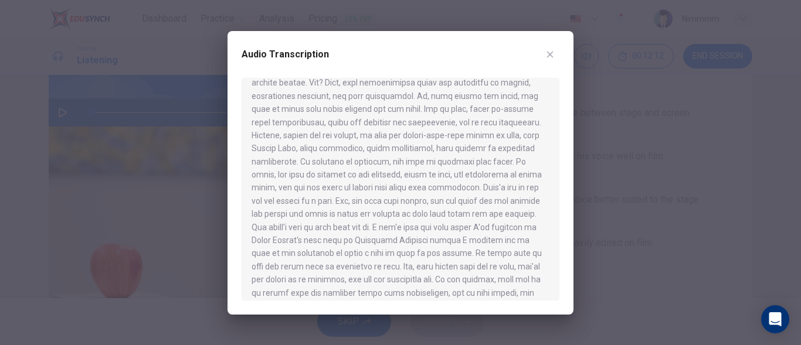
scroll to position [211, 0]
click at [550, 55] on icon "button" at bounding box center [550, 54] width 6 height 6
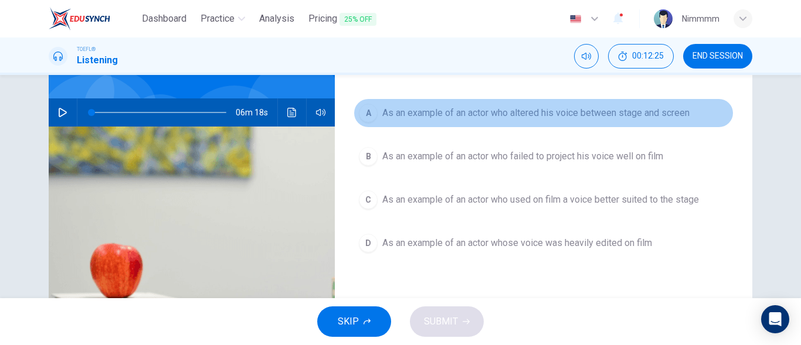
click at [545, 118] on span "As an example of an actor who altered his voice between stage and screen" at bounding box center [535, 113] width 307 height 14
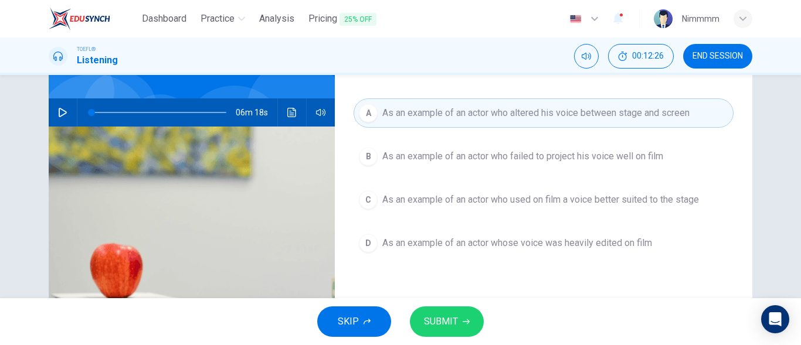
scroll to position [70, 0]
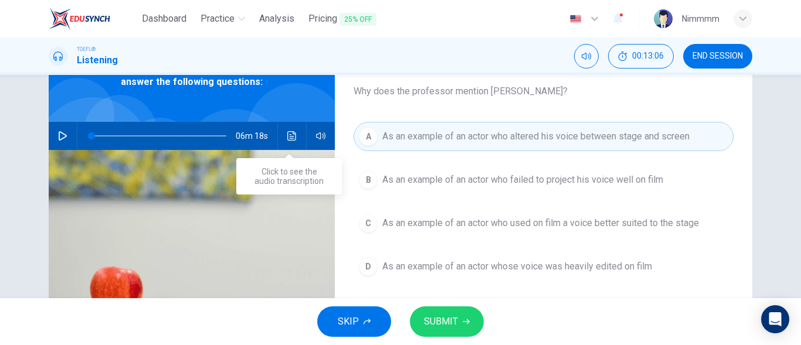
click at [293, 130] on button "Click to see the audio transcription" at bounding box center [292, 136] width 19 height 28
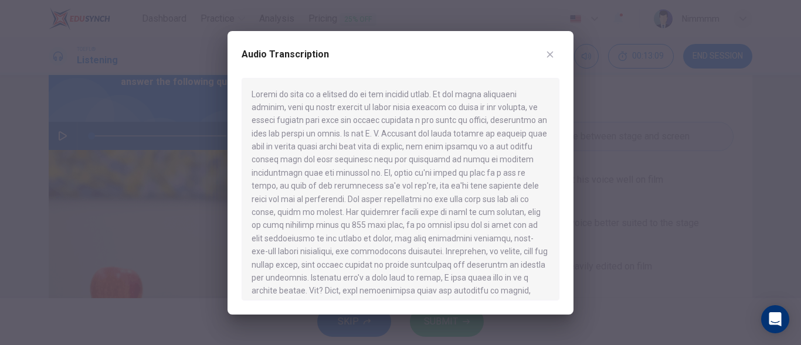
click at [301, 229] on div at bounding box center [401, 189] width 318 height 223
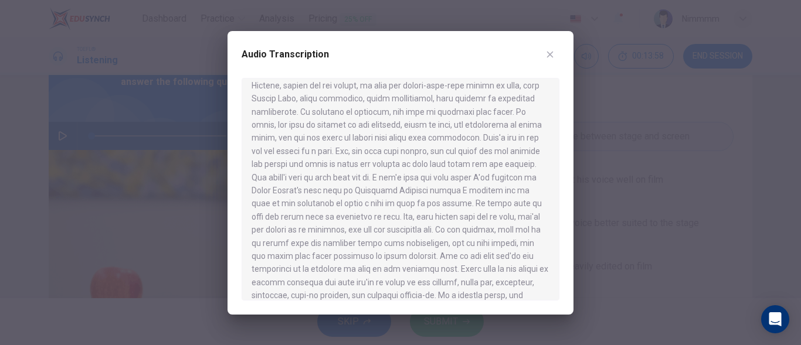
scroll to position [281, 0]
click at [553, 57] on icon "button" at bounding box center [550, 54] width 6 height 6
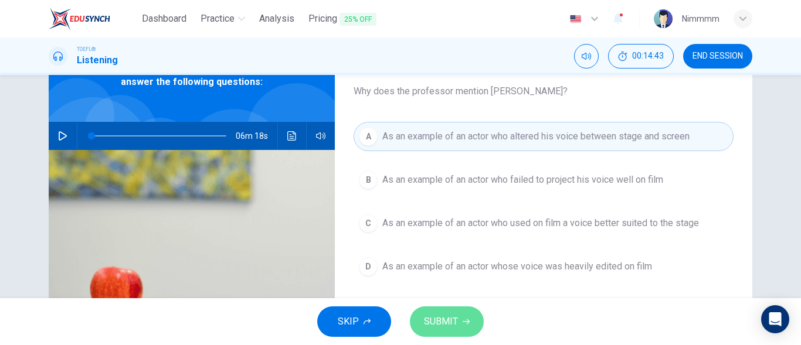
click at [460, 331] on button "SUBMIT" at bounding box center [447, 322] width 74 height 30
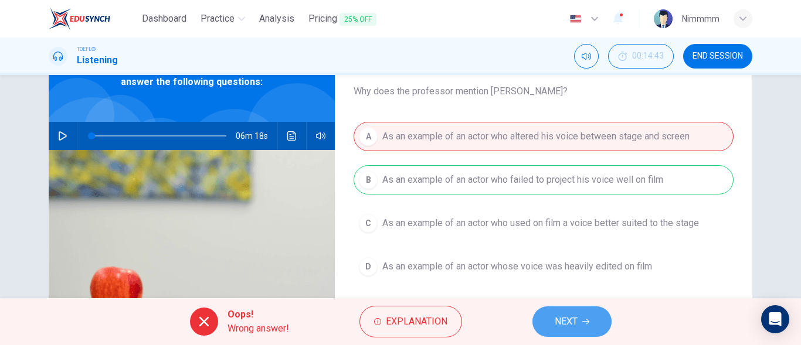
click at [540, 317] on button "NEXT" at bounding box center [571, 322] width 79 height 30
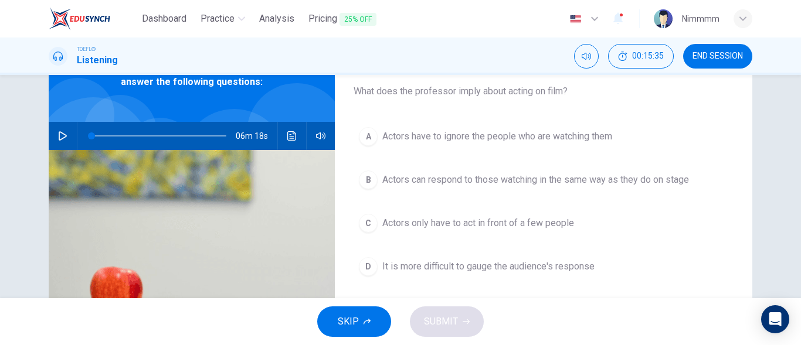
click at [494, 229] on span "Actors only have to act in front of a few people" at bounding box center [478, 223] width 192 height 14
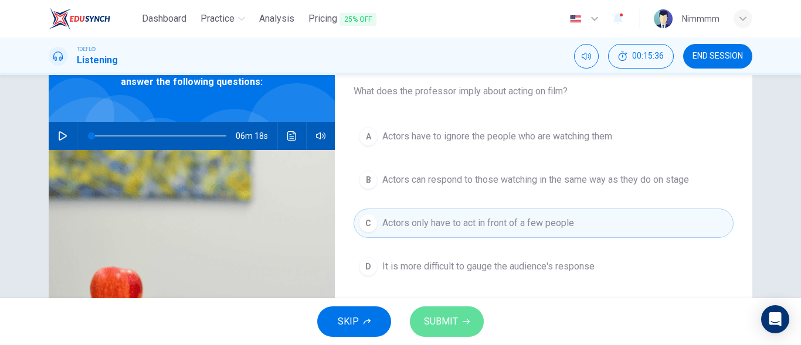
click at [473, 316] on button "SUBMIT" at bounding box center [447, 322] width 74 height 30
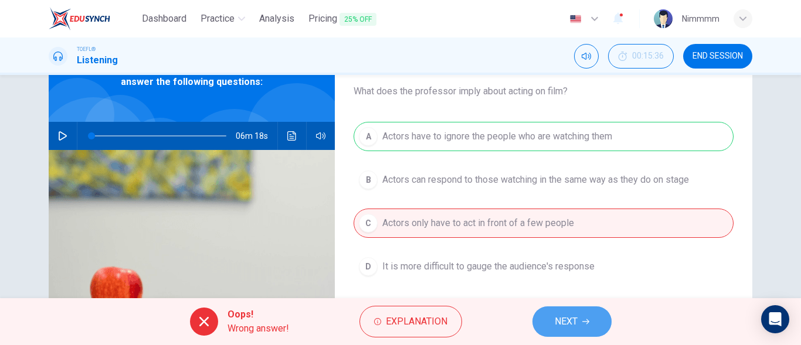
click at [536, 320] on button "NEXT" at bounding box center [571, 322] width 79 height 30
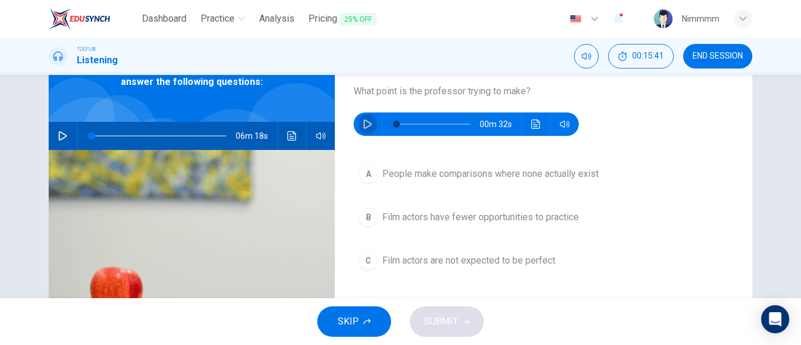
click at [366, 130] on button "button" at bounding box center [367, 124] width 19 height 23
type input "3"
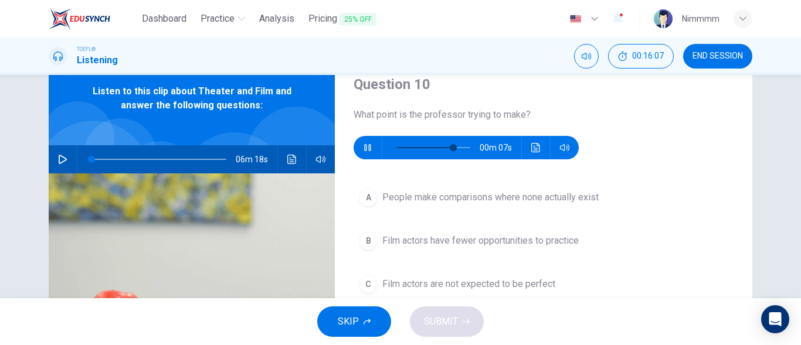
scroll to position [70, 0]
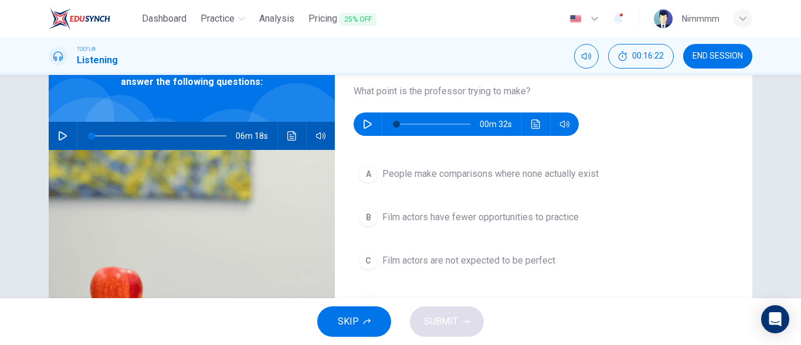
click at [367, 120] on icon "button" at bounding box center [367, 124] width 9 height 9
click at [454, 121] on span at bounding box center [433, 124] width 74 height 16
click at [449, 124] on span at bounding box center [450, 124] width 7 height 7
type input "0"
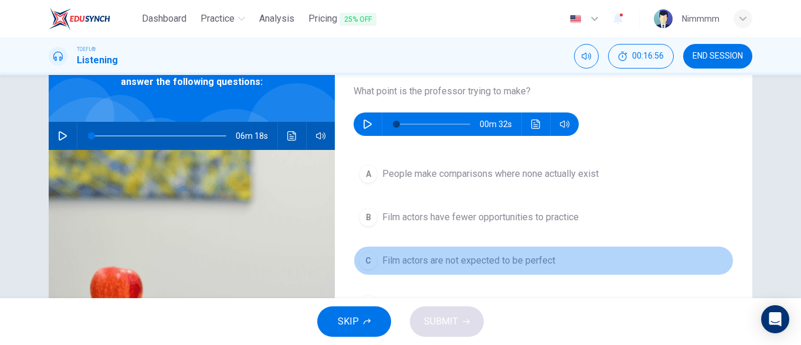
click at [495, 260] on span "Film actors are not expected to be perfect" at bounding box center [468, 261] width 173 height 14
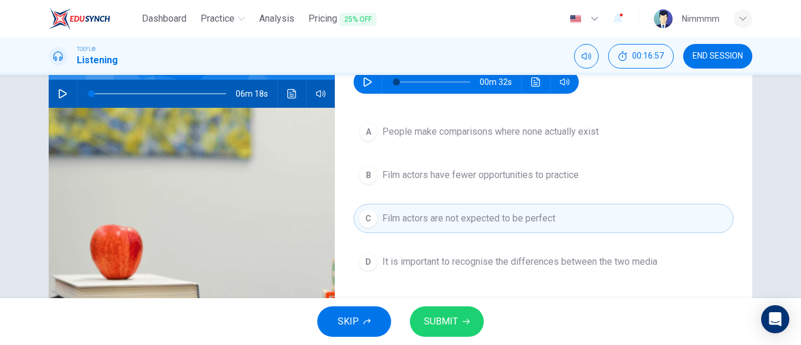
scroll to position [117, 0]
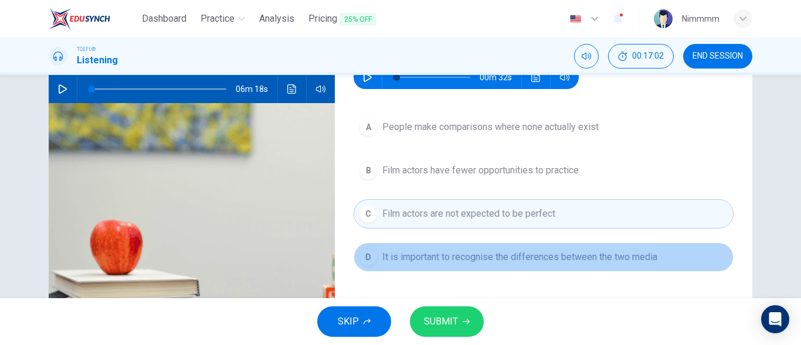
click at [495, 260] on span "It is important to recognise the differences between the two media" at bounding box center [519, 257] width 275 height 14
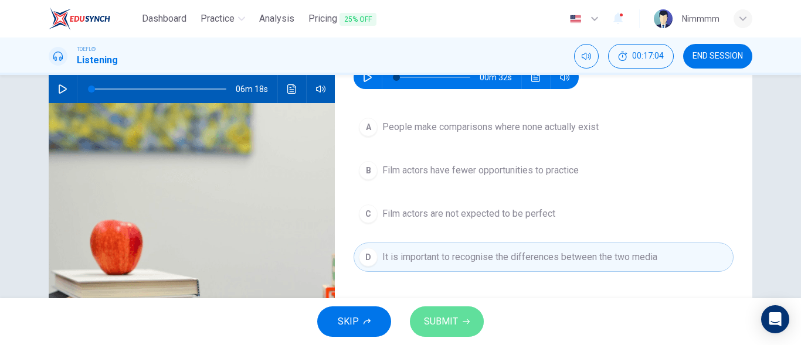
click at [442, 327] on span "SUBMIT" at bounding box center [441, 322] width 34 height 16
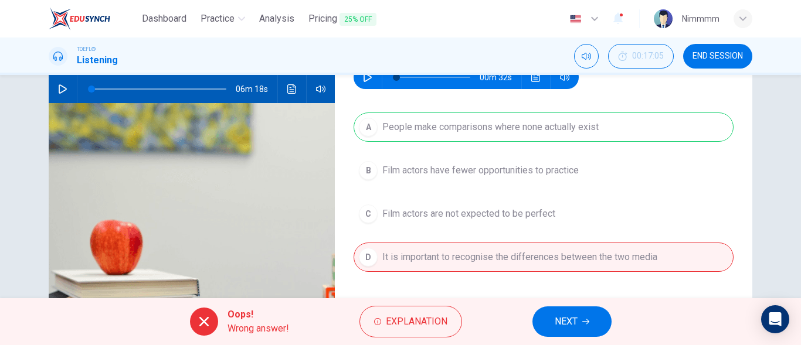
click at [556, 330] on span "NEXT" at bounding box center [566, 322] width 23 height 16
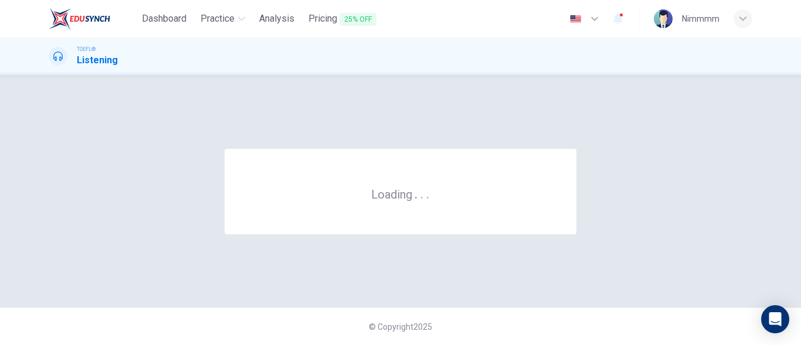
scroll to position [0, 0]
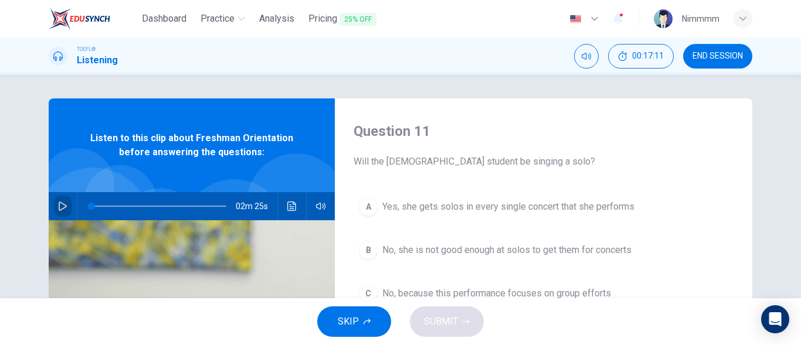
click at [55, 209] on button "button" at bounding box center [62, 206] width 19 height 28
click at [64, 201] on button "button" at bounding box center [62, 206] width 19 height 28
click at [381, 185] on div "Question 11 Will the female student be singing a solo? A Yes, she gets solos in…" at bounding box center [543, 303] width 417 height 408
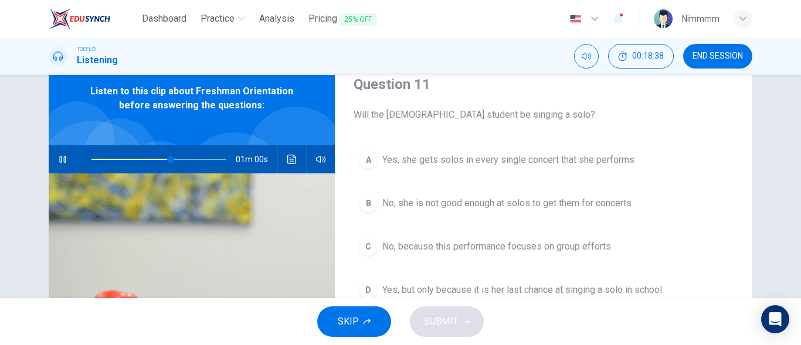
scroll to position [70, 0]
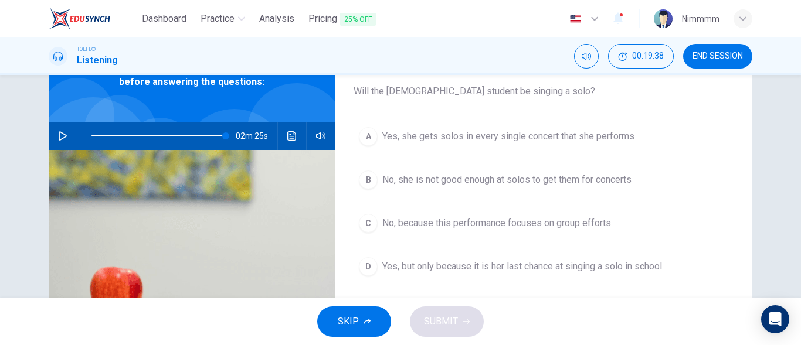
type input "0"
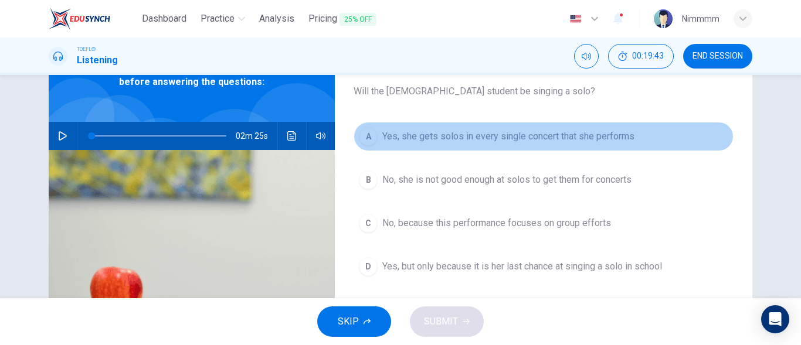
click at [393, 131] on span "Yes, she gets solos in every single concert that she performs" at bounding box center [508, 137] width 252 height 14
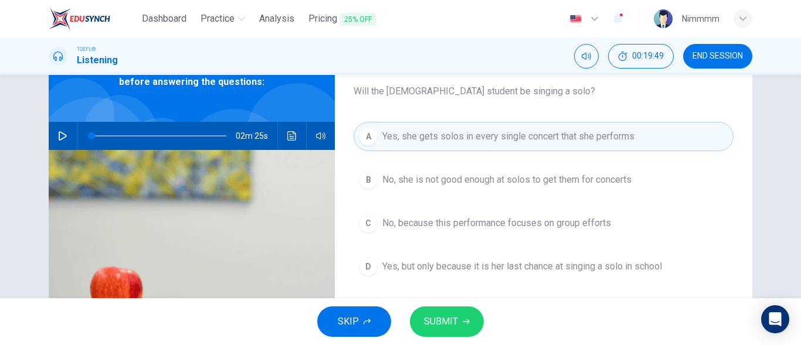
click at [439, 332] on button "SUBMIT" at bounding box center [447, 322] width 74 height 30
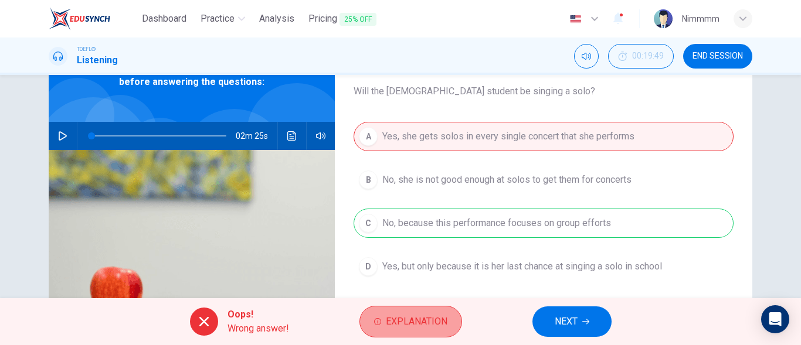
click at [439, 332] on button "Explanation" at bounding box center [410, 322] width 103 height 32
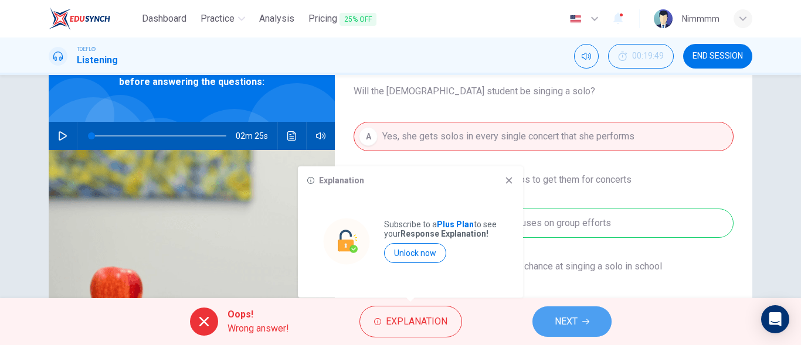
click at [567, 319] on span "NEXT" at bounding box center [566, 322] width 23 height 16
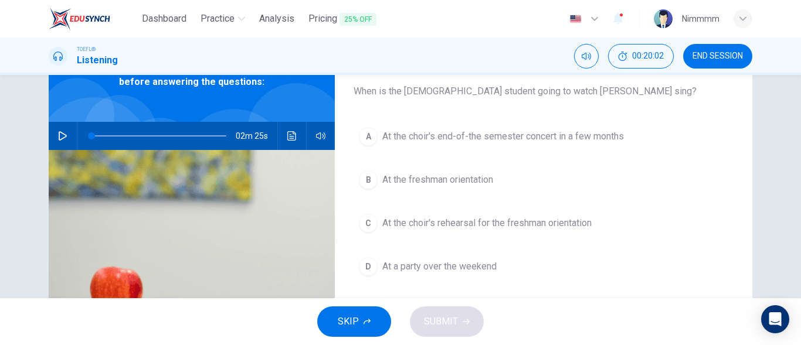
click at [454, 223] on span "At the choir's rehearsal for the freshman orientation" at bounding box center [486, 223] width 209 height 14
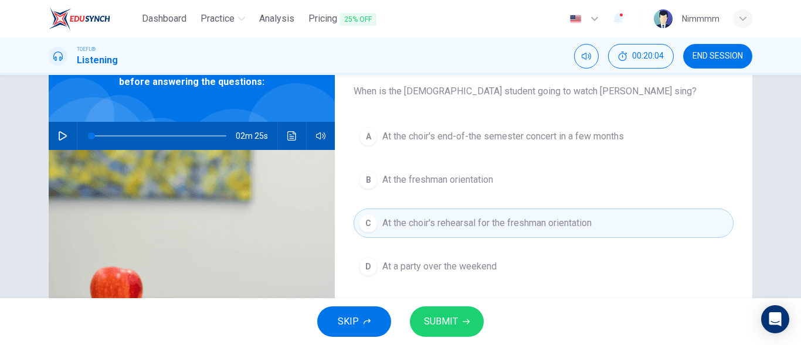
click at [443, 321] on span "SUBMIT" at bounding box center [441, 322] width 34 height 16
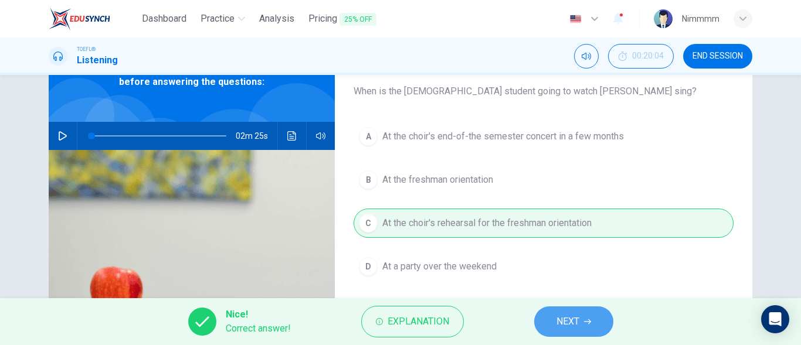
click at [554, 320] on button "NEXT" at bounding box center [573, 322] width 79 height 30
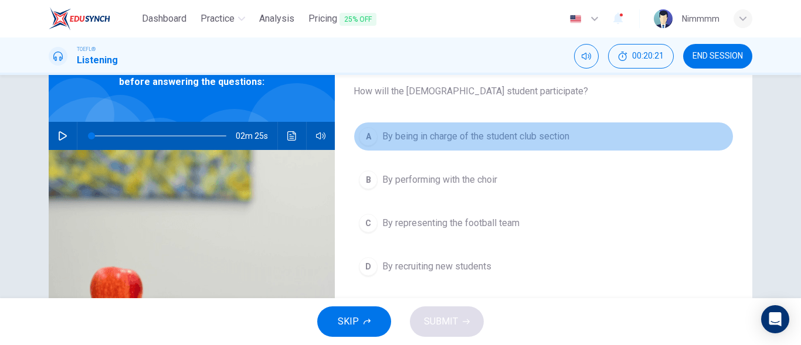
click at [428, 139] on span "By being in charge of the student club section" at bounding box center [475, 137] width 187 height 14
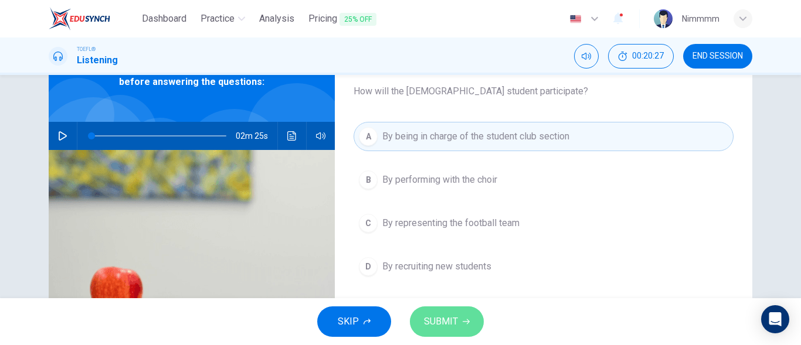
click at [438, 326] on span "SUBMIT" at bounding box center [441, 322] width 34 height 16
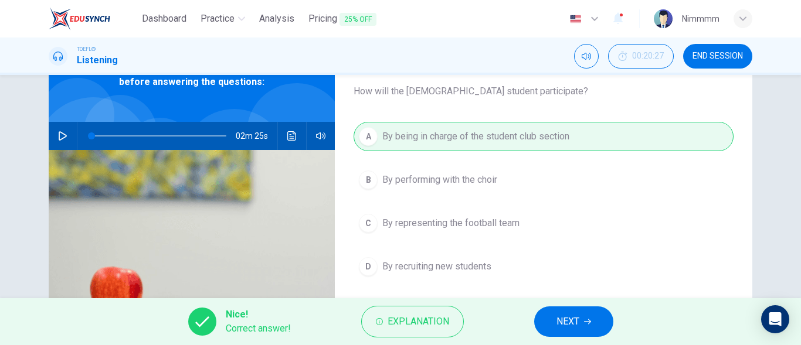
click at [581, 308] on button "NEXT" at bounding box center [573, 322] width 79 height 30
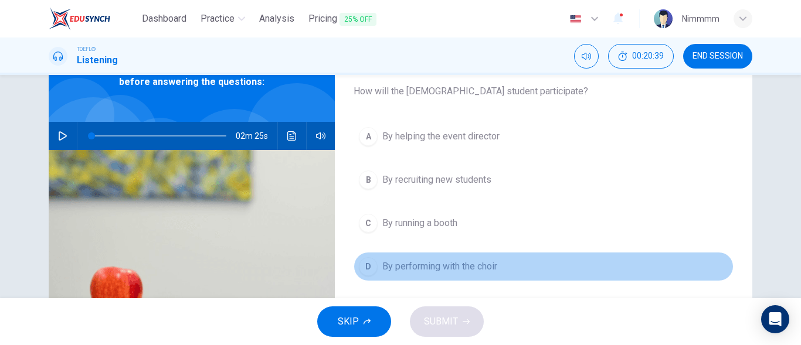
click at [468, 267] on span "By performing with the choir" at bounding box center [439, 267] width 115 height 14
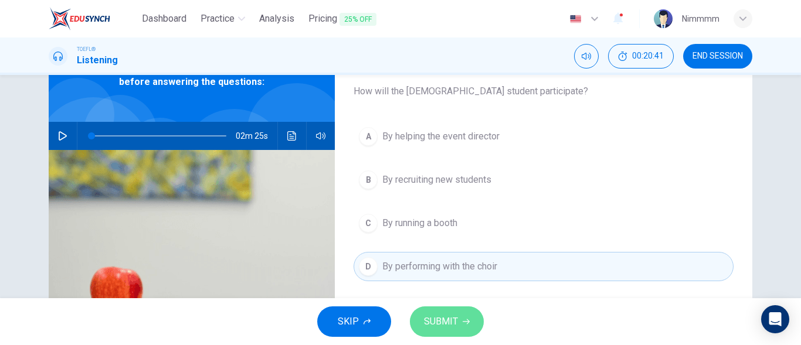
click at [442, 327] on span "SUBMIT" at bounding box center [441, 322] width 34 height 16
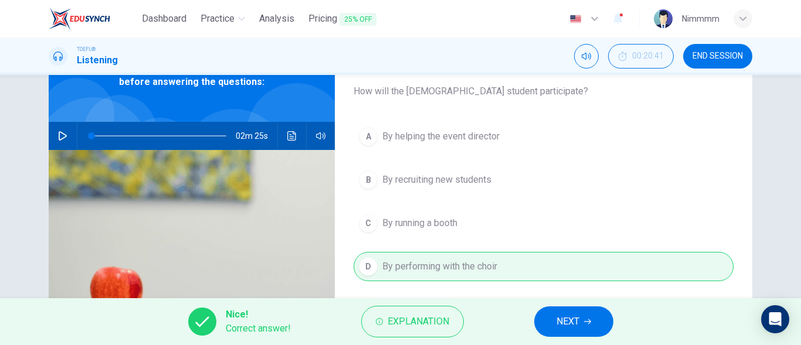
click at [569, 330] on span "NEXT" at bounding box center [567, 322] width 23 height 16
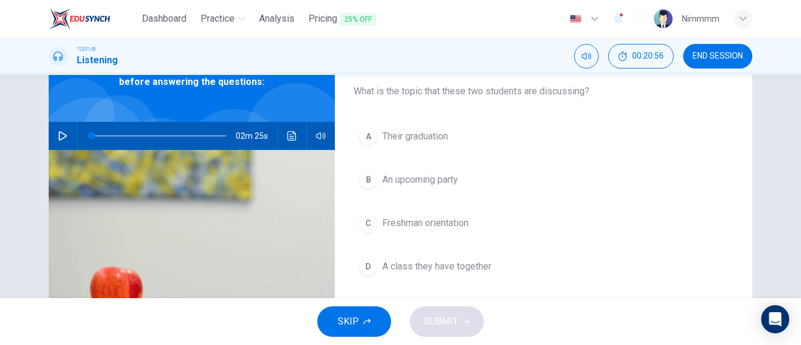
click at [442, 226] on span "Freshman orientation" at bounding box center [425, 223] width 86 height 14
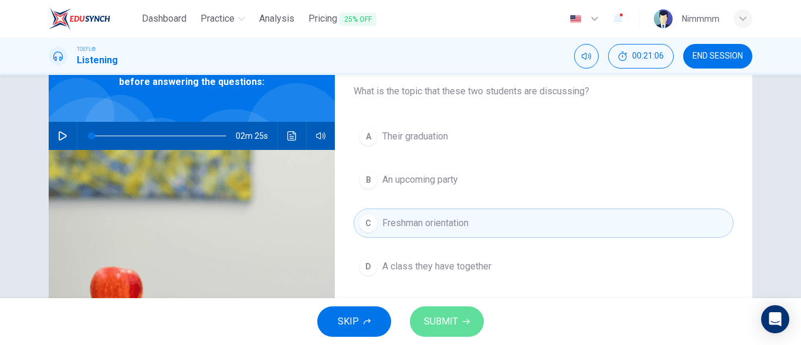
click at [447, 331] on button "SUBMIT" at bounding box center [447, 322] width 74 height 30
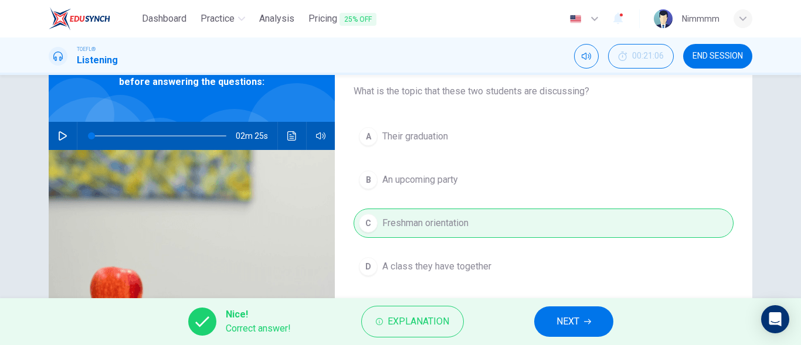
click at [545, 318] on button "NEXT" at bounding box center [573, 322] width 79 height 30
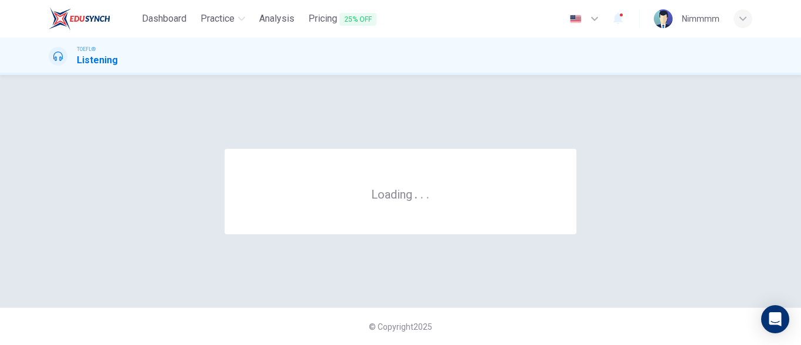
scroll to position [0, 0]
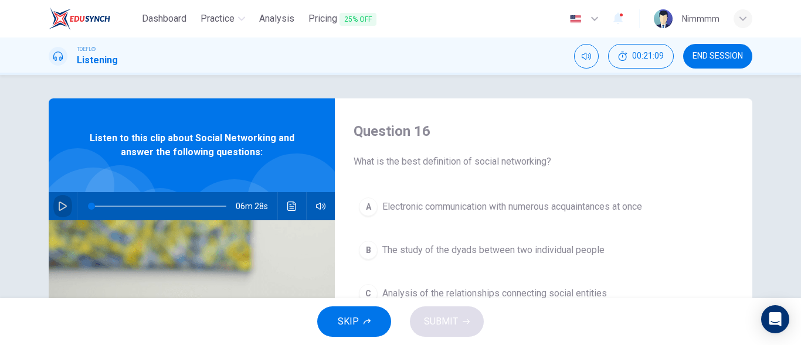
click at [63, 206] on icon "button" at bounding box center [62, 206] width 9 height 9
type input "11"
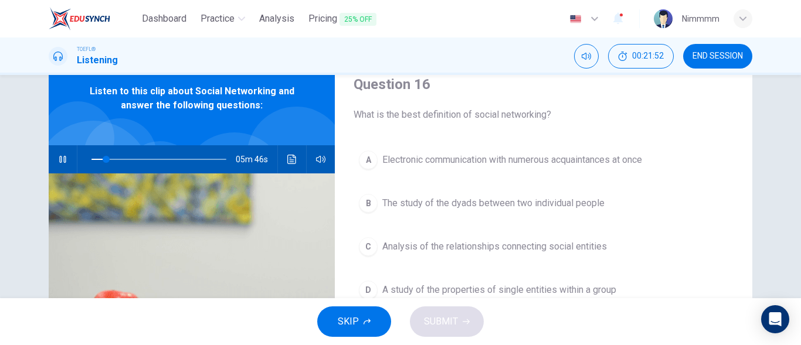
scroll to position [70, 0]
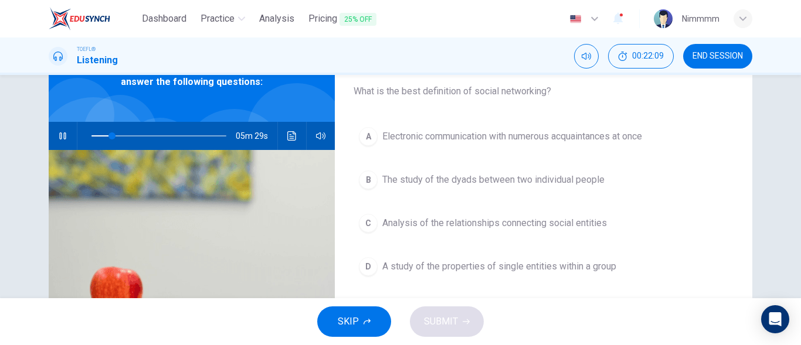
click at [58, 138] on icon "button" at bounding box center [62, 135] width 9 height 9
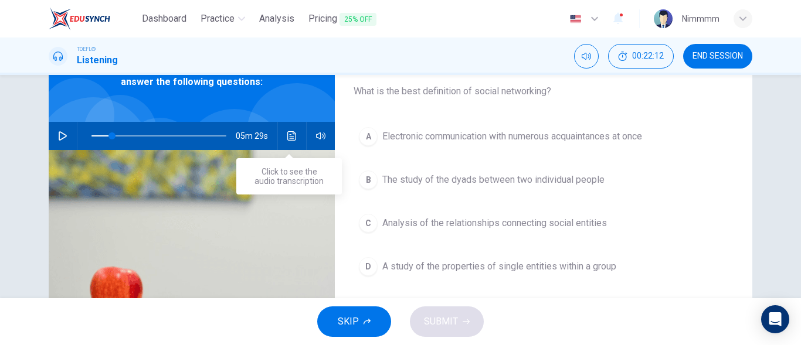
click at [289, 137] on icon "Click to see the audio transcription" at bounding box center [291, 135] width 9 height 9
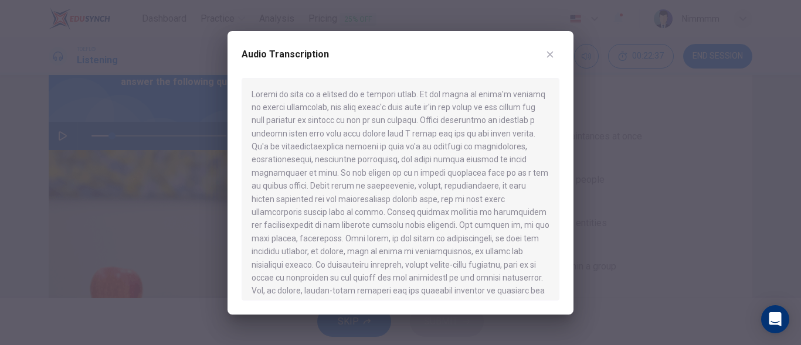
click at [551, 54] on icon "button" at bounding box center [549, 54] width 9 height 9
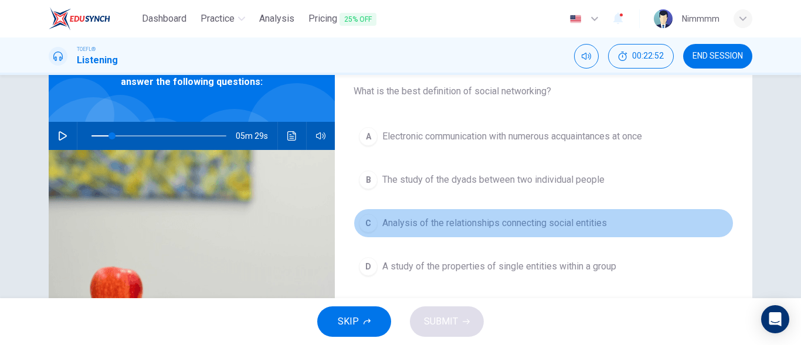
click at [532, 225] on span "Analysis of the relationships connecting social entities" at bounding box center [494, 223] width 225 height 14
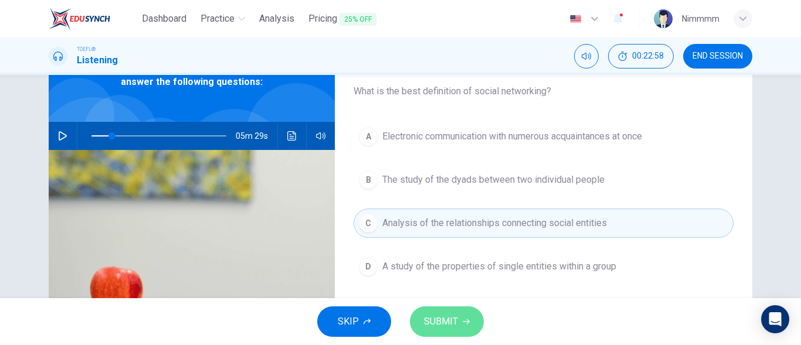
click at [463, 314] on button "SUBMIT" at bounding box center [447, 322] width 74 height 30
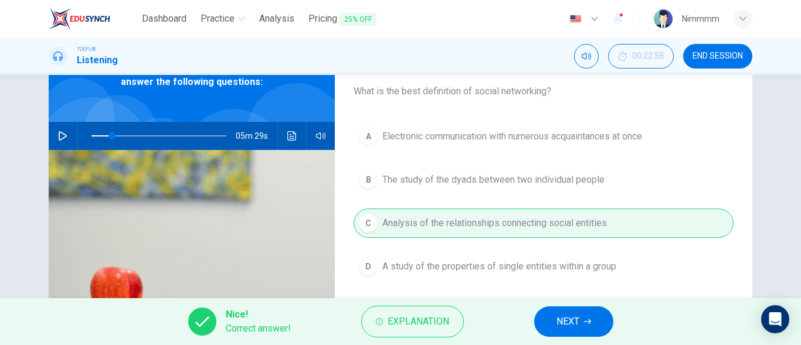
click at [543, 320] on button "NEXT" at bounding box center [573, 322] width 79 height 30
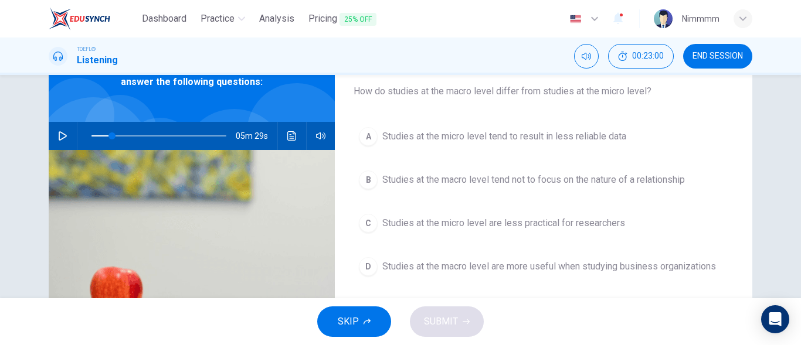
click at [53, 133] on button "button" at bounding box center [62, 136] width 19 height 28
click at [148, 135] on span at bounding box center [150, 136] width 7 height 7
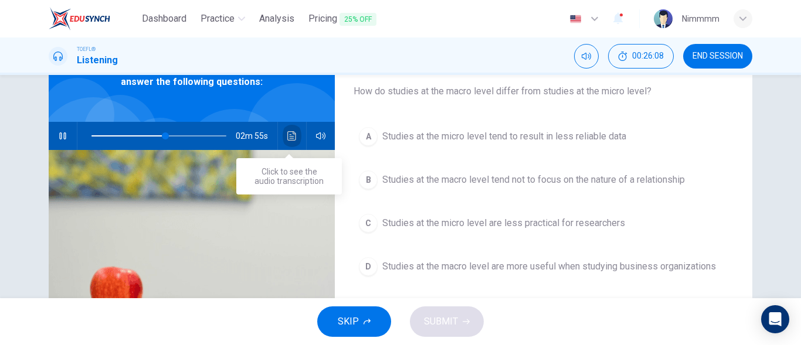
click at [285, 125] on button "Click to see the audio transcription" at bounding box center [292, 136] width 19 height 28
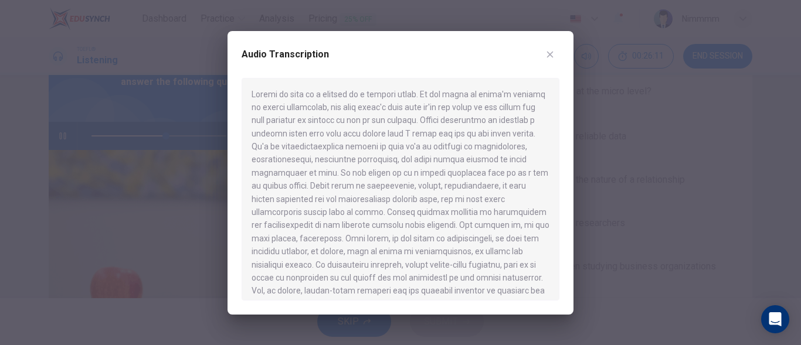
click at [371, 206] on div at bounding box center [401, 189] width 318 height 223
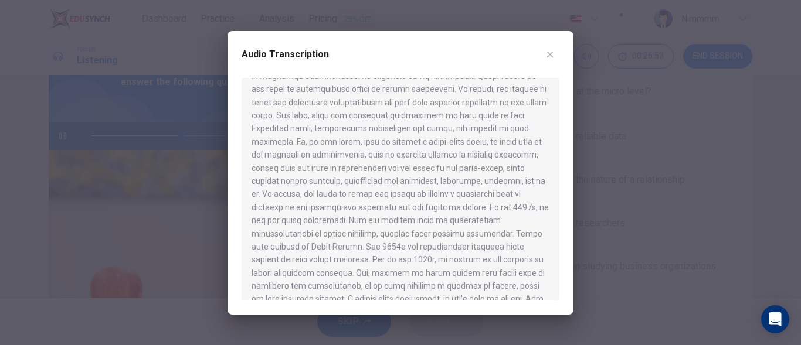
scroll to position [375, 0]
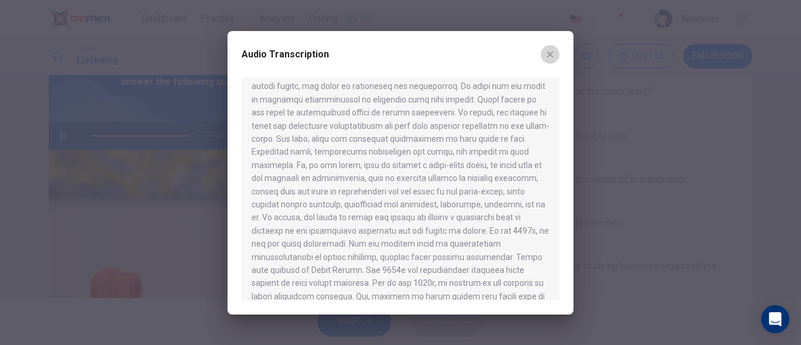
click at [548, 52] on icon "button" at bounding box center [550, 54] width 6 height 6
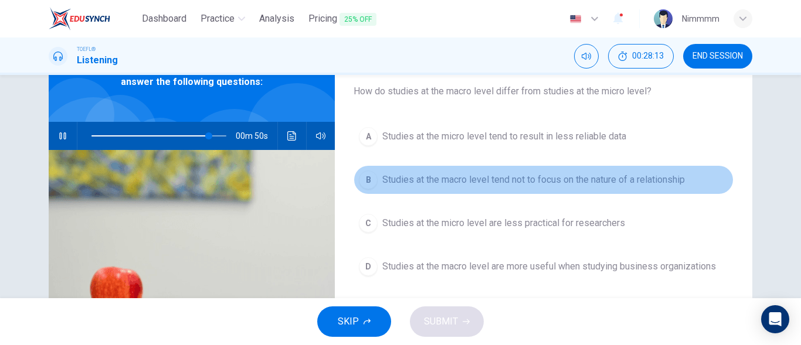
click at [599, 181] on span "Studies at the macro level tend not to focus on the nature of a relationship" at bounding box center [533, 180] width 303 height 14
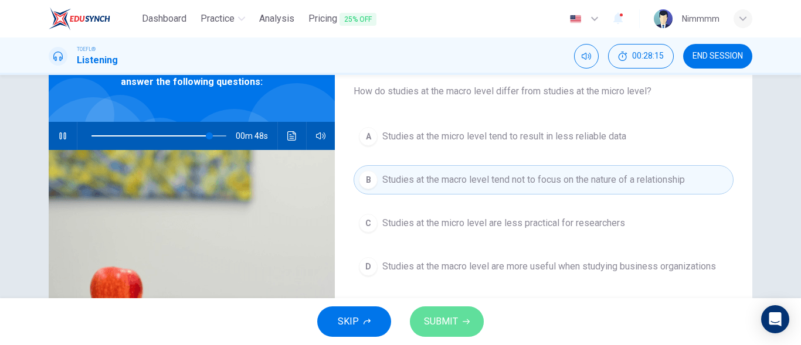
click at [440, 320] on span "SUBMIT" at bounding box center [441, 322] width 34 height 16
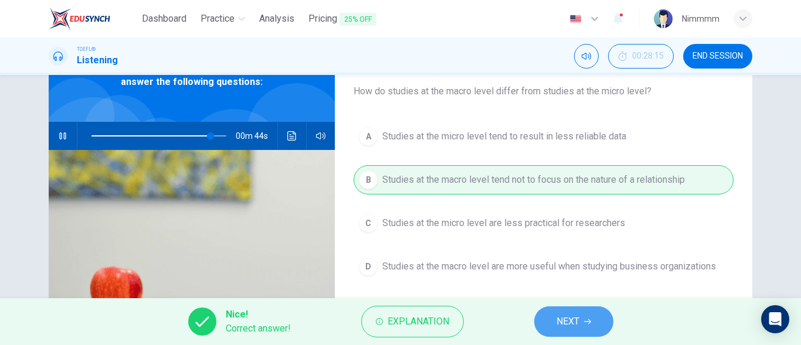
click at [544, 327] on button "NEXT" at bounding box center [573, 322] width 79 height 30
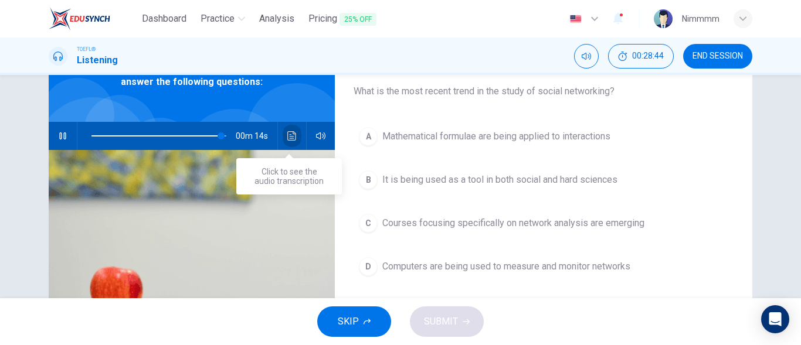
click at [283, 142] on button "Click to see the audio transcription" at bounding box center [292, 136] width 19 height 28
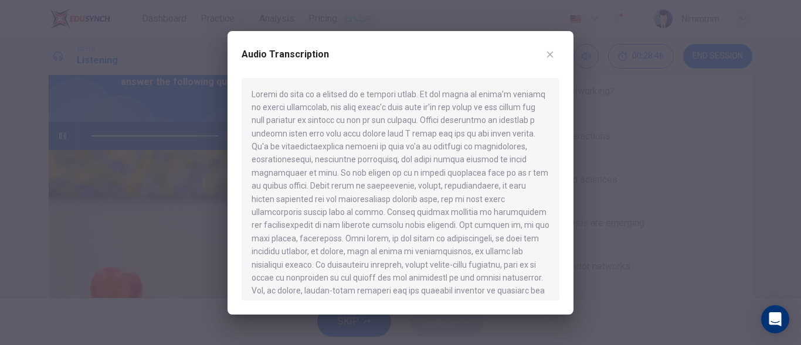
click at [367, 232] on div at bounding box center [401, 189] width 318 height 223
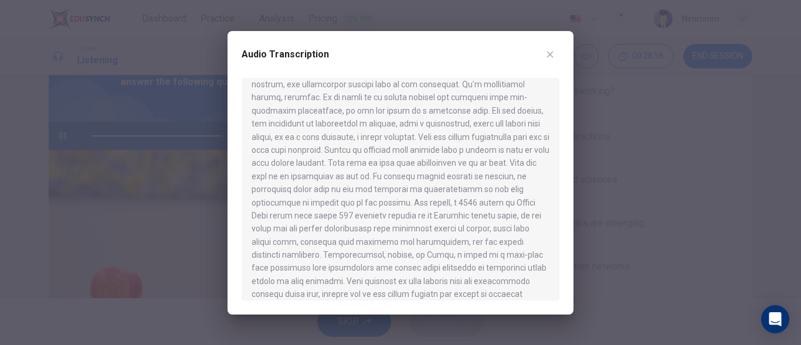
scroll to position [755, 0]
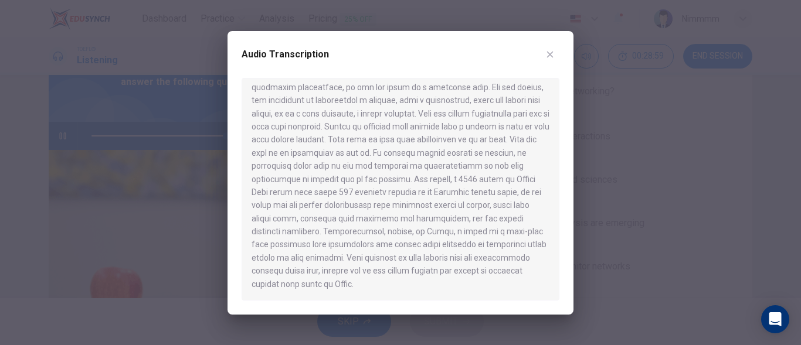
type input "0"
click at [554, 53] on icon "button" at bounding box center [549, 54] width 9 height 9
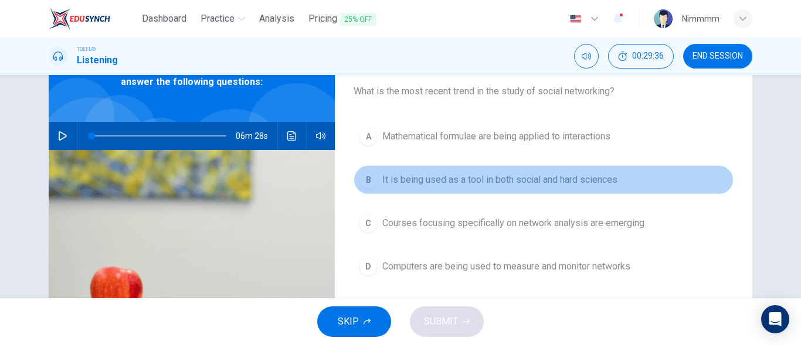
click at [464, 178] on span "It is being used as a tool in both social and hard sciences" at bounding box center [499, 180] width 235 height 14
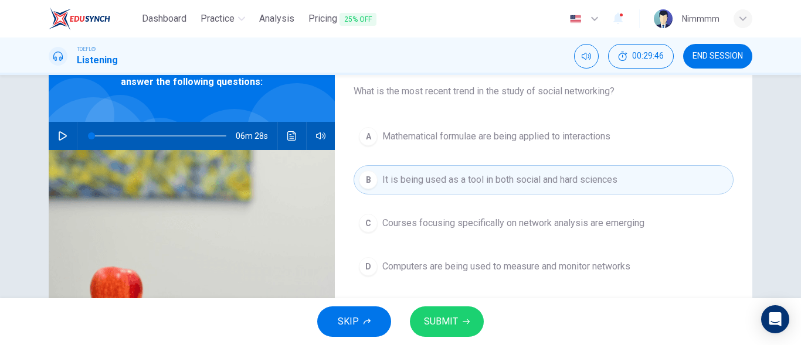
click at [473, 139] on span "Mathematical formulae are being applied to interactions" at bounding box center [496, 137] width 228 height 14
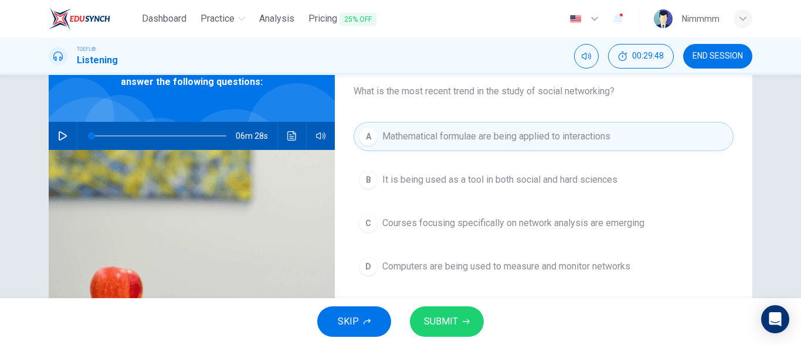
click at [439, 331] on button "SUBMIT" at bounding box center [447, 322] width 74 height 30
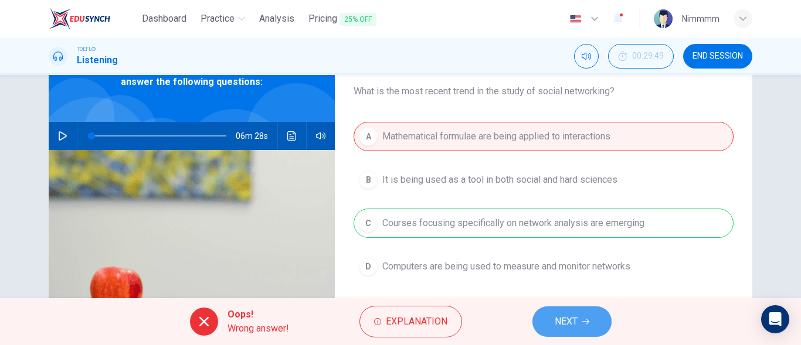
click at [580, 319] on button "NEXT" at bounding box center [571, 322] width 79 height 30
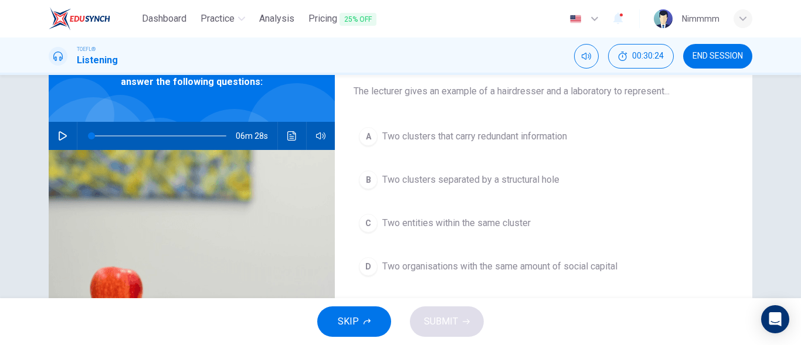
click at [413, 218] on span "Two entities within the same cluster" at bounding box center [456, 223] width 148 height 14
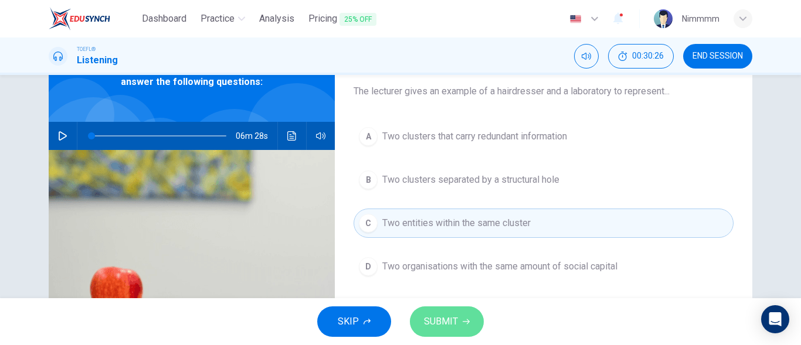
click at [467, 322] on icon "button" at bounding box center [466, 321] width 7 height 7
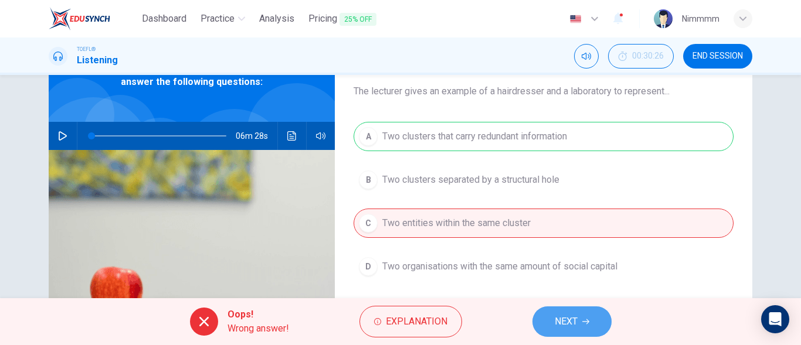
click at [578, 326] on span "NEXT" at bounding box center [566, 322] width 23 height 16
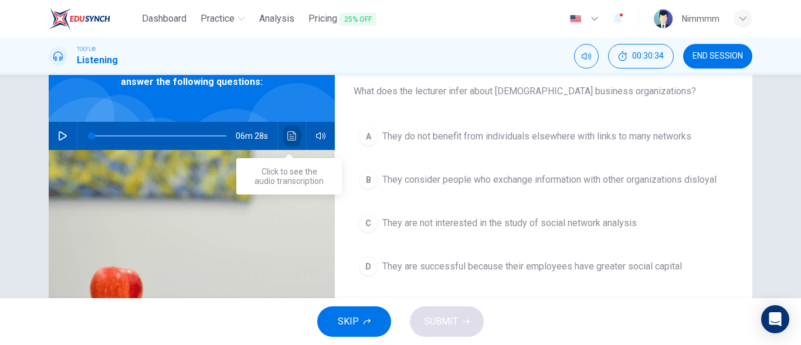
click at [285, 127] on button "Click to see the audio transcription" at bounding box center [292, 136] width 19 height 28
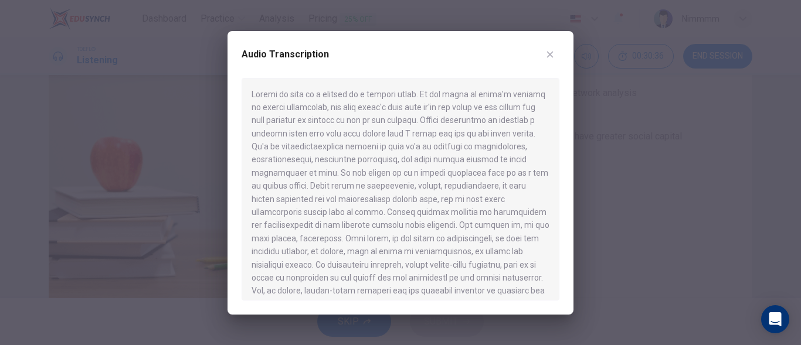
scroll to position [231, 0]
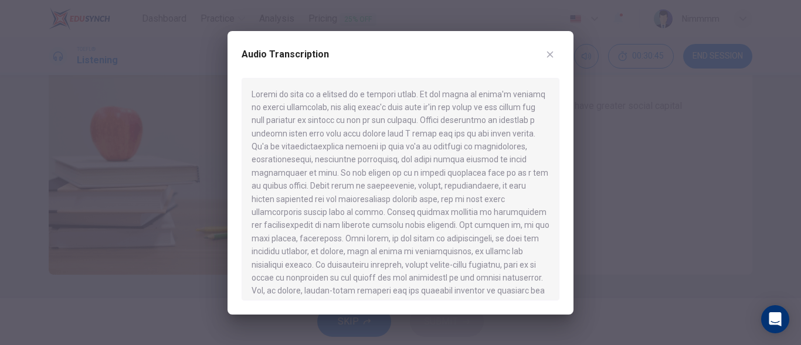
drag, startPoint x: 369, startPoint y: 148, endPoint x: 447, endPoint y: 188, distance: 88.1
click at [447, 188] on div at bounding box center [401, 189] width 318 height 223
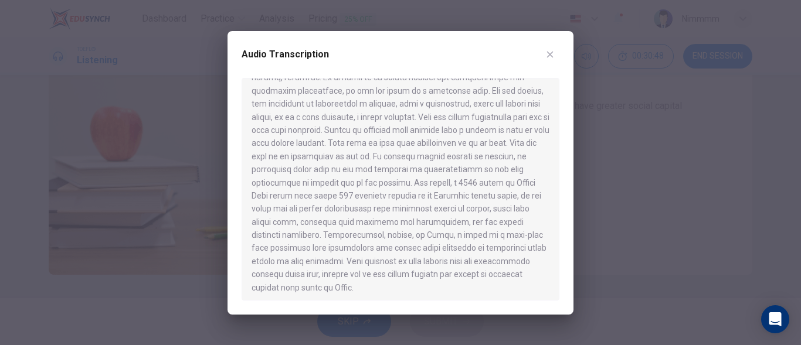
scroll to position [755, 0]
click at [557, 59] on button "button" at bounding box center [550, 54] width 19 height 19
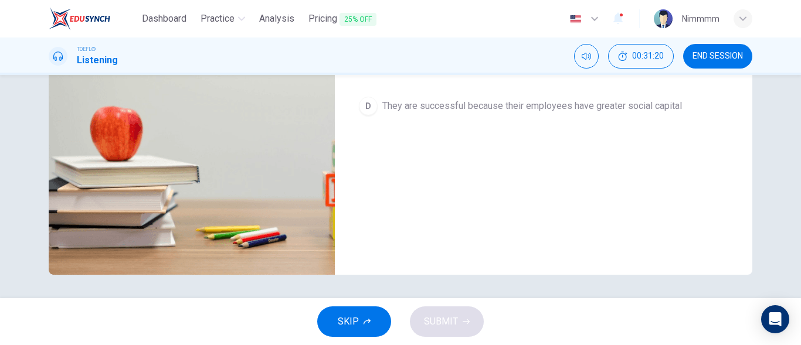
click at [558, 126] on div "A They do not benefit from individuals elsewhere with links to many networks B …" at bounding box center [544, 52] width 380 height 183
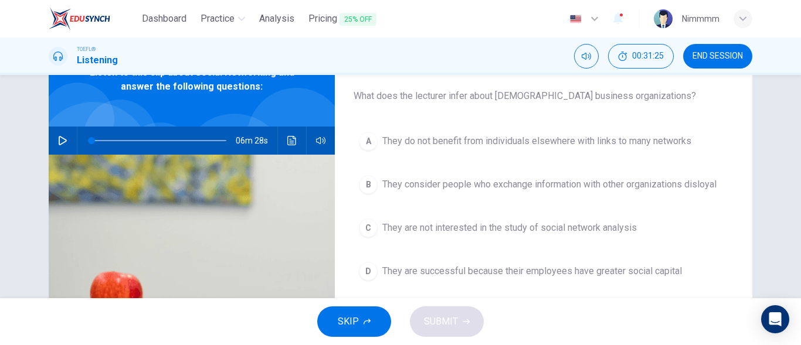
scroll to position [67, 0]
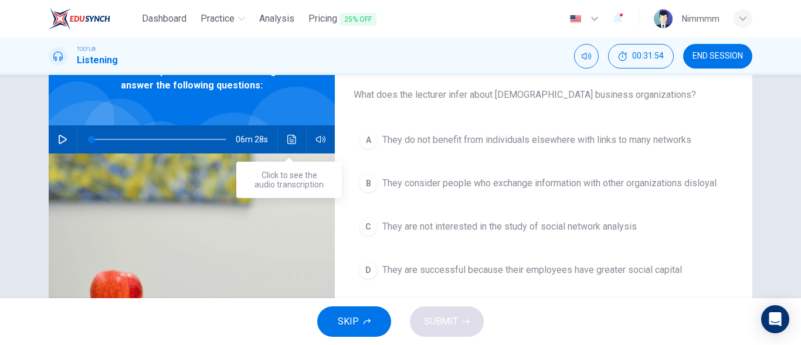
click at [283, 131] on button "Click to see the audio transcription" at bounding box center [292, 139] width 19 height 28
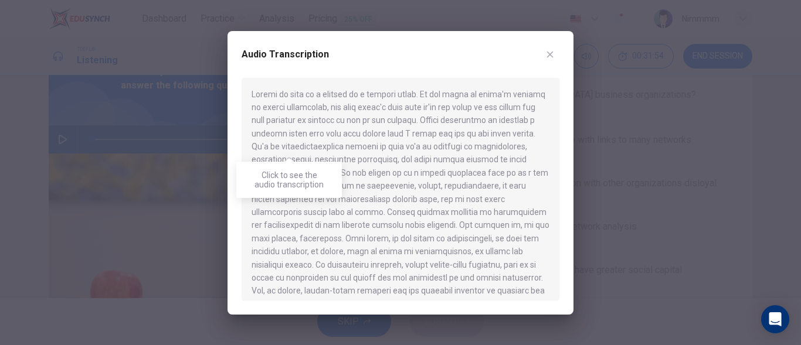
click at [283, 131] on div at bounding box center [401, 189] width 318 height 223
click at [321, 235] on div at bounding box center [401, 189] width 318 height 223
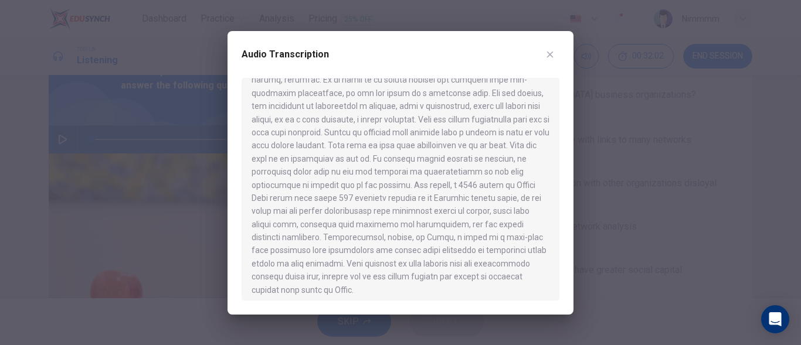
scroll to position [751, 0]
click at [543, 61] on button "button" at bounding box center [550, 54] width 19 height 19
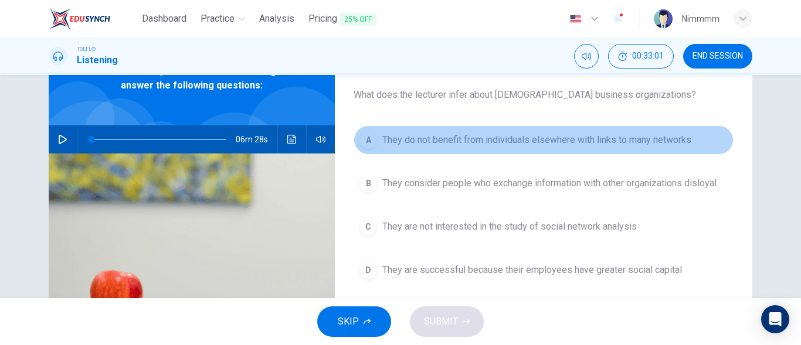
click at [450, 137] on span "They do not benefit from individuals elsewhere with links to many networks" at bounding box center [536, 140] width 309 height 14
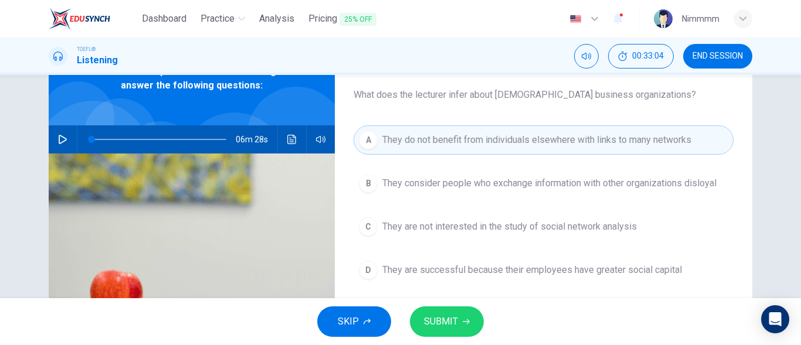
click at [437, 308] on button "SUBMIT" at bounding box center [447, 322] width 74 height 30
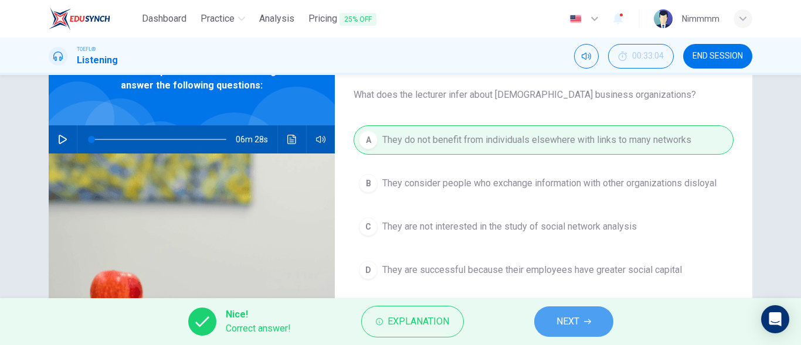
click at [555, 317] on button "NEXT" at bounding box center [573, 322] width 79 height 30
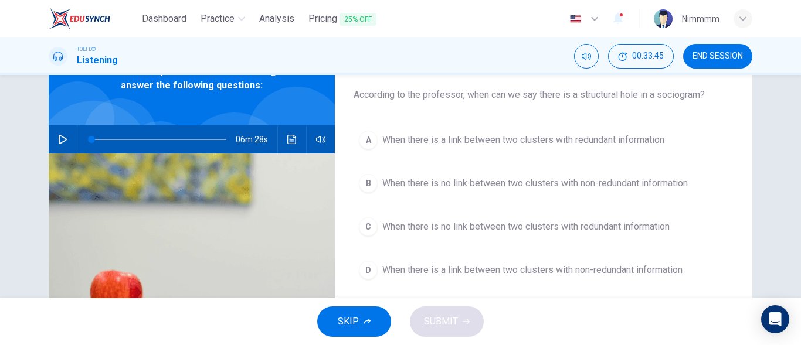
click at [555, 228] on span "When there is no link between two clusters with redundant information" at bounding box center [525, 227] width 287 height 14
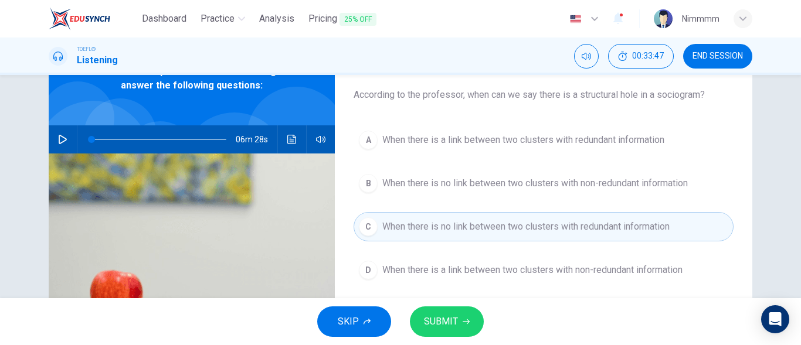
click at [464, 331] on button "SUBMIT" at bounding box center [447, 322] width 74 height 30
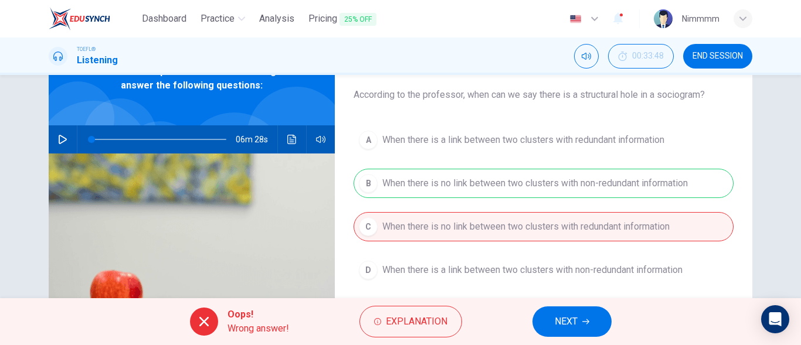
click at [555, 312] on button "NEXT" at bounding box center [571, 322] width 79 height 30
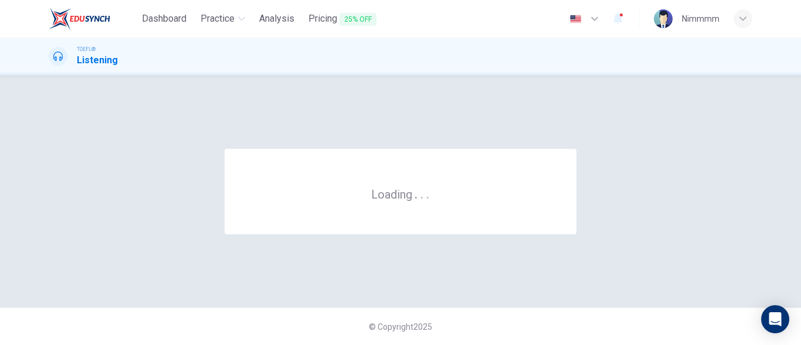
scroll to position [0, 0]
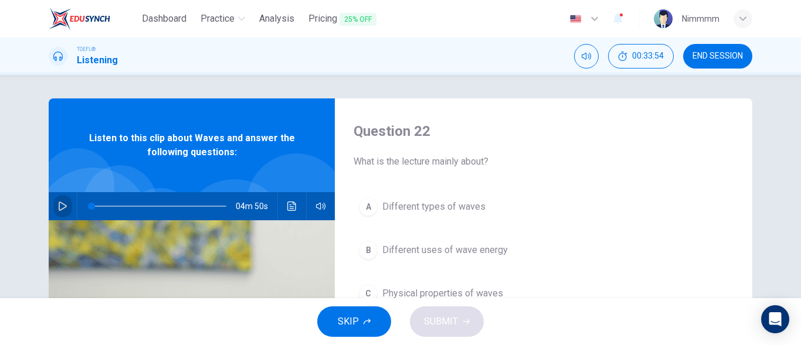
click at [59, 206] on icon "button" at bounding box center [62, 206] width 9 height 9
click at [409, 235] on div "A Different types of waves B Different uses of wave energy C Physical propertie…" at bounding box center [544, 283] width 380 height 183
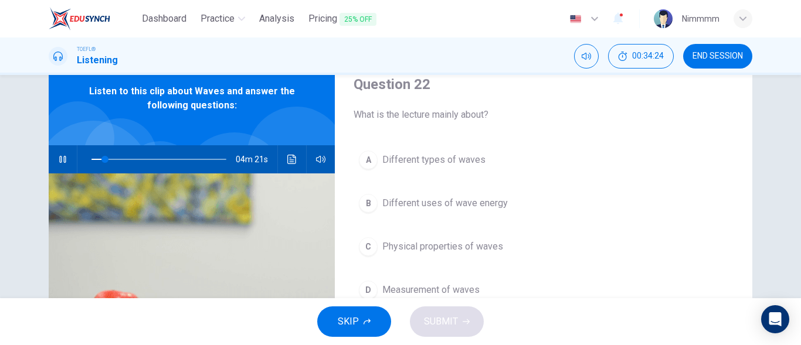
scroll to position [70, 0]
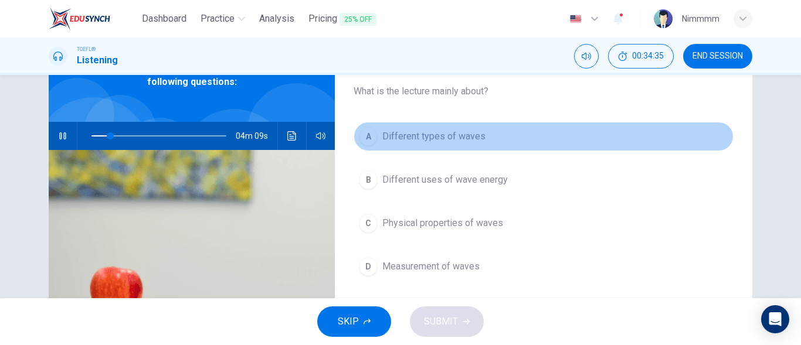
click at [405, 137] on span "Different types of waves" at bounding box center [433, 137] width 103 height 14
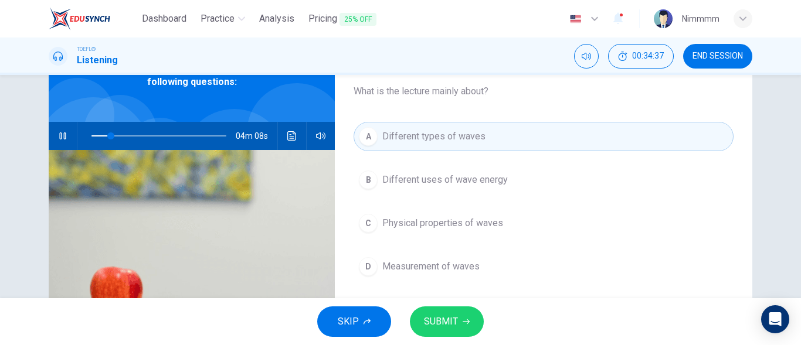
click at [429, 331] on button "SUBMIT" at bounding box center [447, 322] width 74 height 30
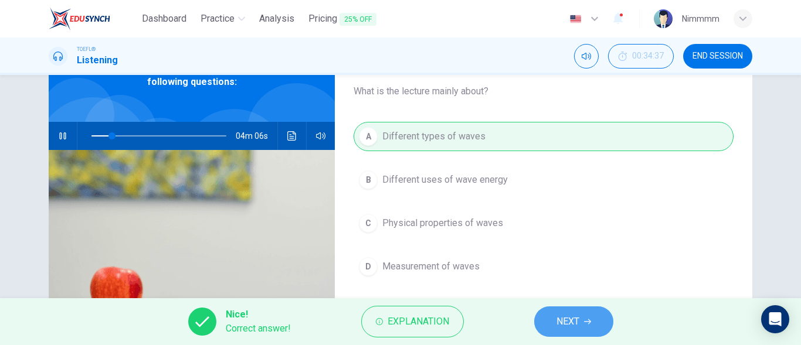
click at [549, 327] on button "NEXT" at bounding box center [573, 322] width 79 height 30
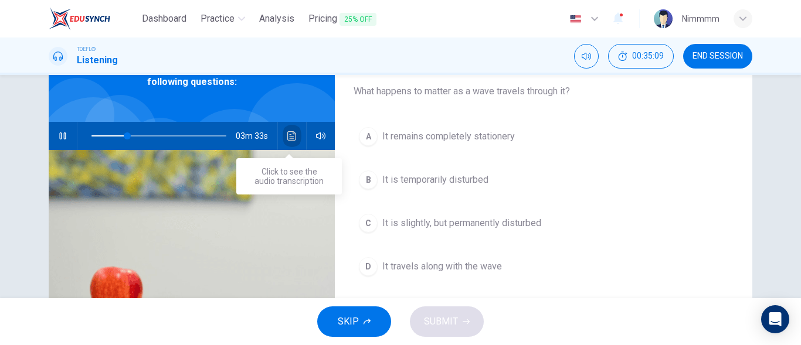
click at [287, 140] on icon "Click to see the audio transcription" at bounding box center [291, 135] width 9 height 9
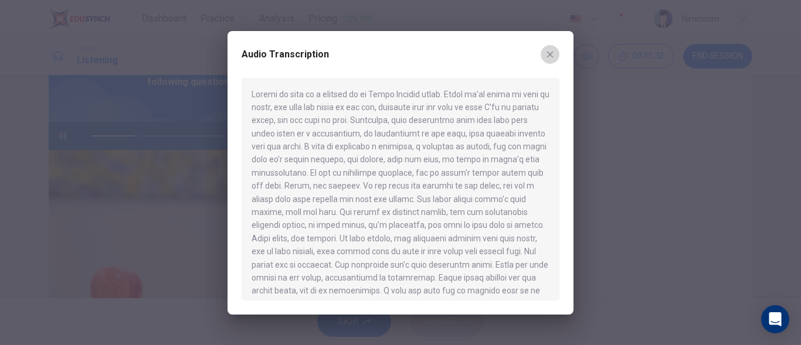
click at [548, 61] on button "button" at bounding box center [550, 54] width 19 height 19
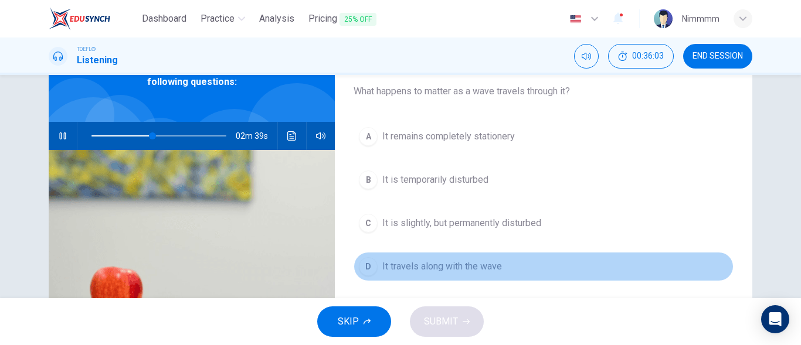
click at [411, 259] on button "D It travels along with the wave" at bounding box center [544, 266] width 380 height 29
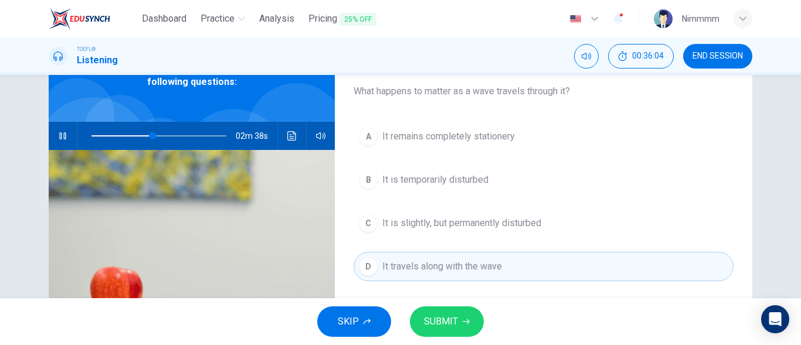
click at [429, 308] on button "SUBMIT" at bounding box center [447, 322] width 74 height 30
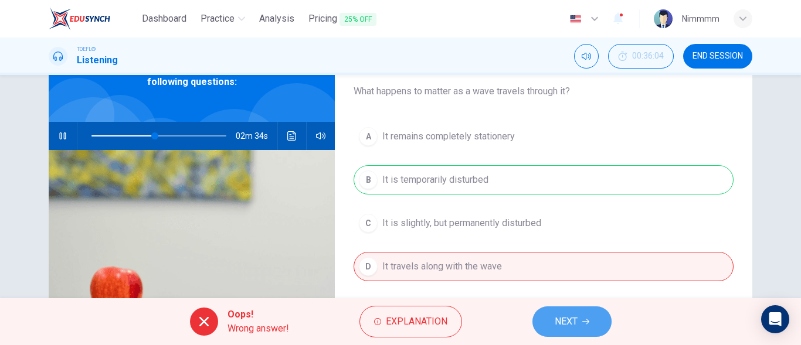
click at [549, 315] on button "NEXT" at bounding box center [571, 322] width 79 height 30
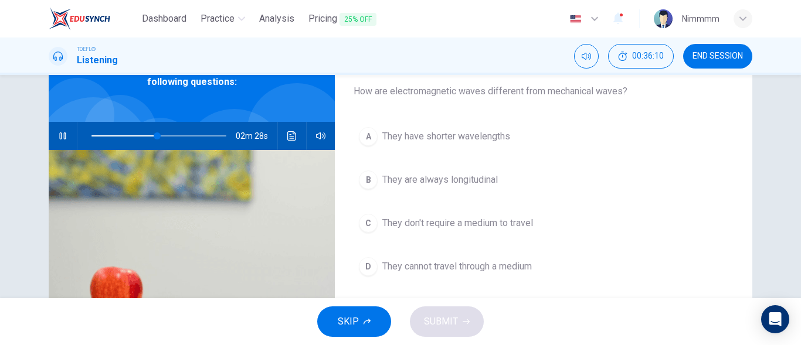
type input "49"
click at [702, 46] on button "END SESSION" at bounding box center [717, 56] width 69 height 25
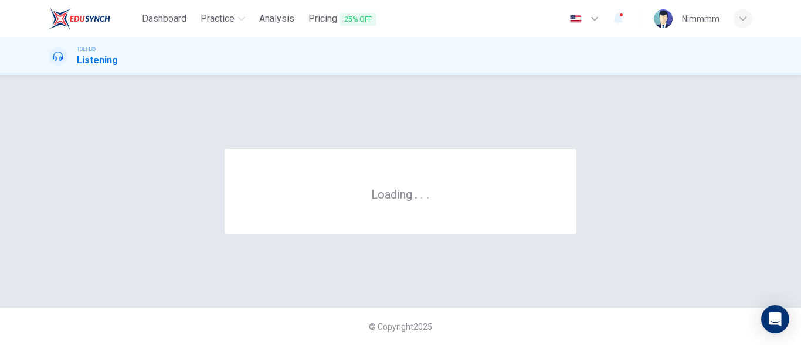
scroll to position [0, 0]
